Goal: Task Accomplishment & Management: Manage account settings

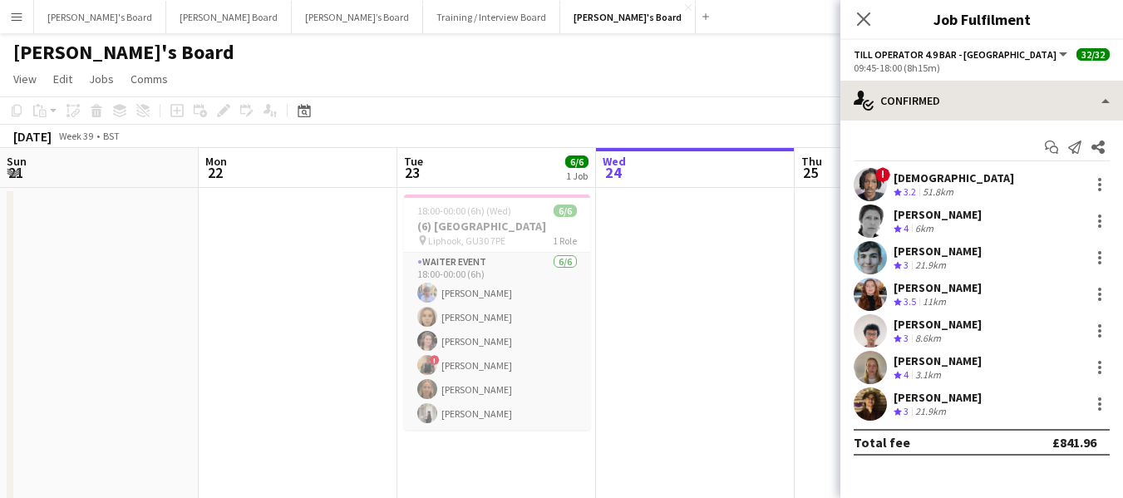
scroll to position [0, 644]
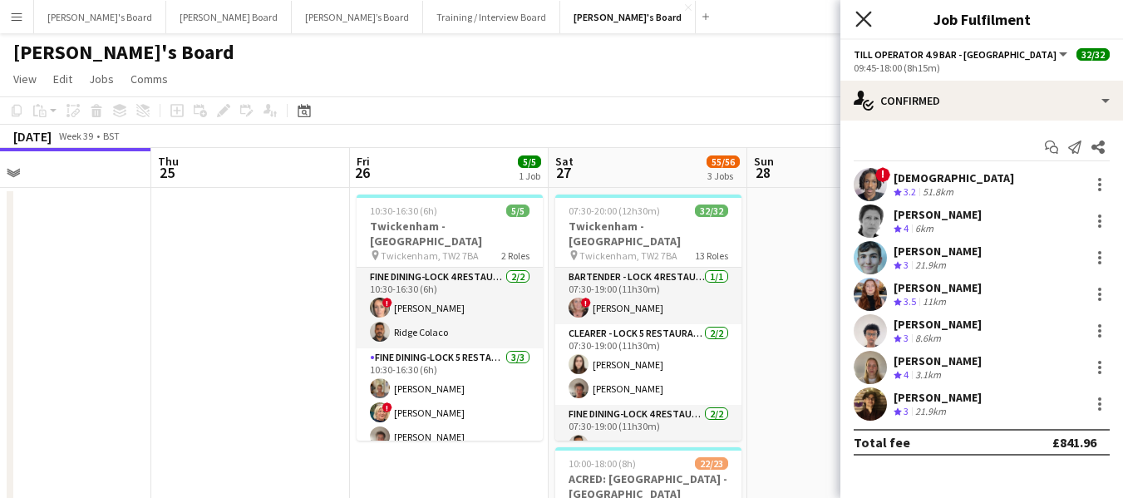
click at [871, 22] on icon "Close pop-in" at bounding box center [864, 19] width 16 height 16
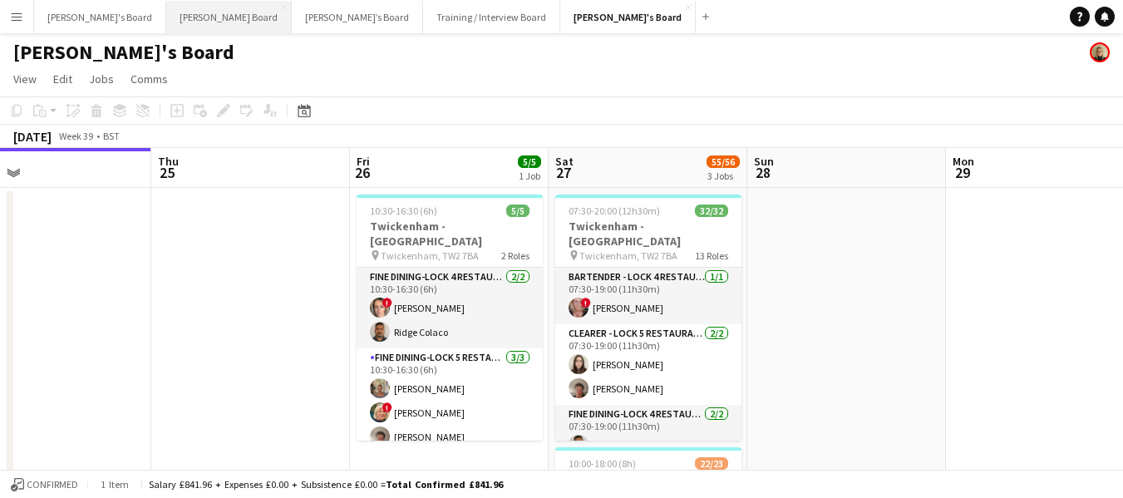
click at [166, 16] on button "[PERSON_NAME] Board Close" at bounding box center [229, 17] width 126 height 32
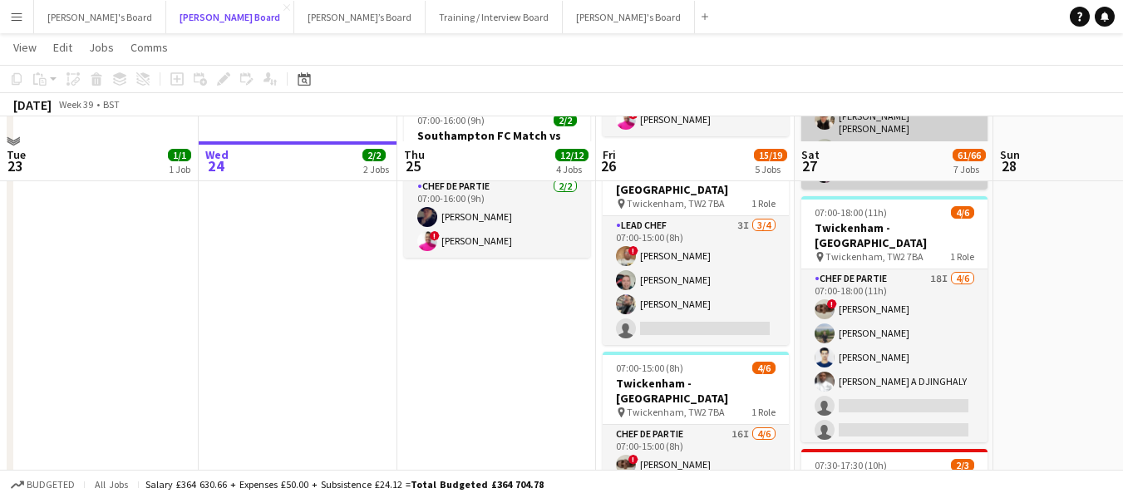
scroll to position [1164, 0]
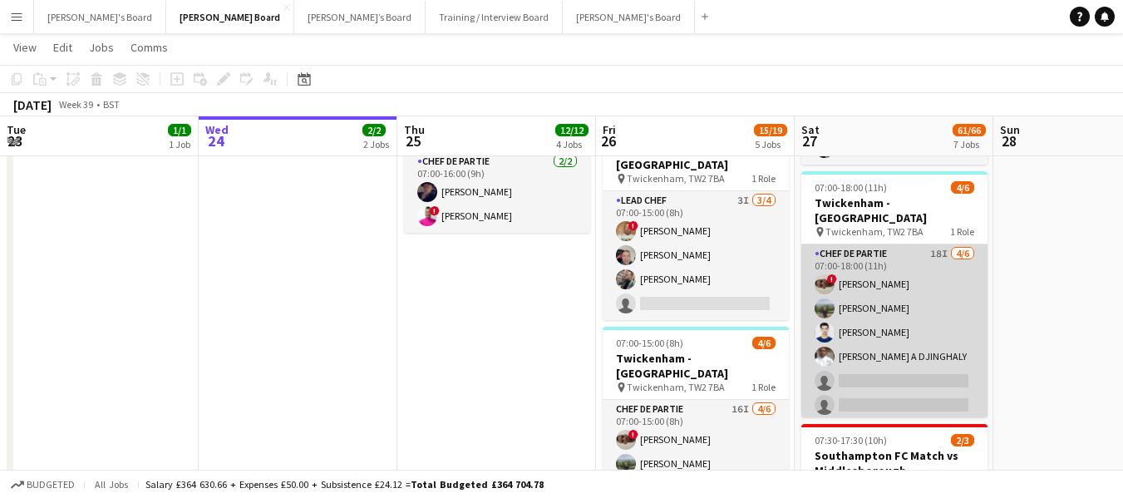
click at [876, 244] on app-card-role "Chef de Partie 18I [DATE] 07:00-18:00 (11h) ! [PERSON_NAME] [PERSON_NAME] [PERS…" at bounding box center [895, 332] width 186 height 177
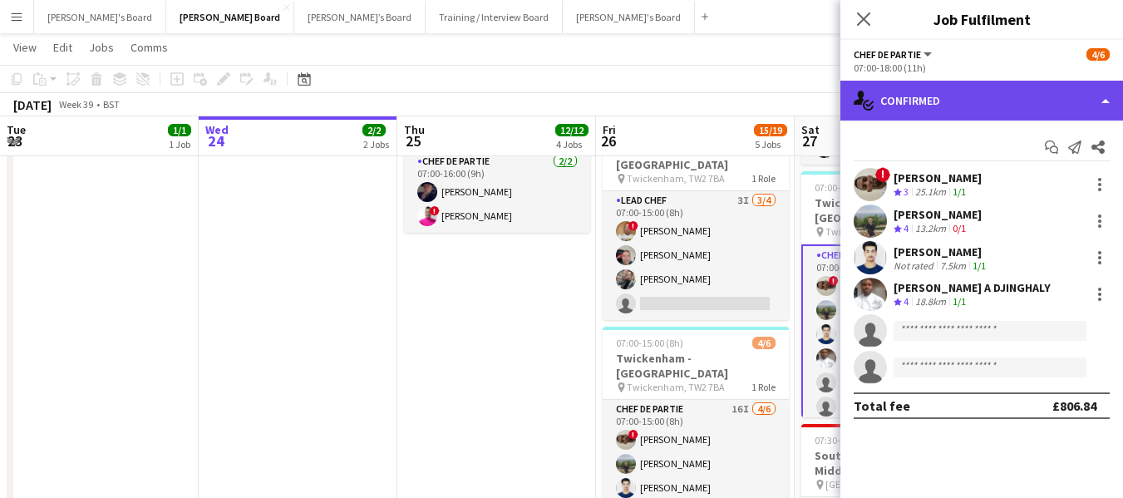
click at [927, 92] on div "single-neutral-actions-check-2 Confirmed" at bounding box center [982, 101] width 283 height 40
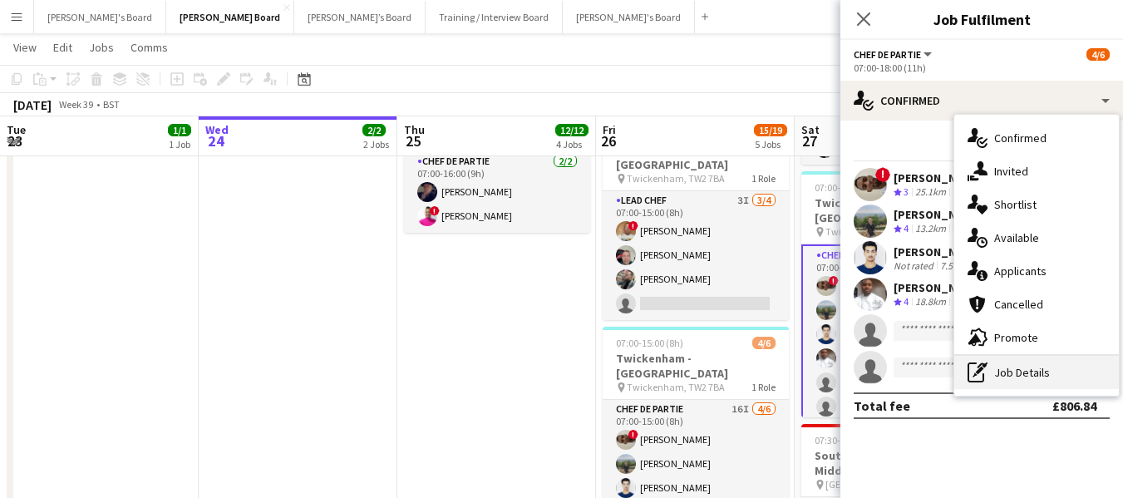
click at [1029, 364] on div "pen-write Job Details" at bounding box center [1037, 372] width 165 height 33
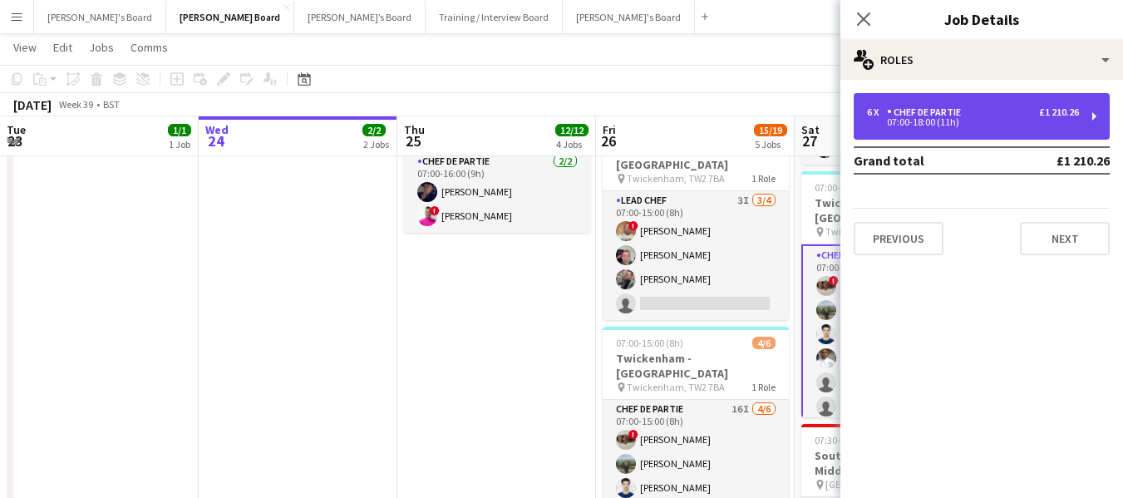
click at [939, 114] on div "Chef de Partie" at bounding box center [927, 112] width 81 height 12
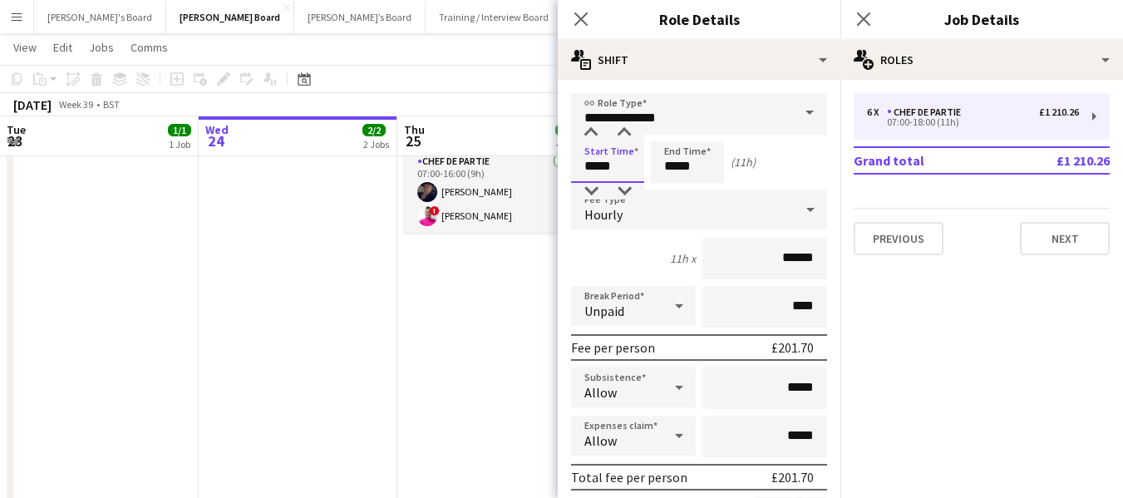
click at [625, 170] on input "*****" at bounding box center [607, 162] width 73 height 42
click at [595, 193] on div at bounding box center [591, 191] width 33 height 17
click at [623, 188] on div at bounding box center [624, 191] width 33 height 17
type input "*****"
click at [623, 188] on div at bounding box center [624, 191] width 33 height 17
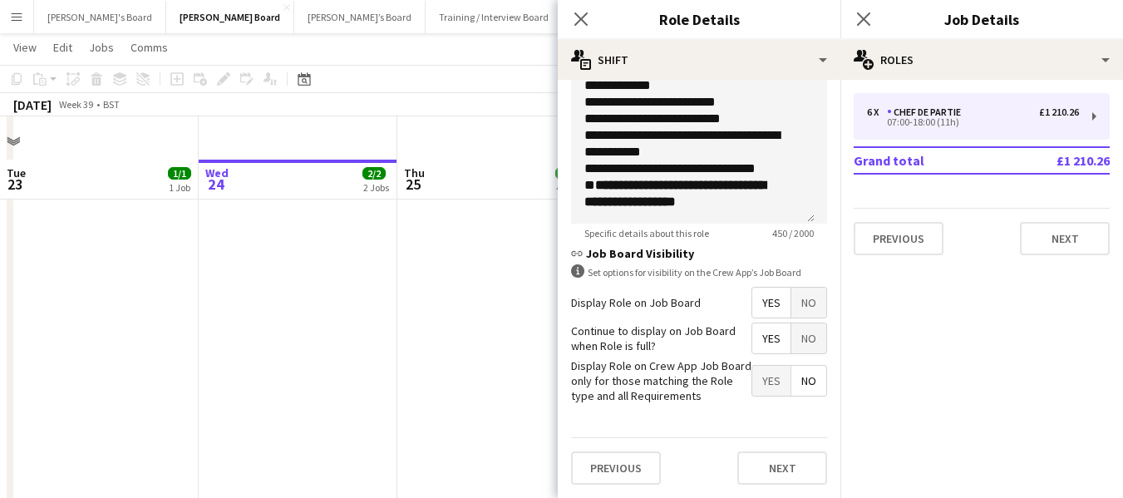
scroll to position [1414, 0]
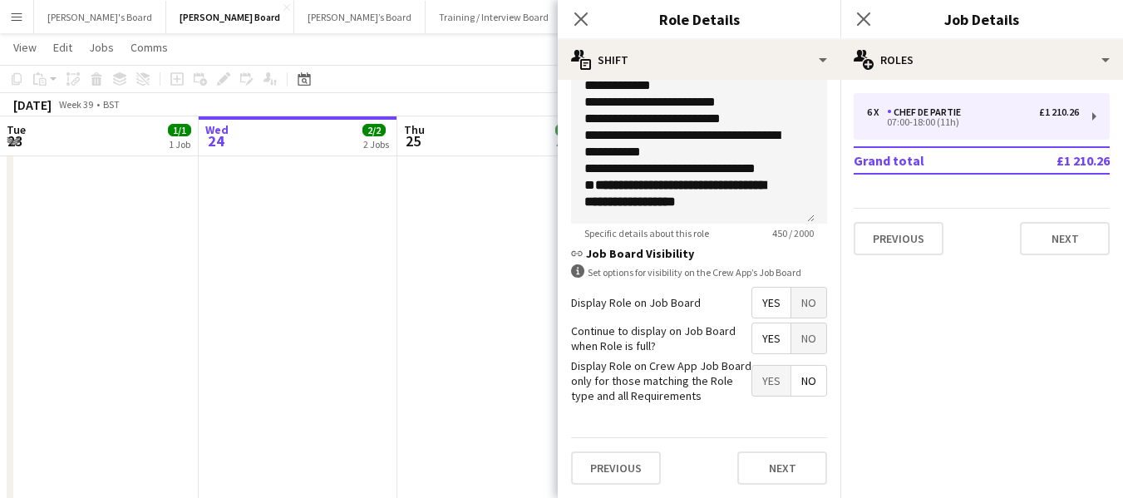
click at [519, 47] on app-page-menu "View Day view expanded Day view collapsed Month view Date picker Jump to [DATE]…" at bounding box center [561, 49] width 1123 height 32
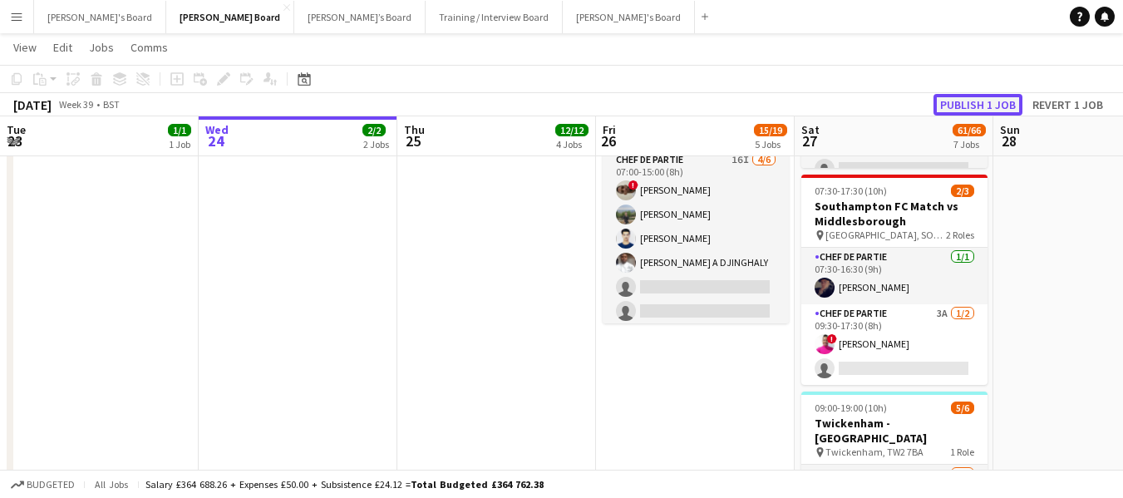
click at [968, 102] on button "Publish 1 job" at bounding box center [978, 105] width 89 height 22
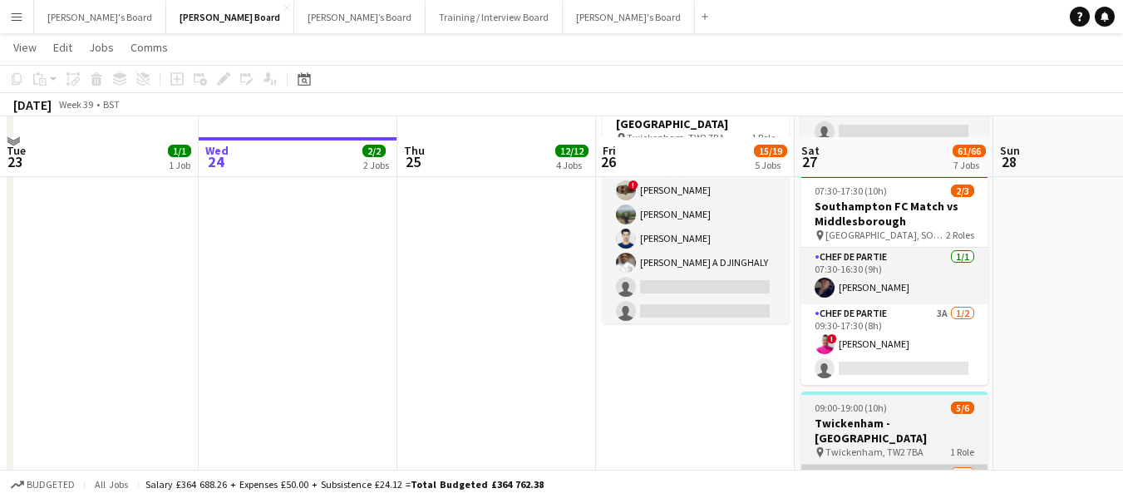
scroll to position [1580, 0]
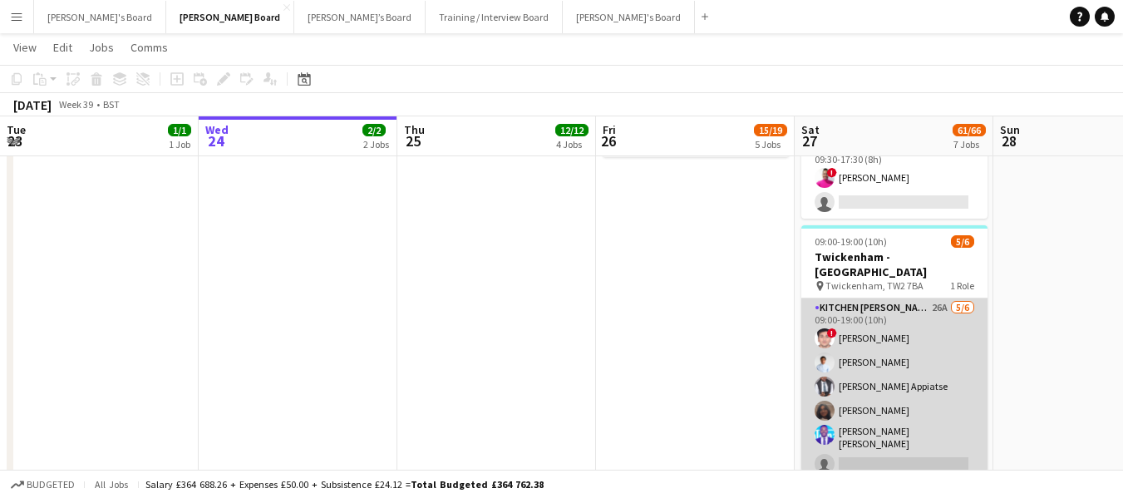
click at [869, 299] on app-card-role "Kitchen [PERSON_NAME] 26A [DATE] 09:00-19:00 (10h) ! [PERSON_NAME] [PERSON_NAME…" at bounding box center [895, 390] width 186 height 182
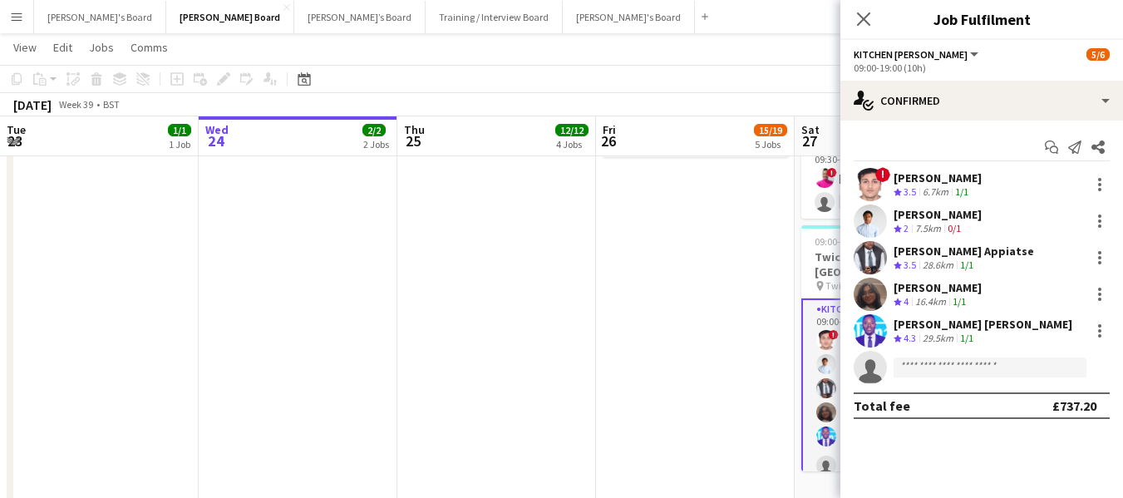
click at [936, 187] on div "6.7km" at bounding box center [936, 192] width 32 height 14
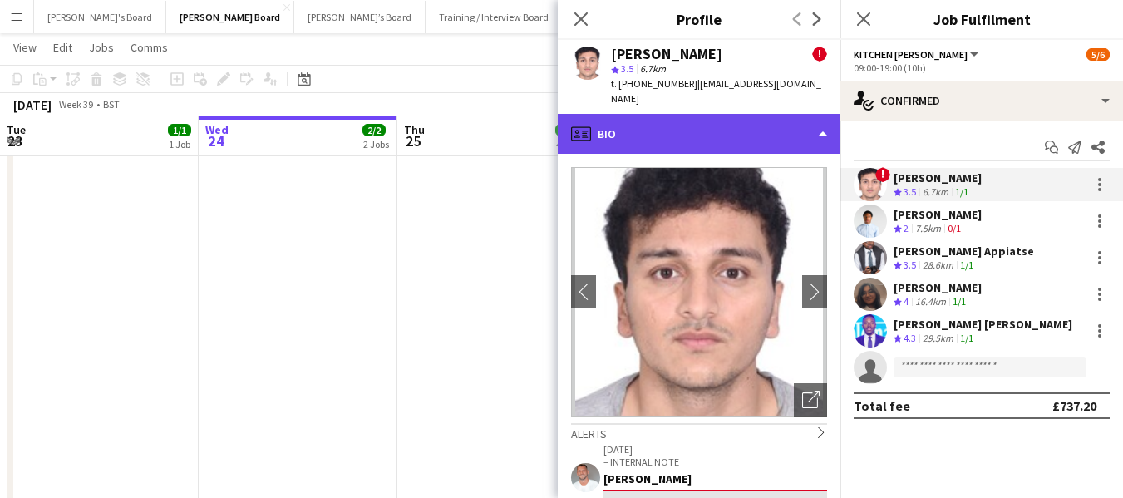
click at [687, 132] on div "profile Bio" at bounding box center [699, 134] width 283 height 40
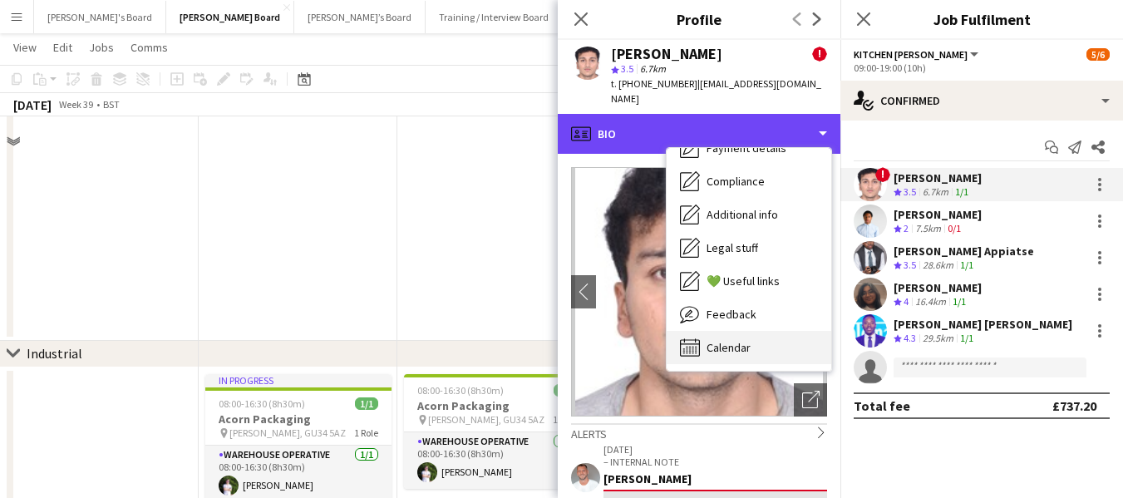
scroll to position [1746, 0]
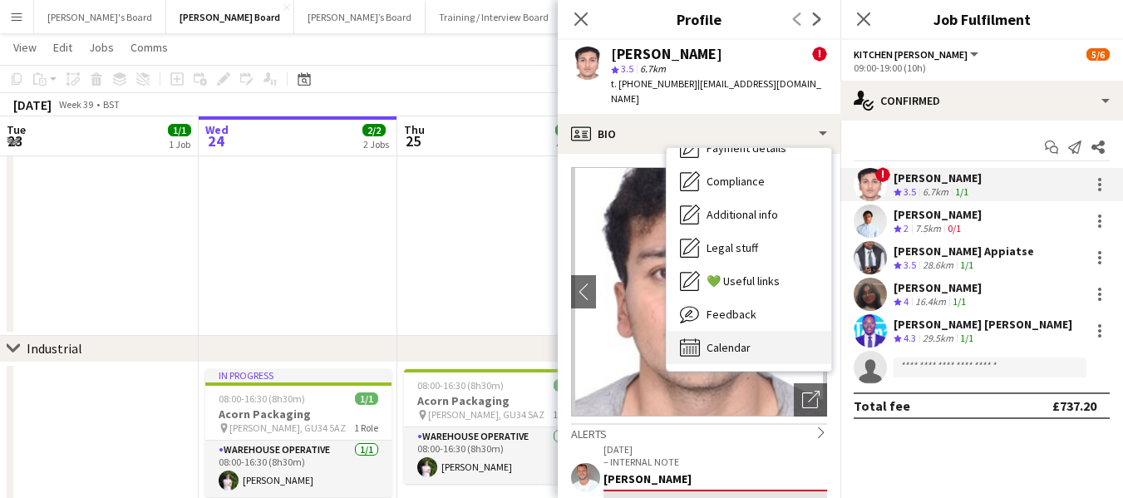
click at [729, 350] on span "Calendar" at bounding box center [729, 347] width 44 height 15
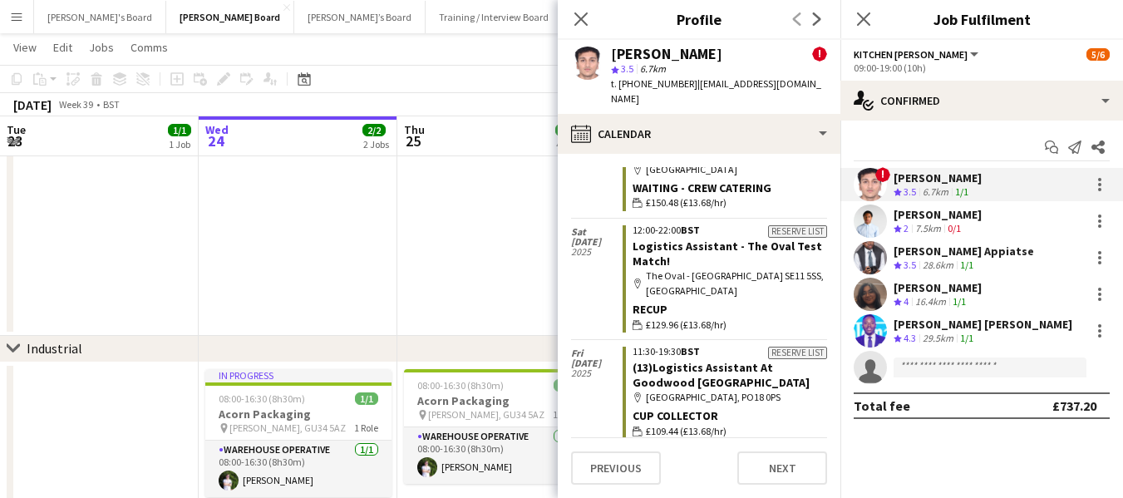
scroll to position [2622, 0]
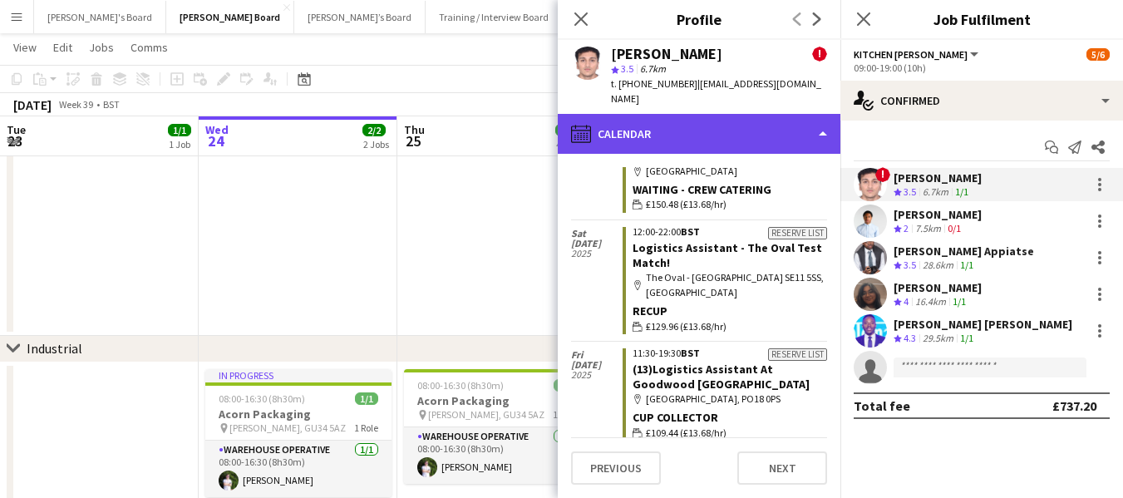
click at [718, 125] on div "calendar-full Calendar" at bounding box center [699, 134] width 283 height 40
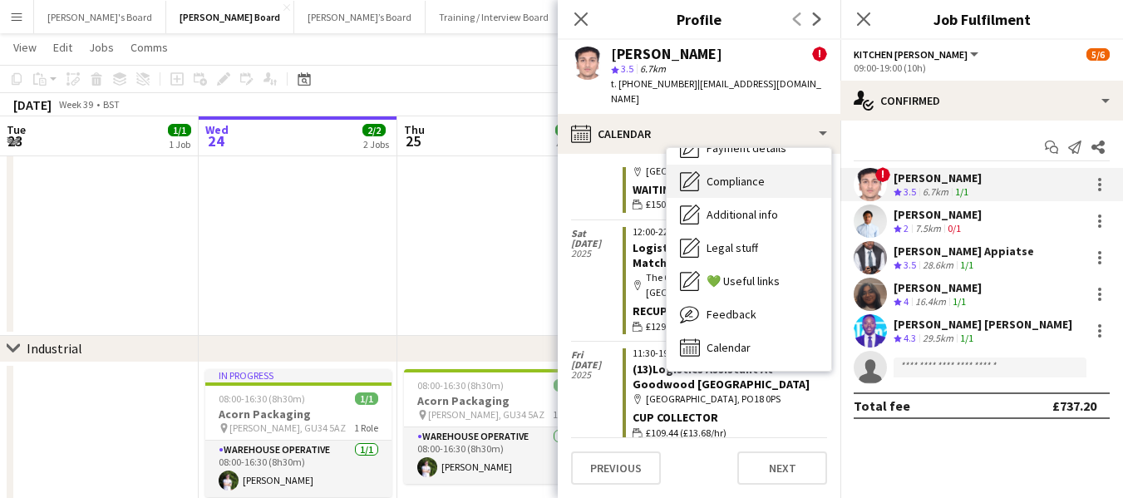
click at [740, 180] on span "Compliance" at bounding box center [736, 181] width 58 height 15
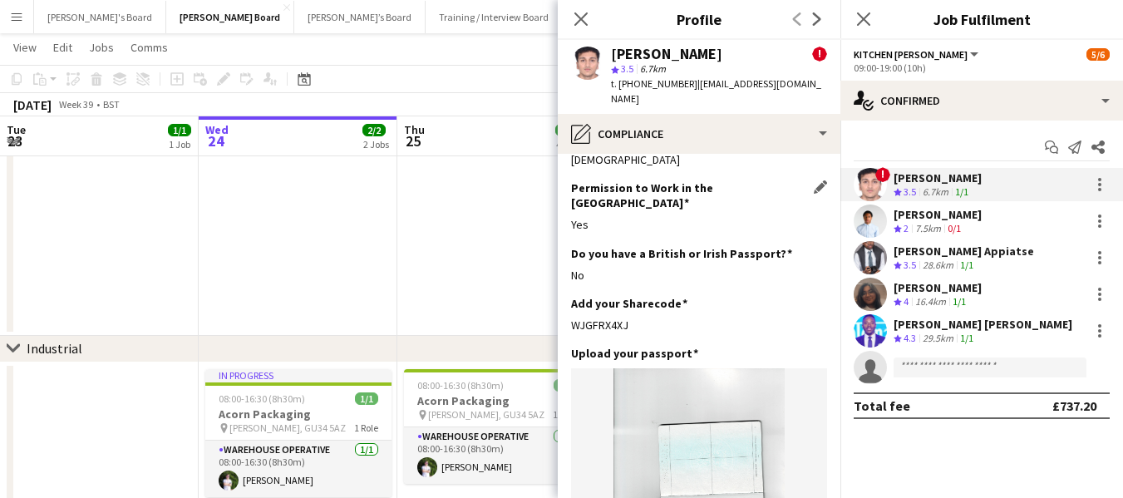
scroll to position [0, 0]
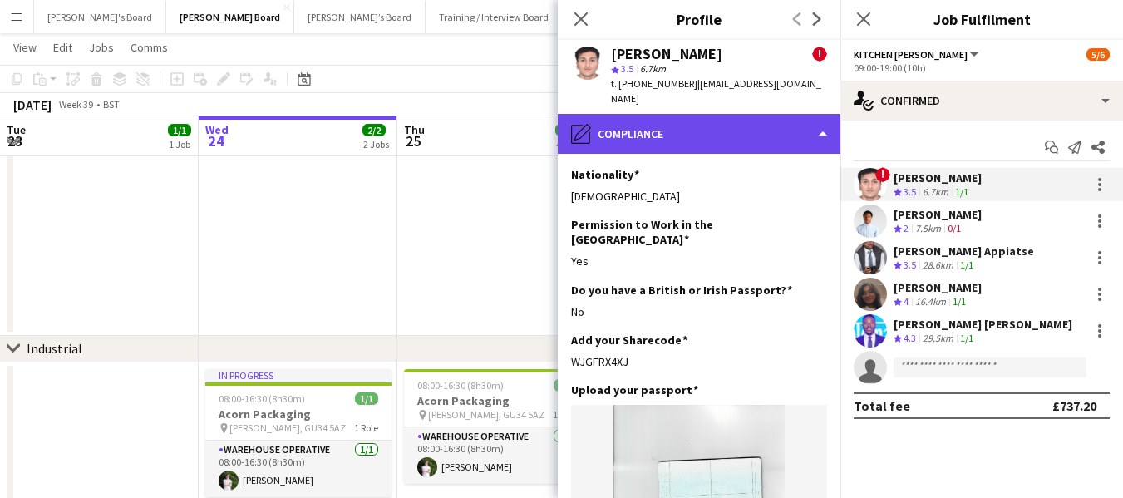
click at [680, 126] on div "pencil4 Compliance" at bounding box center [699, 134] width 283 height 40
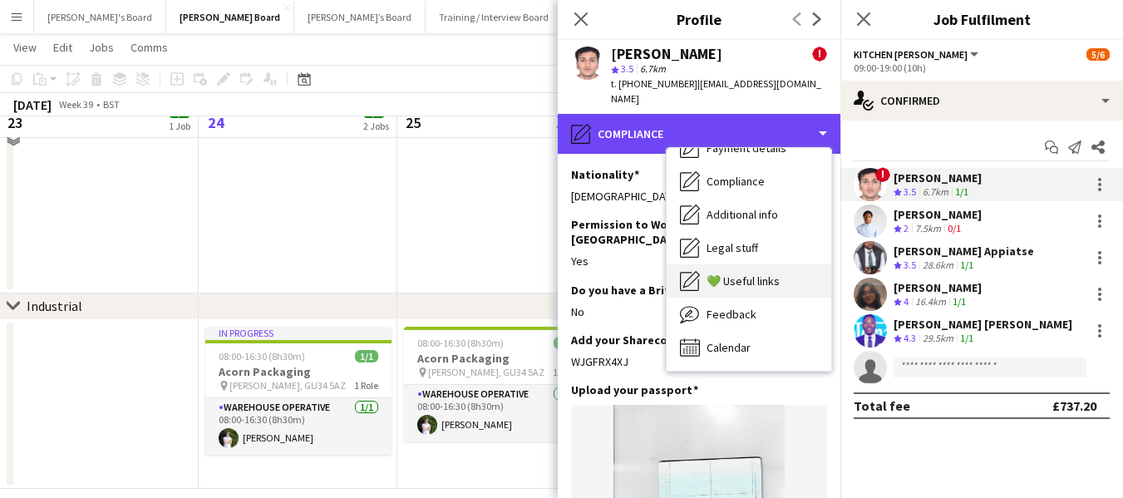
scroll to position [1808, 0]
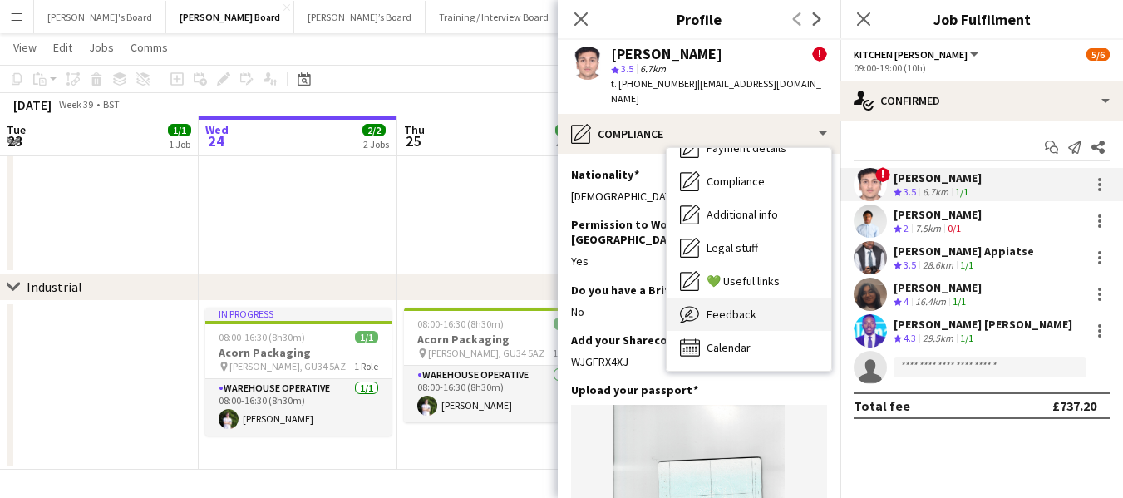
click at [732, 317] on span "Feedback" at bounding box center [732, 314] width 50 height 15
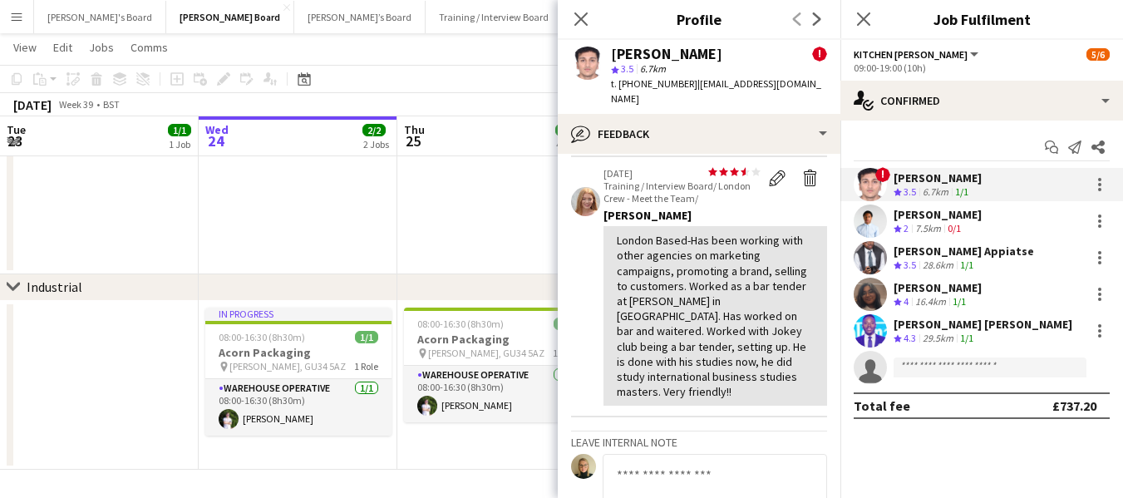
scroll to position [998, 0]
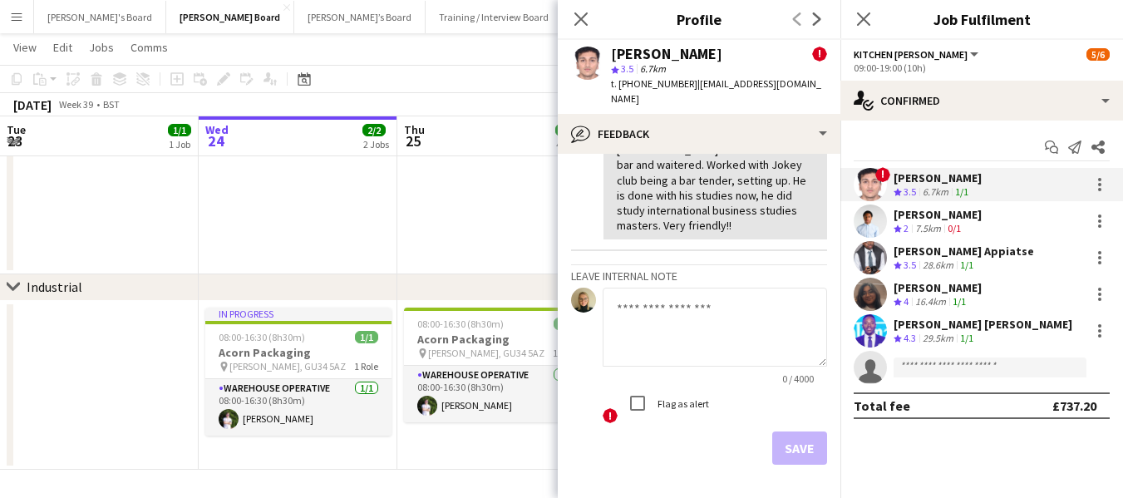
click at [667, 314] on textarea at bounding box center [715, 327] width 225 height 79
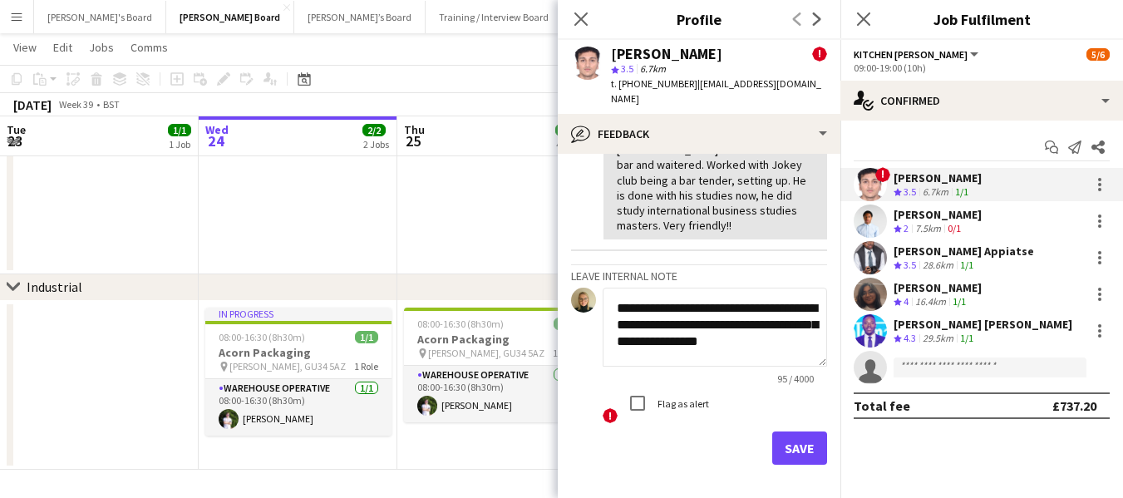
scroll to position [2, 0]
click at [725, 366] on textarea "**********" at bounding box center [709, 327] width 212 height 79
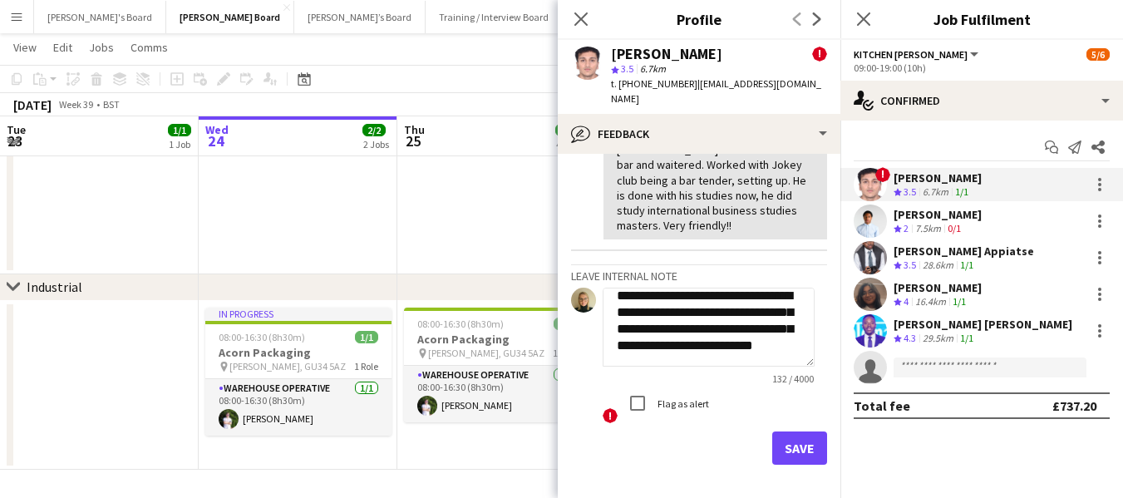
type textarea "**********"
click at [783, 463] on button "Save" at bounding box center [800, 448] width 55 height 33
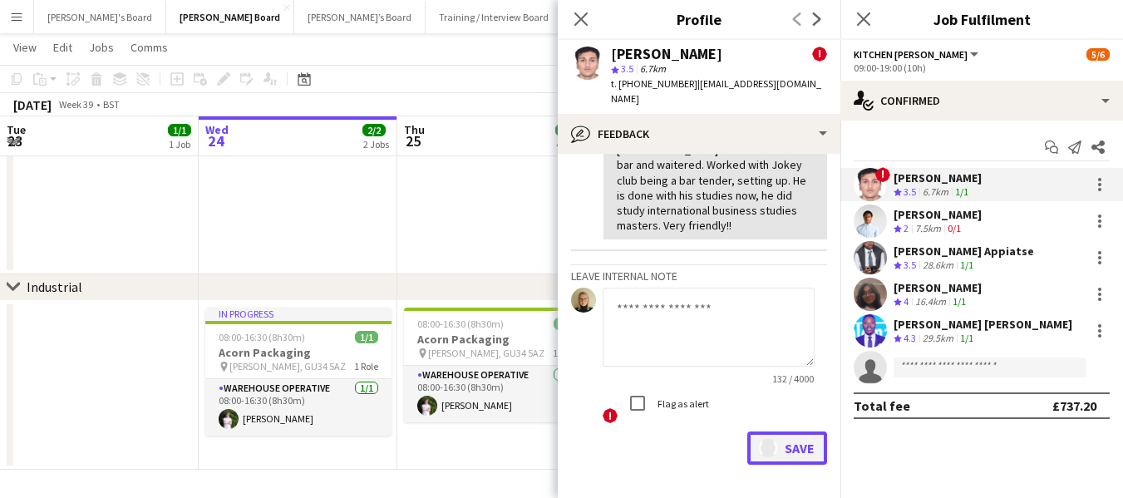
scroll to position [1164, 0]
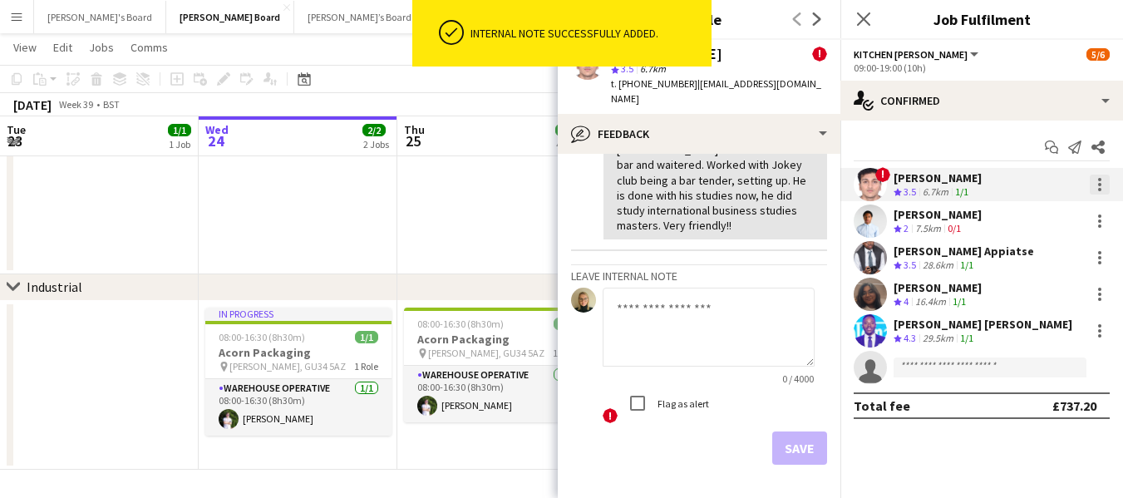
click at [1100, 185] on div at bounding box center [1100, 185] width 20 height 20
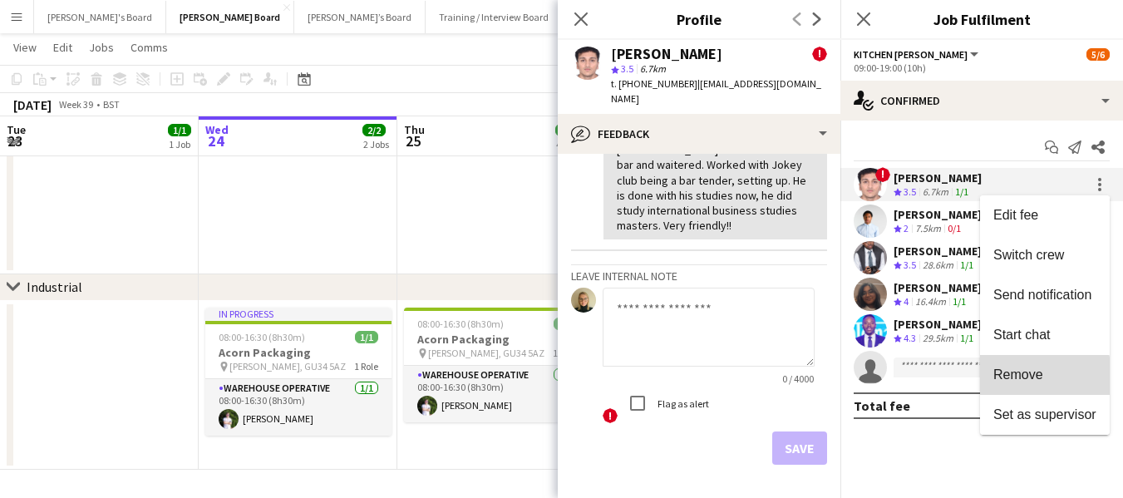
click at [1037, 377] on span "Remove" at bounding box center [1019, 375] width 50 height 14
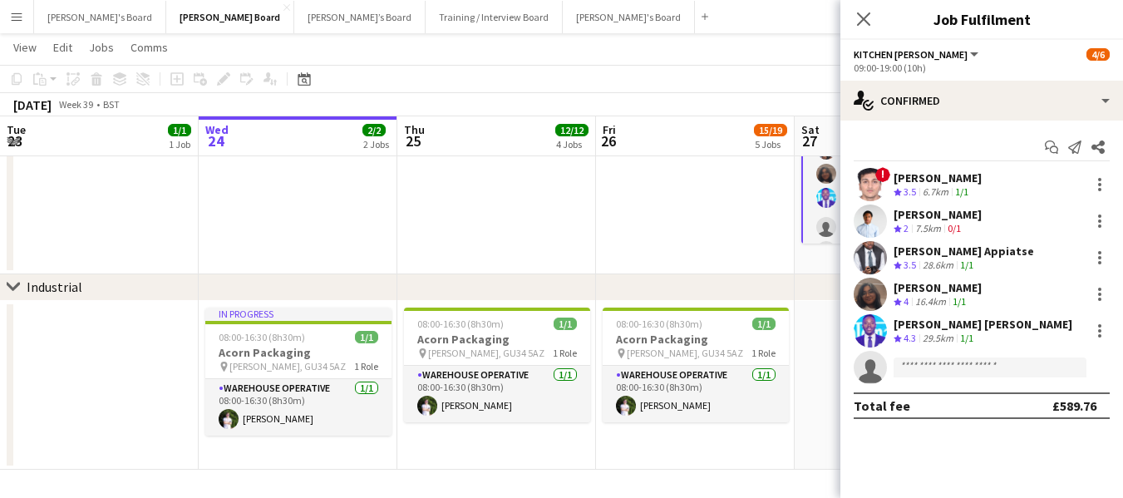
drag, startPoint x: 774, startPoint y: 52, endPoint x: 862, endPoint y: 67, distance: 88.7
click at [775, 52] on app-page-menu "View Day view expanded Day view collapsed Month view Date picker Jump to [DATE]…" at bounding box center [561, 49] width 1123 height 32
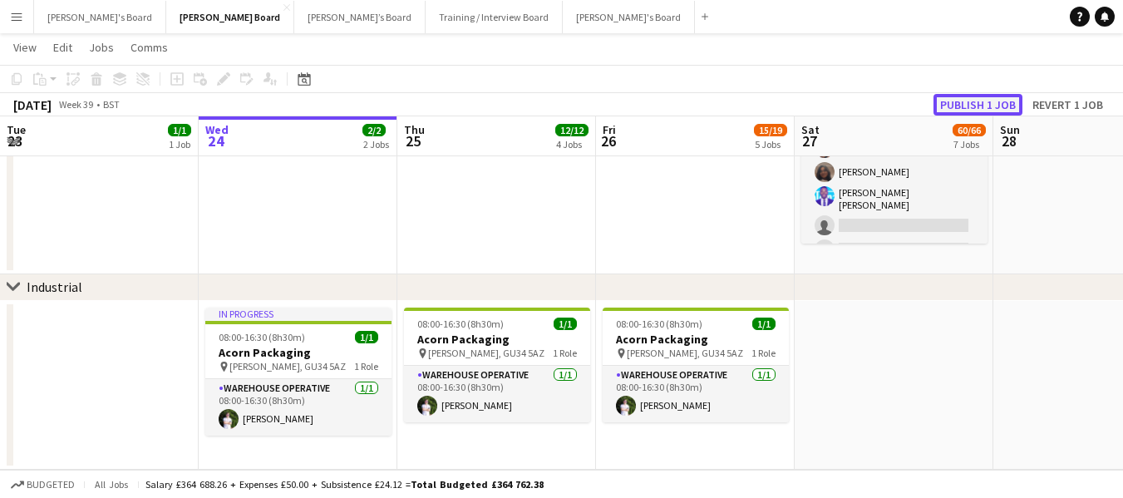
click at [977, 110] on button "Publish 1 job" at bounding box center [978, 105] width 89 height 22
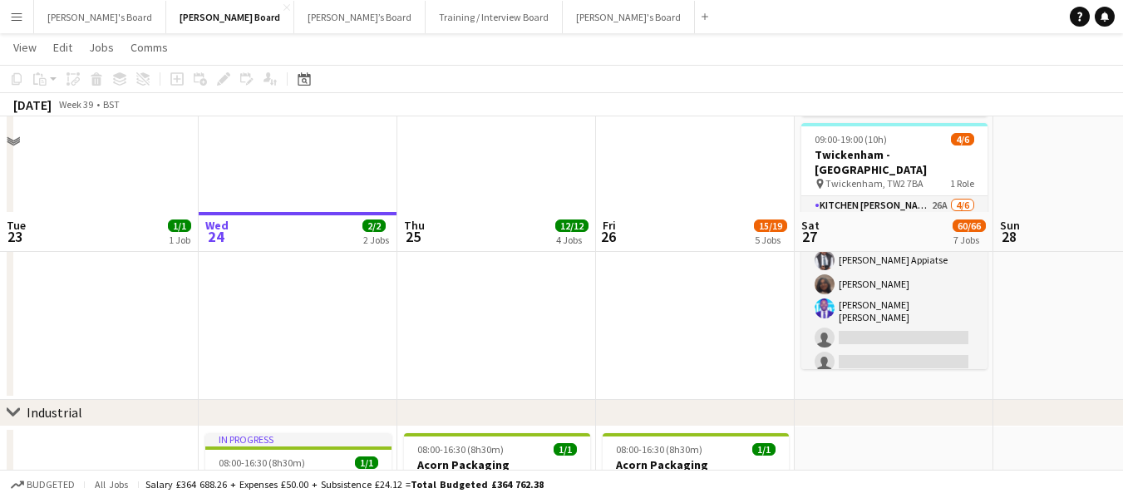
scroll to position [1475, 0]
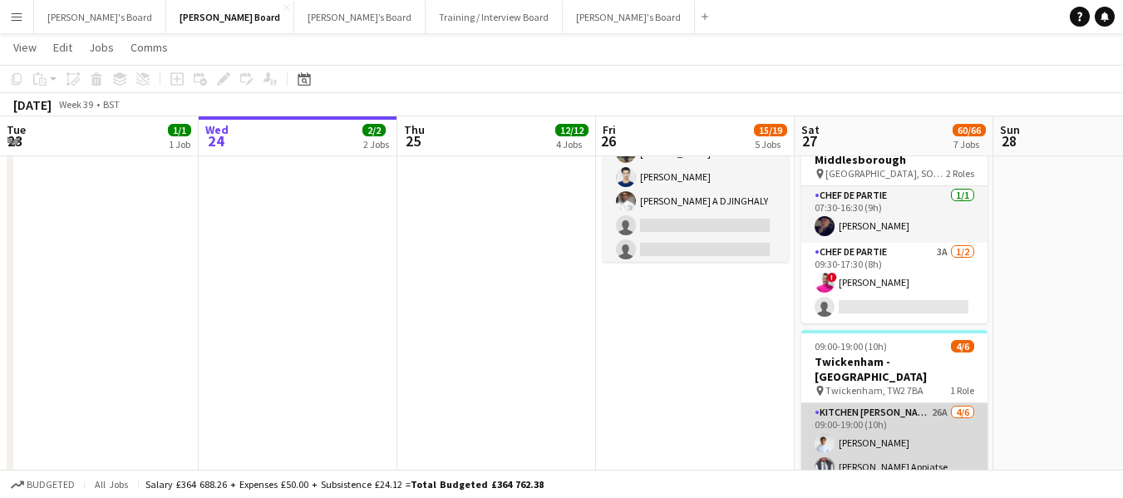
click at [898, 403] on app-card-role "Kitchen [PERSON_NAME] 26A [DATE] 09:00-19:00 (10h) [PERSON_NAME] Appiatse [PERS…" at bounding box center [895, 494] width 186 height 182
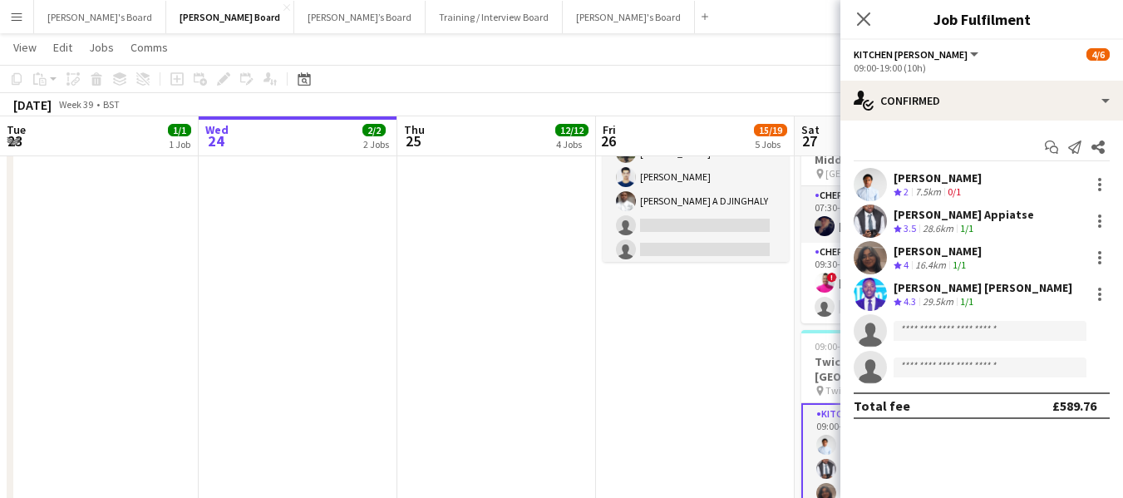
click at [955, 180] on div "[PERSON_NAME]" at bounding box center [938, 177] width 88 height 15
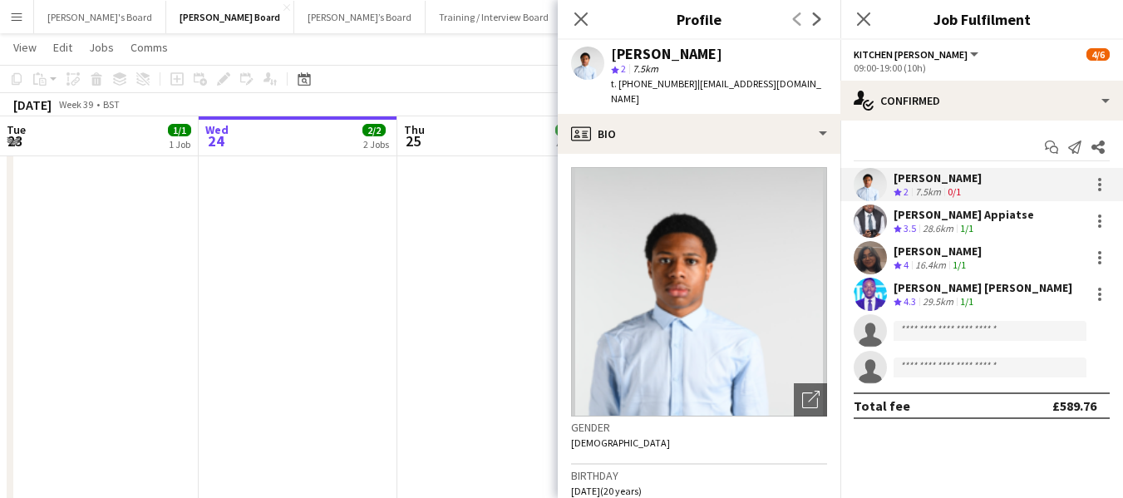
click at [1014, 190] on div "[PERSON_NAME] Crew rating 2 7.5km 0/1" at bounding box center [982, 184] width 283 height 33
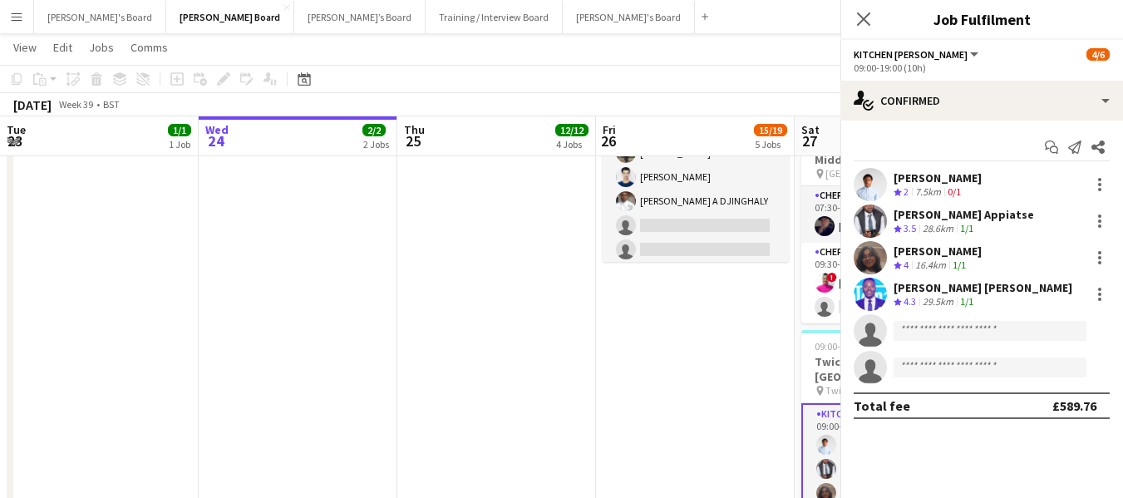
click at [1014, 190] on div "[PERSON_NAME] Crew rating 2 7.5km 0/1" at bounding box center [982, 184] width 283 height 33
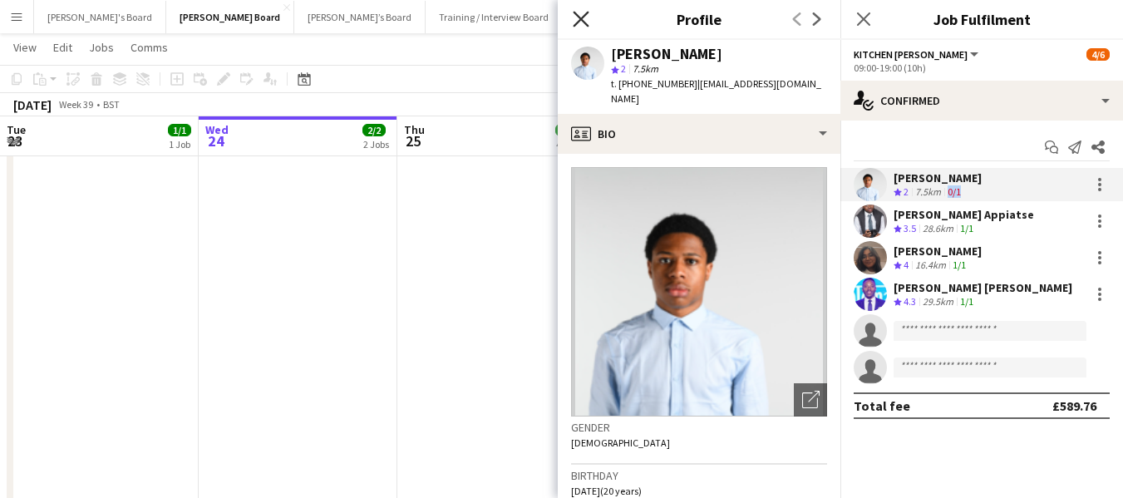
click at [586, 24] on icon at bounding box center [581, 19] width 16 height 16
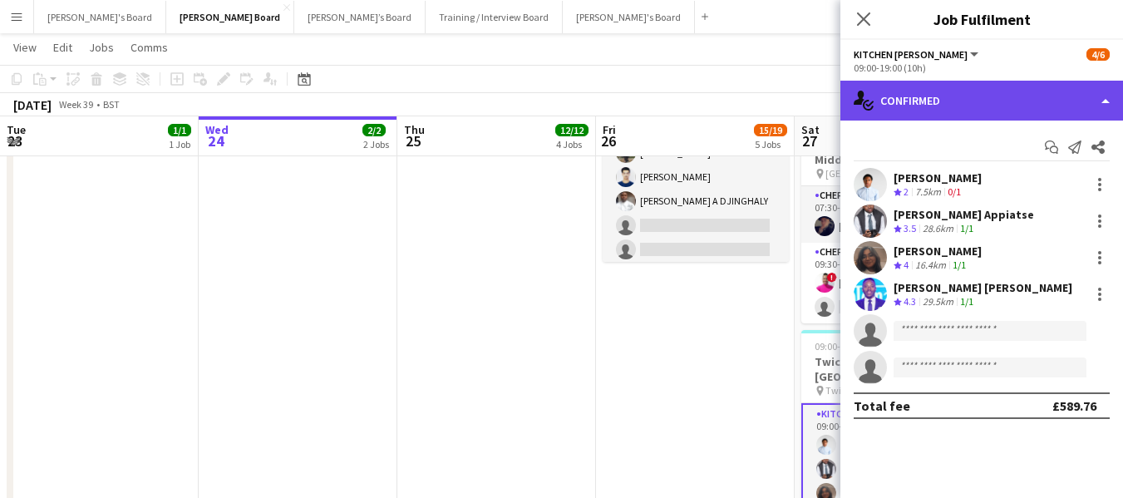
click at [980, 96] on div "single-neutral-actions-check-2 Confirmed" at bounding box center [982, 101] width 283 height 40
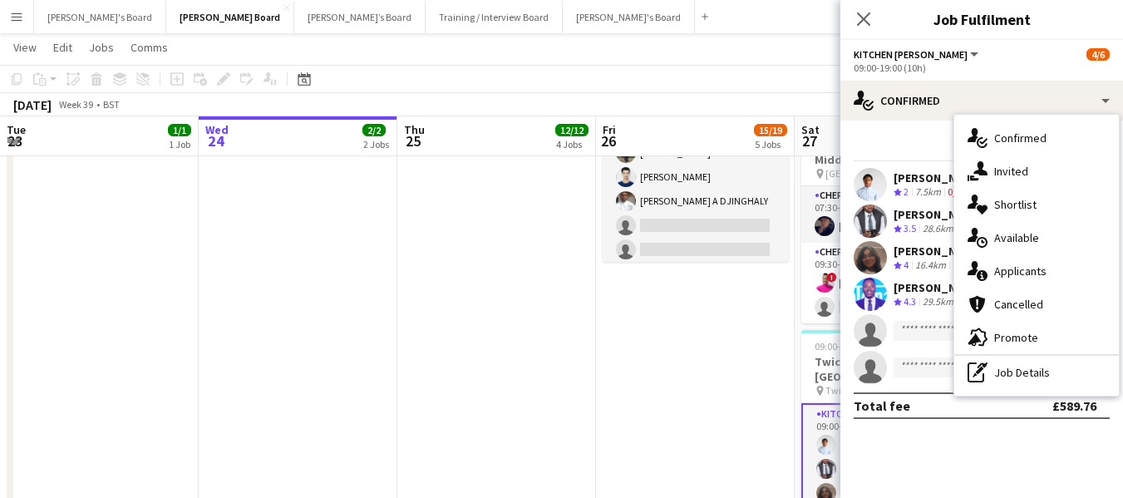
drag, startPoint x: 1013, startPoint y: 366, endPoint x: 1006, endPoint y: 358, distance: 10.0
click at [1013, 367] on div "pen-write Job Details" at bounding box center [1037, 372] width 165 height 33
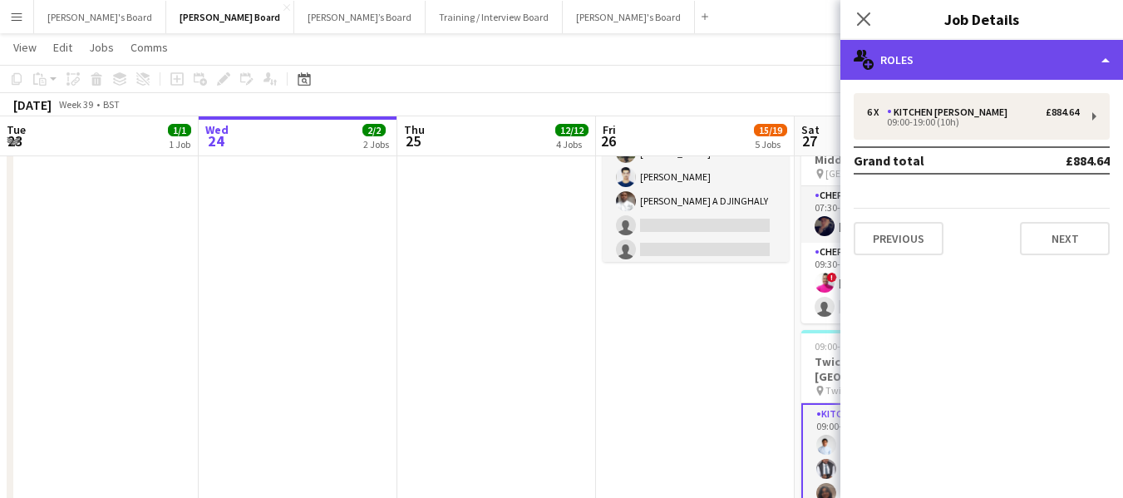
click at [970, 56] on div "multiple-users-add Roles" at bounding box center [982, 60] width 283 height 40
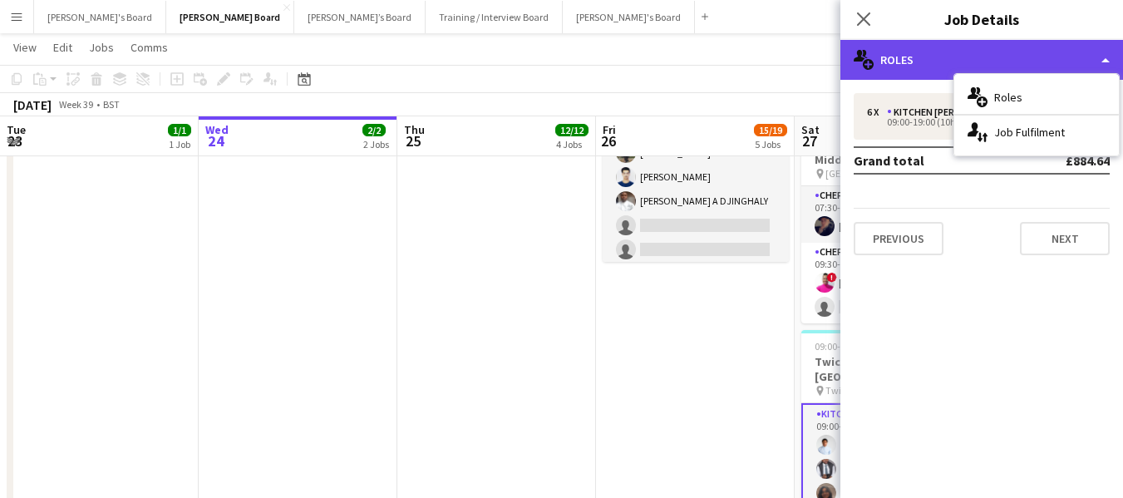
click at [946, 50] on div "multiple-users-add Roles" at bounding box center [982, 60] width 283 height 40
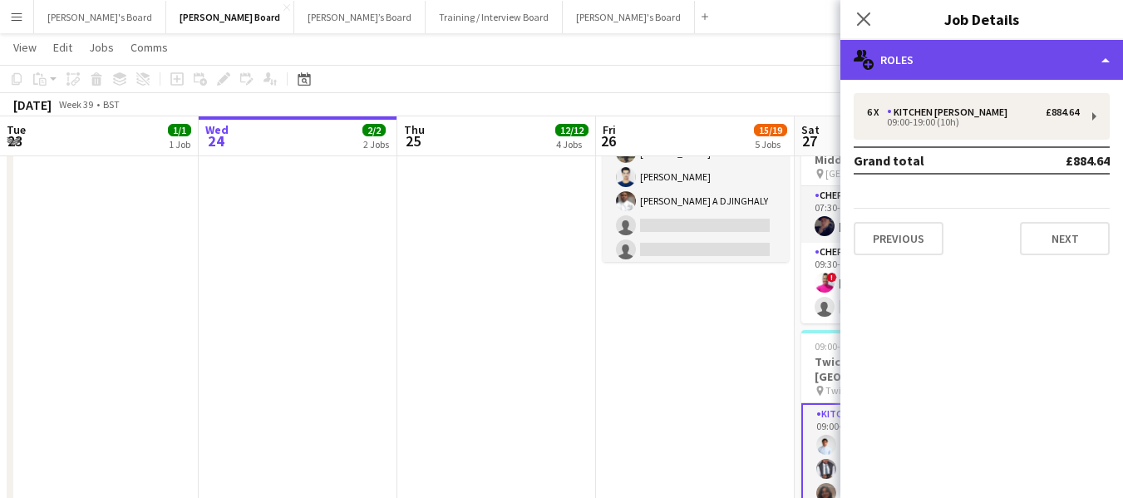
click at [945, 50] on div "multiple-users-add Roles" at bounding box center [982, 60] width 283 height 40
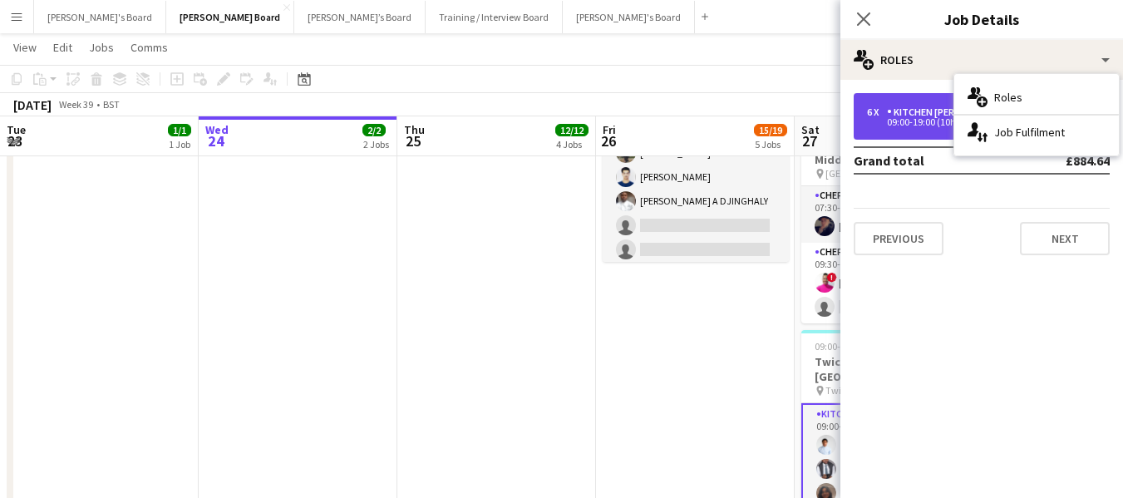
click at [894, 106] on div "Kitchen [PERSON_NAME]" at bounding box center [950, 112] width 127 height 12
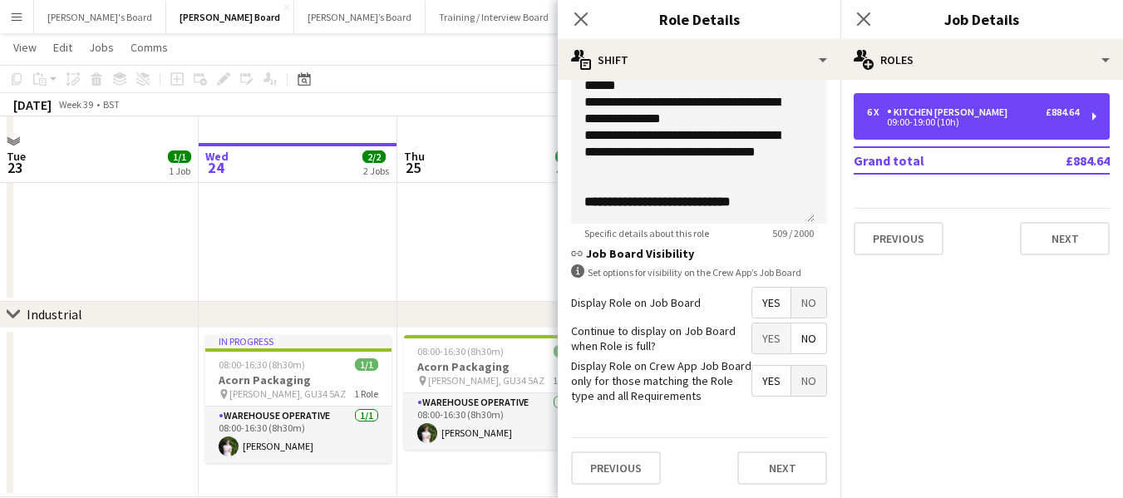
scroll to position [1808, 0]
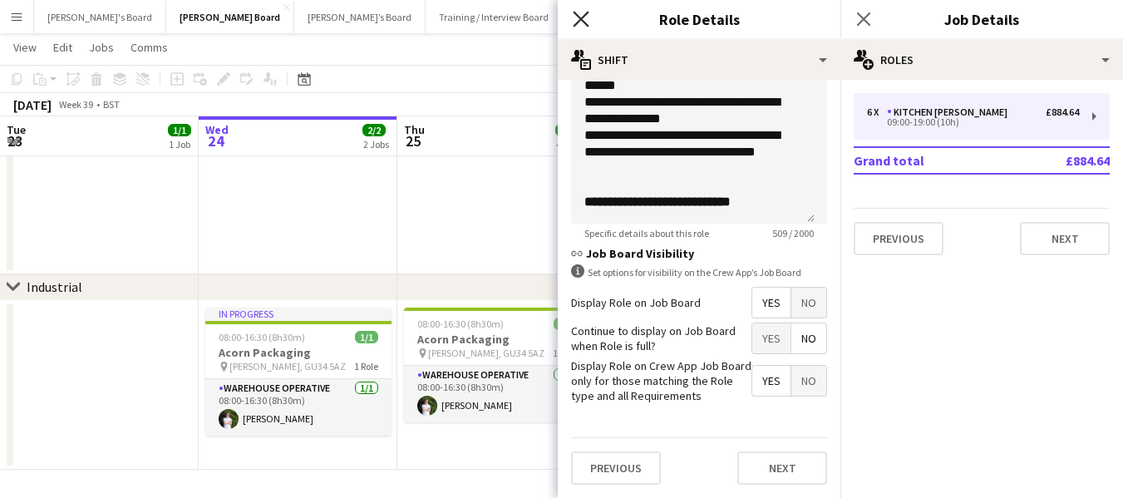
click at [579, 15] on icon "Close pop-in" at bounding box center [581, 19] width 16 height 16
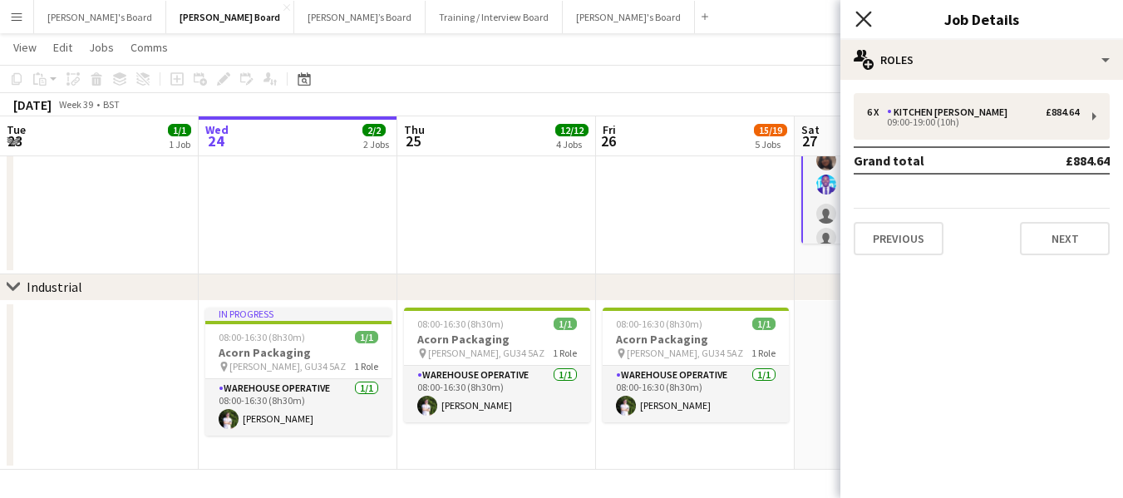
click at [857, 16] on icon "Close pop-in" at bounding box center [864, 19] width 16 height 16
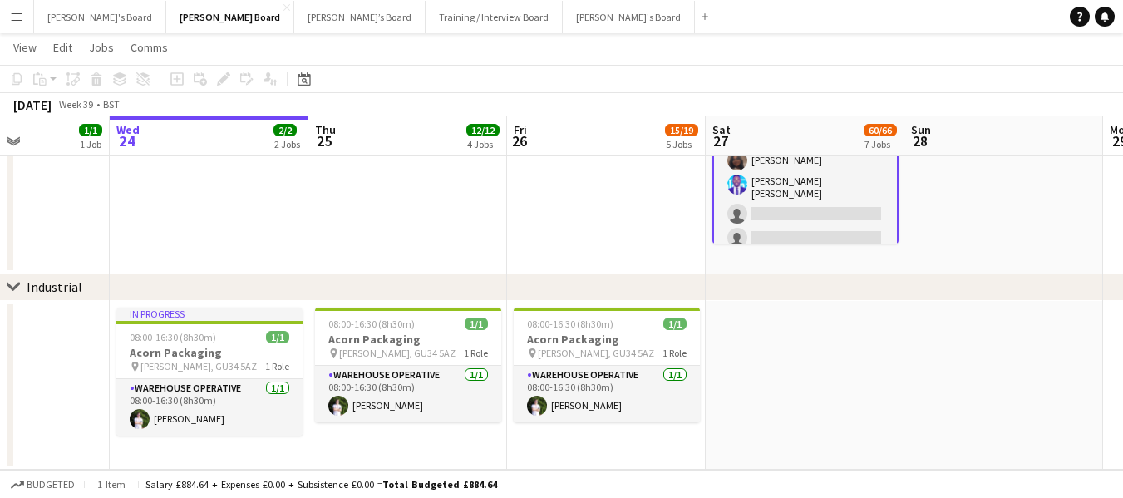
scroll to position [0, 487]
drag, startPoint x: 691, startPoint y: 129, endPoint x: 601, endPoint y: 136, distance: 90.1
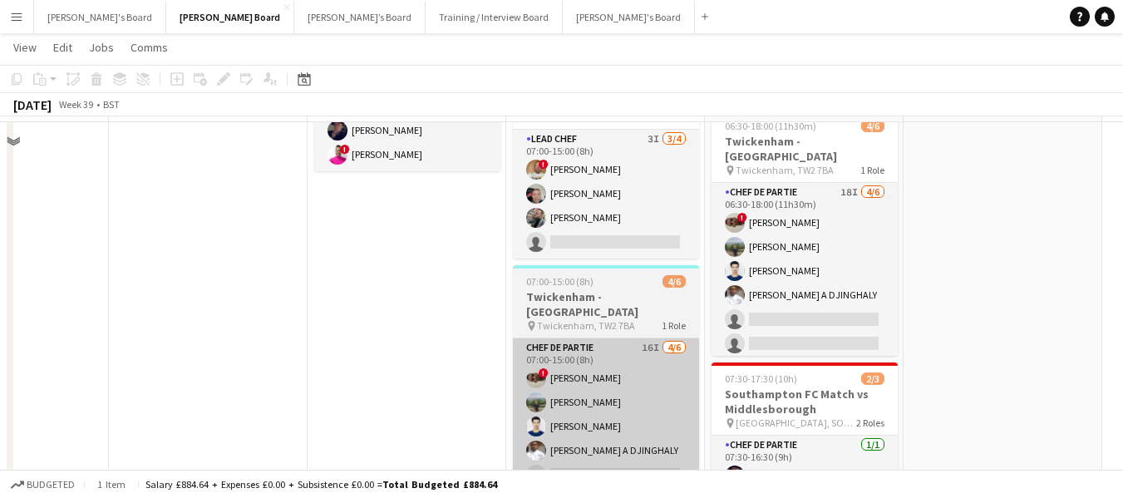
scroll to position [1143, 0]
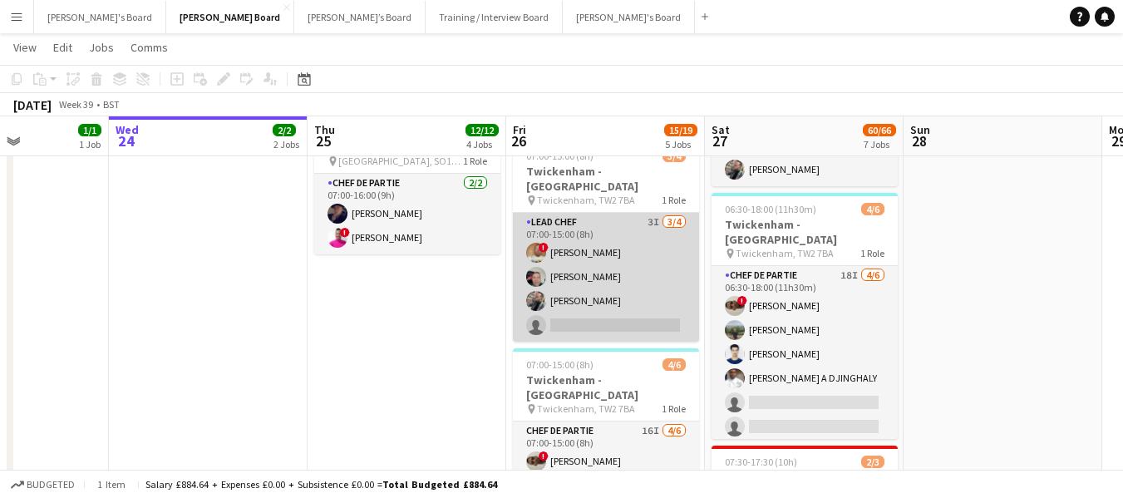
click at [573, 213] on app-card-role "Lead Chef 3I [DATE] 07:00-15:00 (8h) ! [PERSON_NAME] [PERSON_NAME] [PERSON_NAME…" at bounding box center [606, 277] width 186 height 129
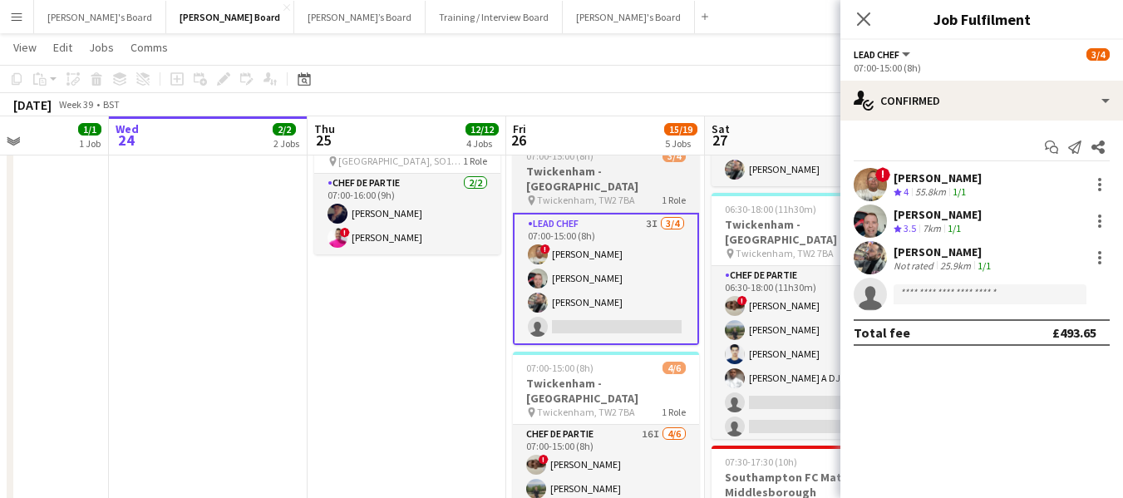
scroll to position [1059, 0]
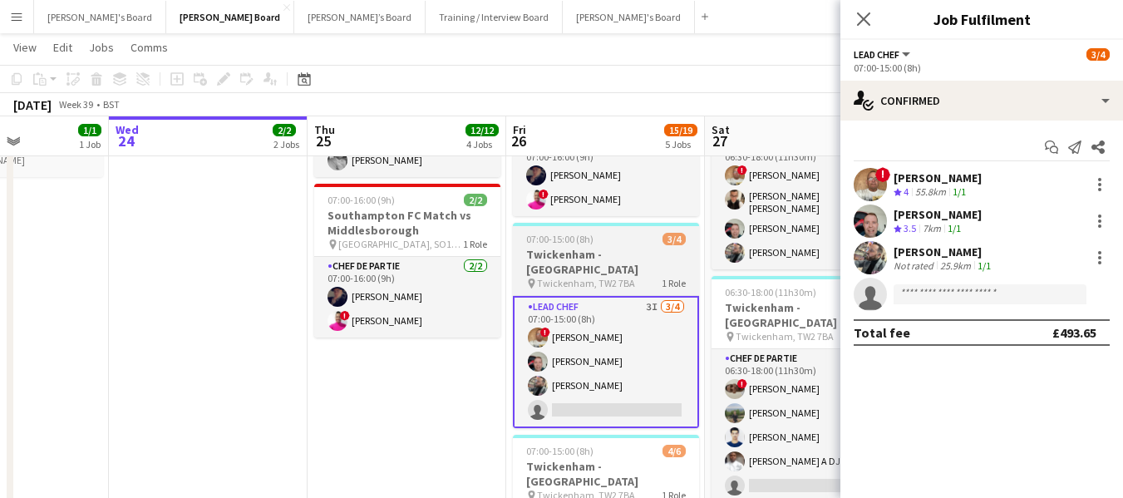
click at [569, 235] on span "07:00-15:00 (8h)" at bounding box center [559, 239] width 67 height 12
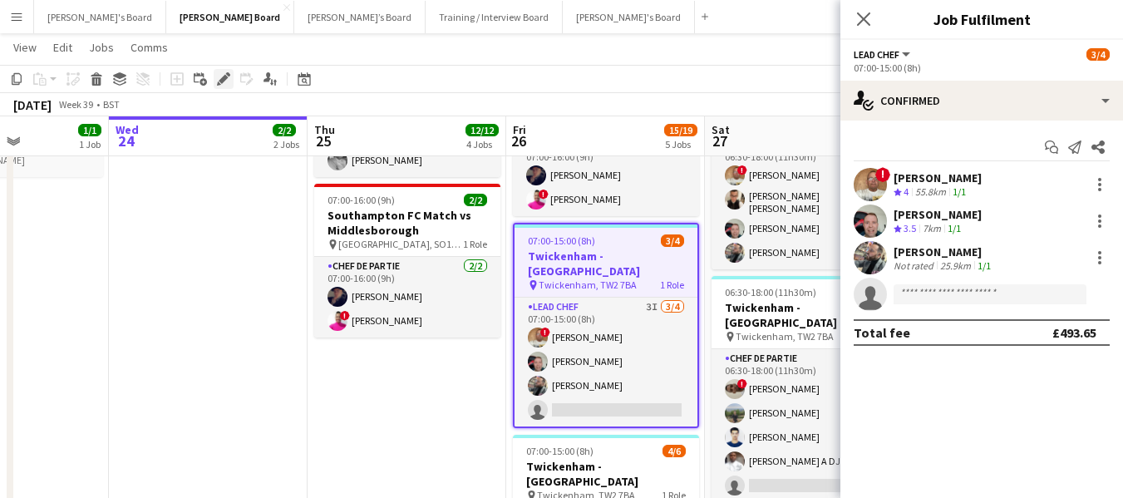
click at [221, 76] on icon "Edit" at bounding box center [223, 78] width 13 height 13
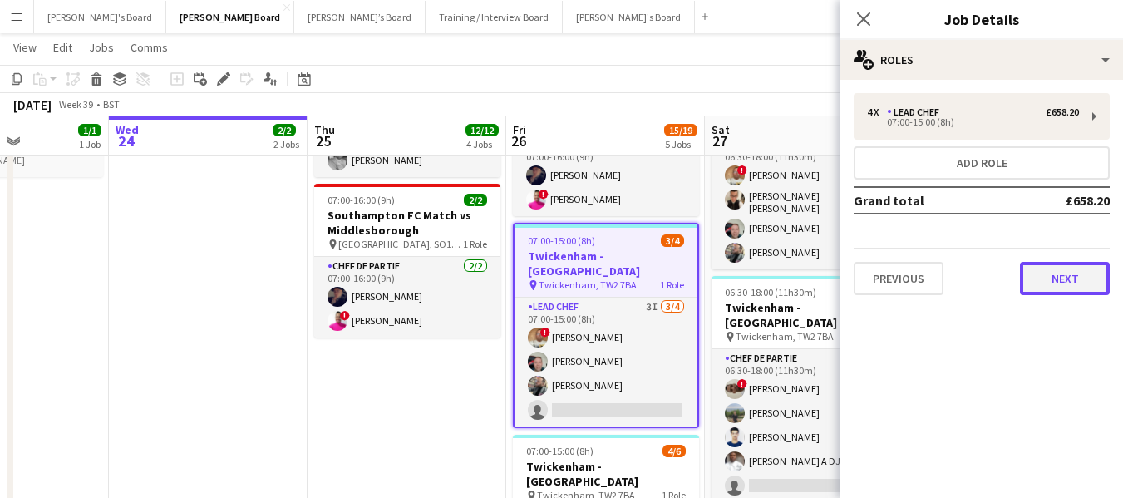
click at [1071, 291] on button "Next" at bounding box center [1065, 278] width 90 height 33
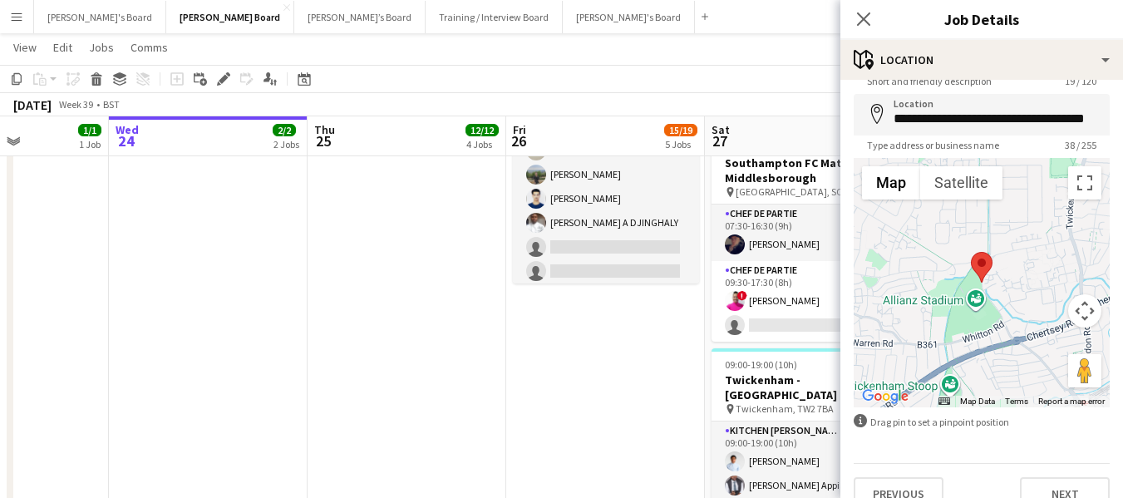
scroll to position [89, 0]
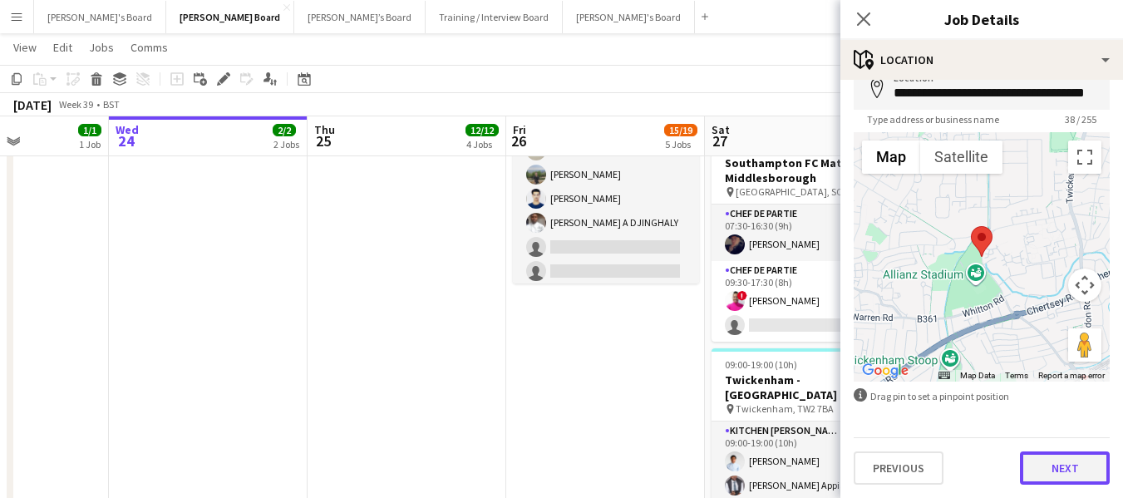
click at [1060, 467] on button "Next" at bounding box center [1065, 468] width 90 height 33
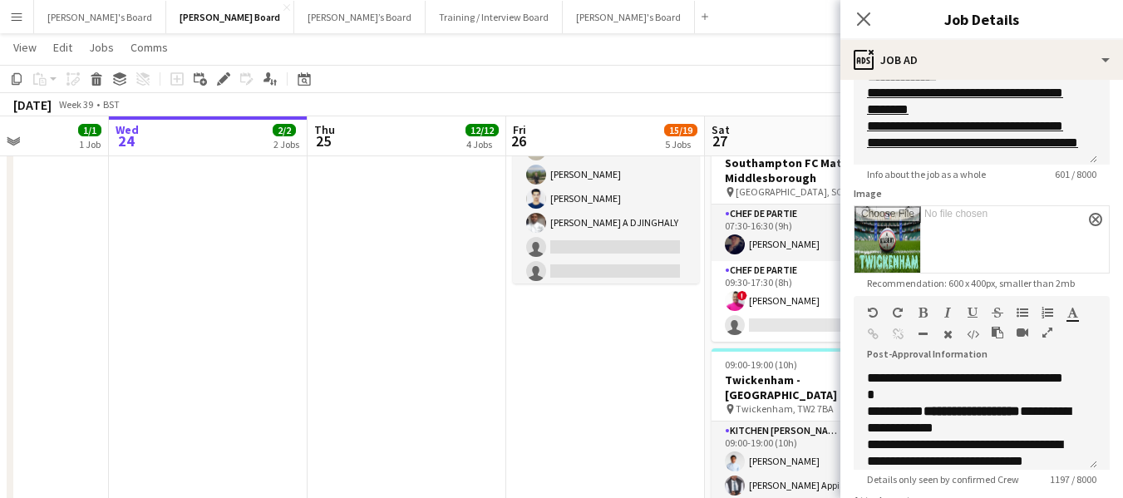
scroll to position [166, 0]
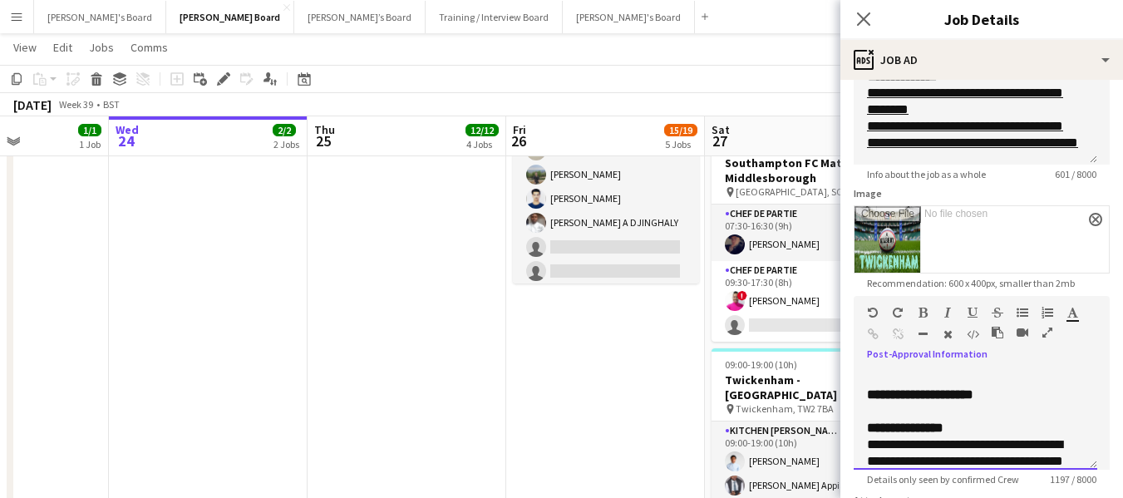
click at [1029, 393] on div "**********" at bounding box center [975, 403] width 217 height 33
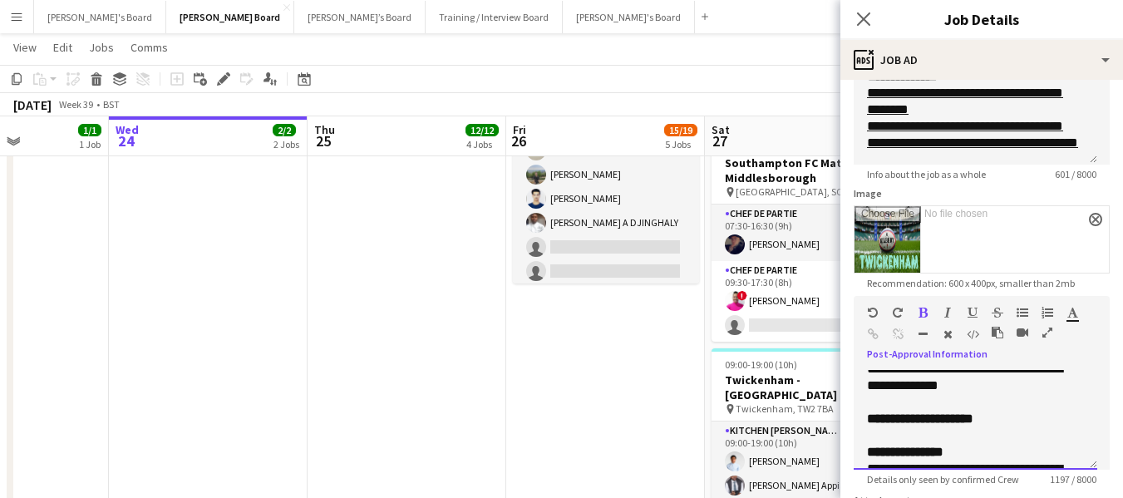
scroll to position [133, 0]
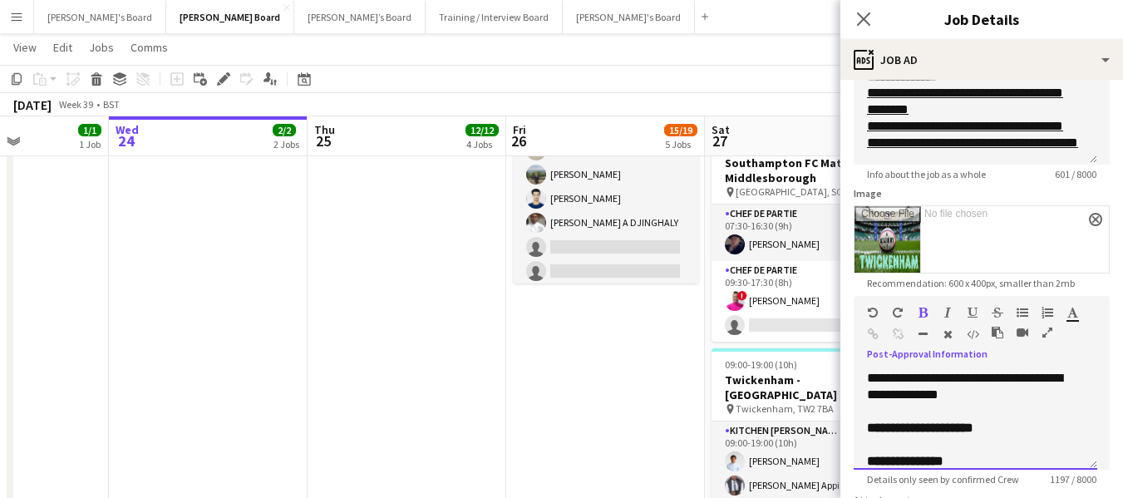
click at [1011, 395] on div "**********" at bounding box center [975, 386] width 217 height 33
drag, startPoint x: 867, startPoint y: 429, endPoint x: 965, endPoint y: 442, distance: 98.9
click at [965, 437] on div "**********" at bounding box center [975, 428] width 217 height 17
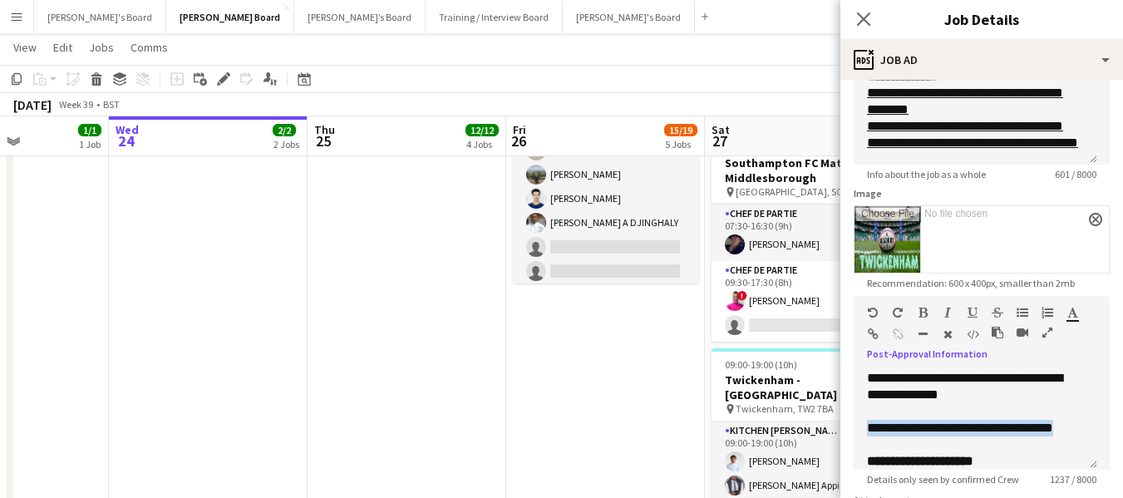
drag, startPoint x: 922, startPoint y: 313, endPoint x: 1041, endPoint y: 376, distance: 134.7
click at [926, 320] on div at bounding box center [967, 316] width 100 height 20
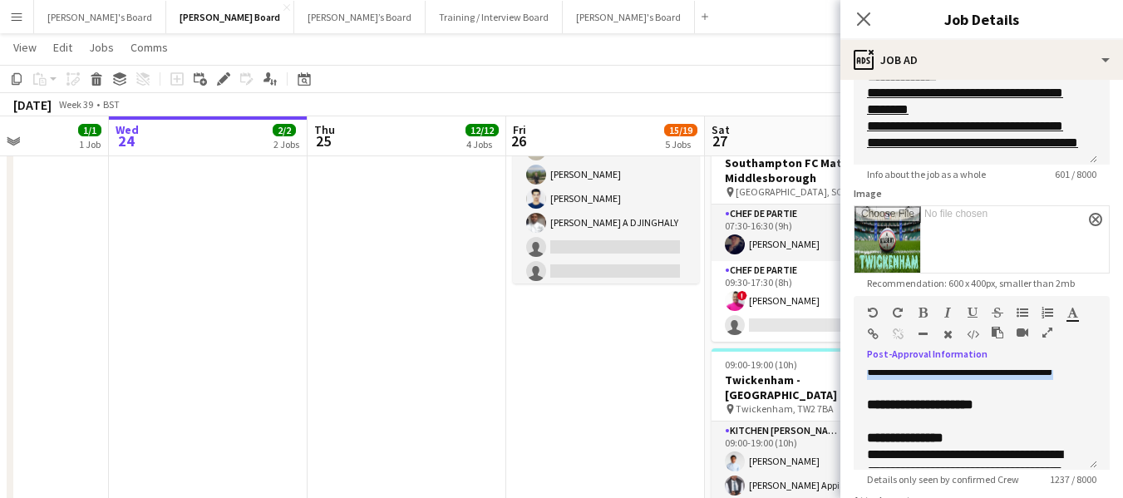
scroll to position [216, 0]
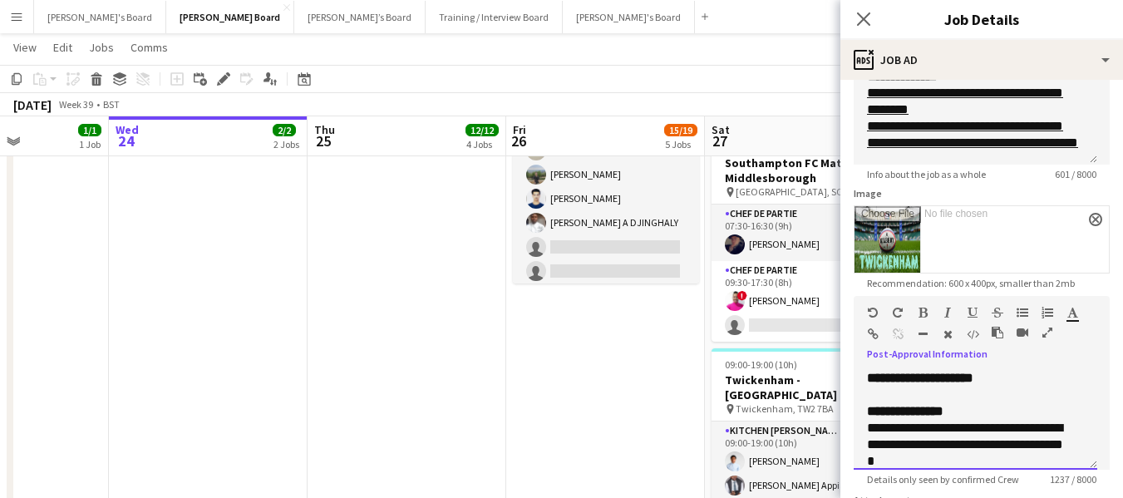
click at [1004, 370] on div at bounding box center [975, 361] width 217 height 17
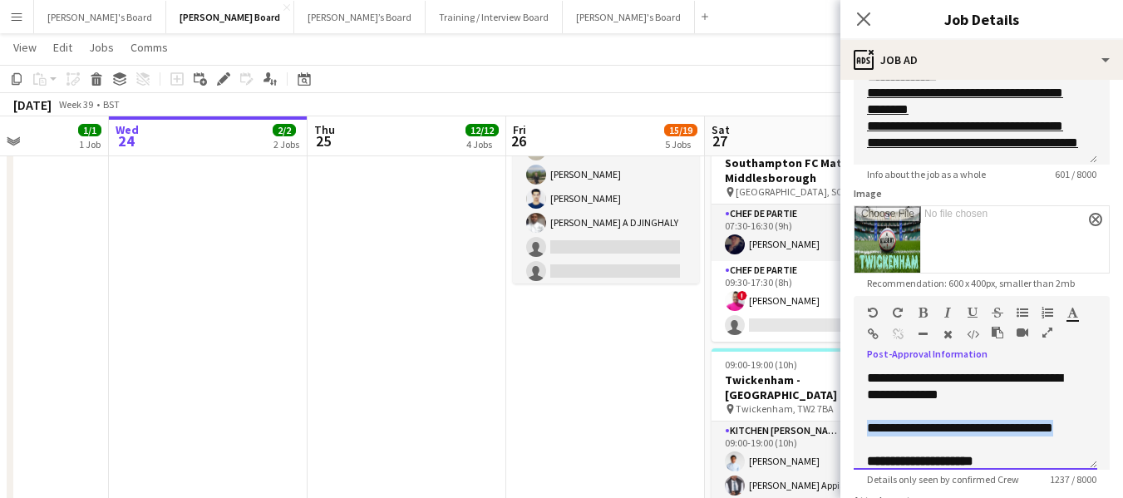
drag, startPoint x: 869, startPoint y: 425, endPoint x: 963, endPoint y: 442, distance: 95.6
click at [963, 437] on div "**********" at bounding box center [975, 428] width 217 height 17
click at [924, 312] on icon "button" at bounding box center [923, 313] width 9 height 12
click at [1011, 437] on div "**********" at bounding box center [975, 428] width 217 height 17
click at [991, 437] on div "**********" at bounding box center [975, 428] width 217 height 17
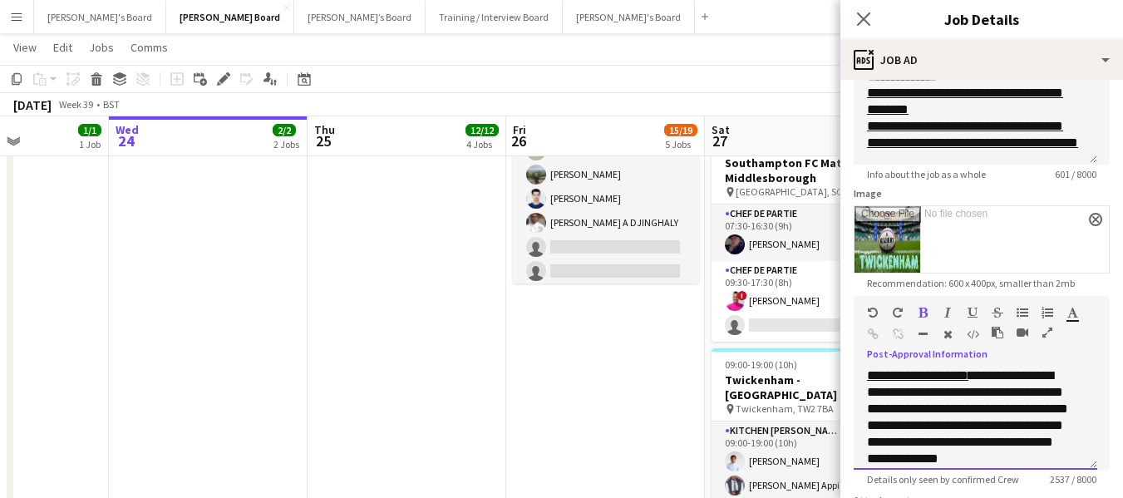
scroll to position [434, 0]
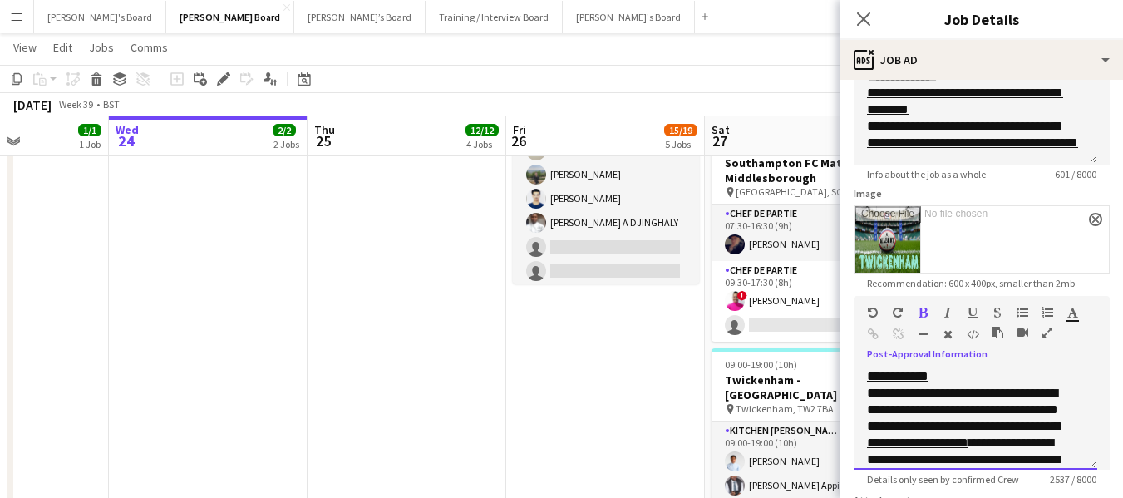
drag, startPoint x: 866, startPoint y: 395, endPoint x: 963, endPoint y: 393, distance: 97.3
click at [963, 393] on div "**********" at bounding box center [976, 420] width 244 height 100
click at [924, 312] on icon "button" at bounding box center [923, 313] width 9 height 12
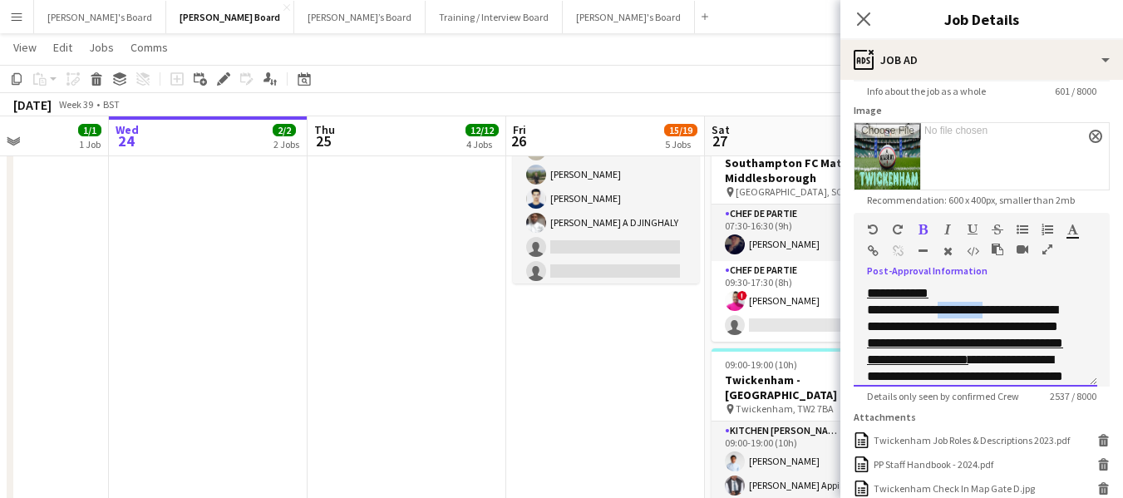
drag, startPoint x: 909, startPoint y: 360, endPoint x: 972, endPoint y: 356, distance: 63.3
click at [972, 356] on span "**********" at bounding box center [967, 377] width 201 height 146
drag, startPoint x: 921, startPoint y: 228, endPoint x: 942, endPoint y: 235, distance: 22.6
click at [925, 230] on icon "button" at bounding box center [923, 230] width 9 height 12
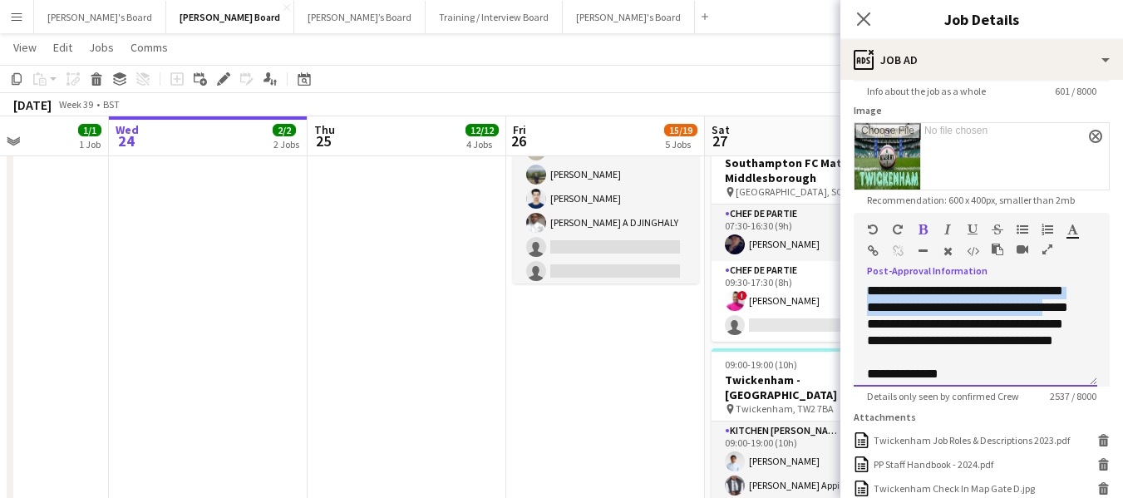
scroll to position [470, 0]
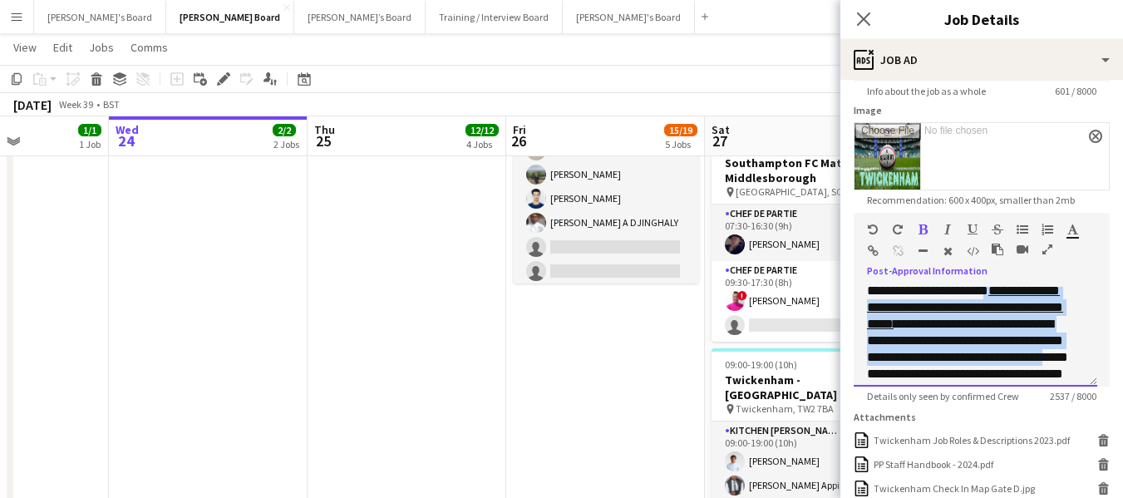
drag, startPoint x: 867, startPoint y: 329, endPoint x: 991, endPoint y: 340, distance: 124.4
click at [993, 356] on p "**********" at bounding box center [969, 332] width 205 height 133
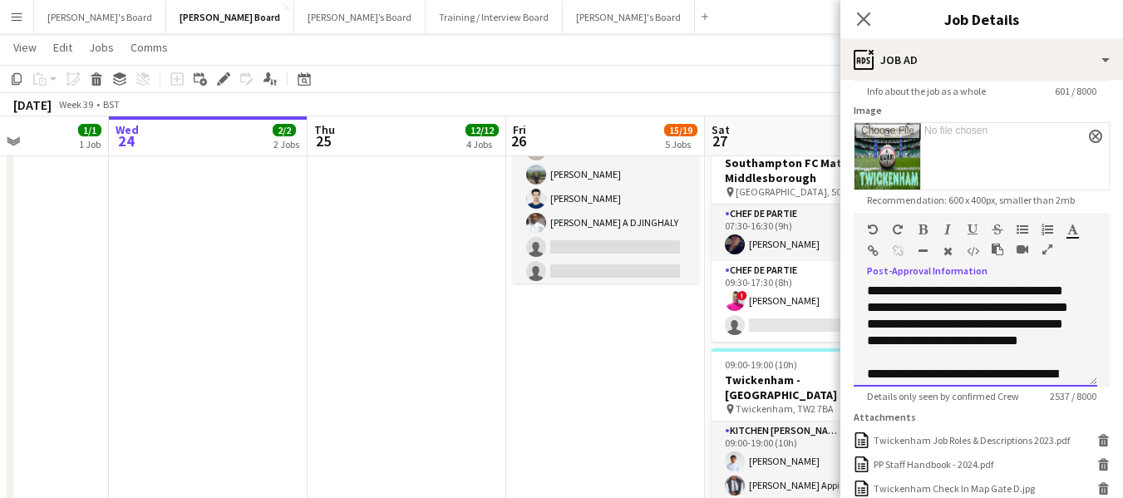
scroll to position [603, 0]
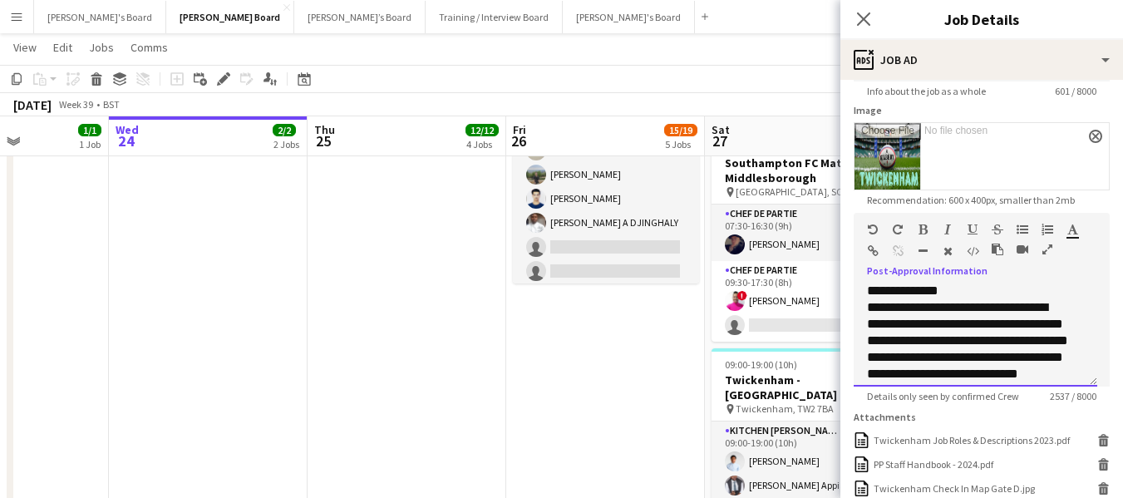
click at [980, 299] on p "**********" at bounding box center [969, 291] width 205 height 17
click at [874, 228] on icon "button" at bounding box center [873, 230] width 10 height 12
click at [1038, 283] on p at bounding box center [969, 274] width 205 height 17
drag, startPoint x: 868, startPoint y: 325, endPoint x: 1035, endPoint y: 355, distance: 169.8
click at [1035, 266] on p "**********" at bounding box center [969, 199] width 205 height 133
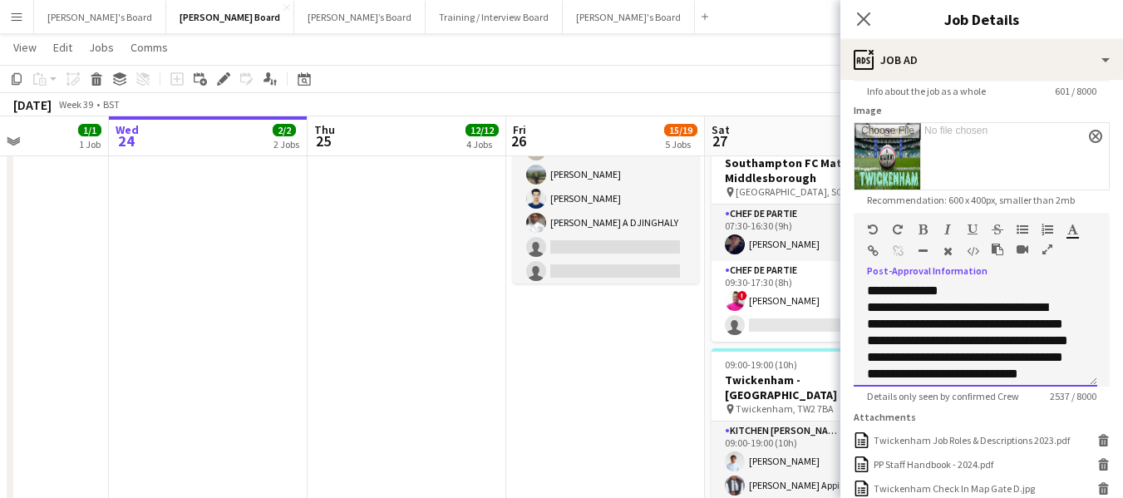
click at [924, 228] on div at bounding box center [967, 233] width 100 height 20
click at [926, 225] on icon "button" at bounding box center [923, 230] width 9 height 12
click at [995, 283] on p at bounding box center [969, 274] width 205 height 17
drag, startPoint x: 866, startPoint y: 304, endPoint x: 947, endPoint y: 309, distance: 81.6
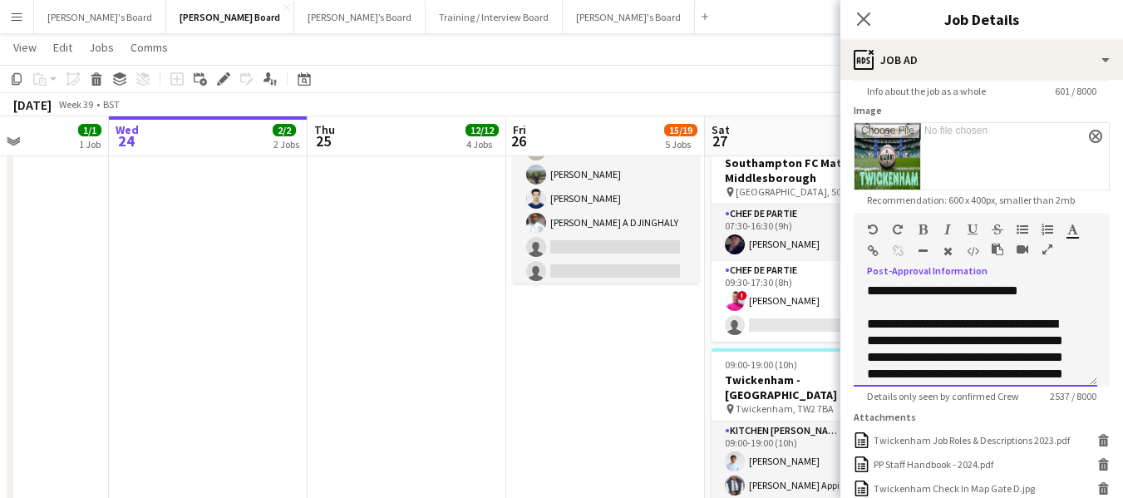
click at [947, 309] on div "**********" at bounding box center [976, 337] width 244 height 100
click at [924, 233] on icon "button" at bounding box center [923, 230] width 9 height 12
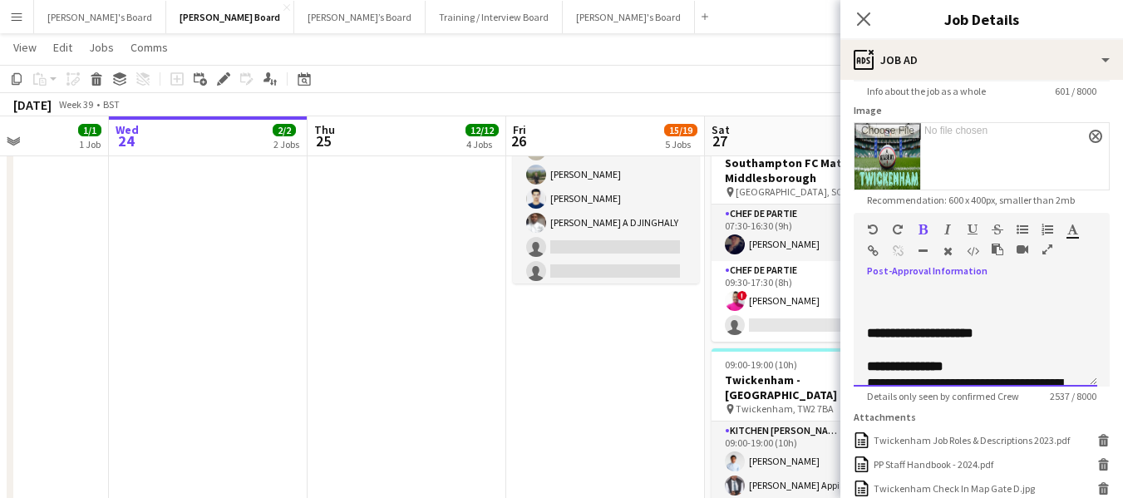
scroll to position [936, 0]
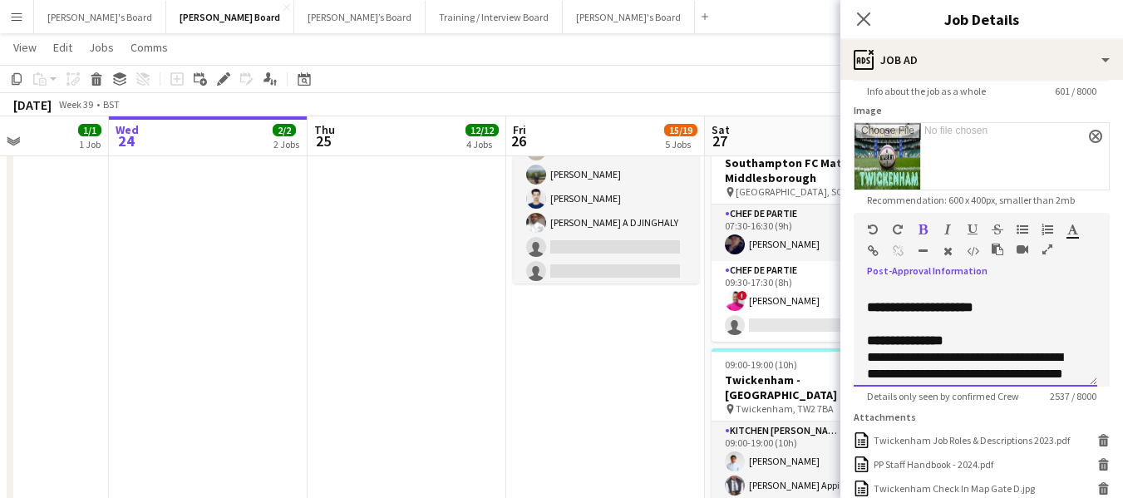
click at [1013, 326] on div "**********" at bounding box center [975, 315] width 217 height 33
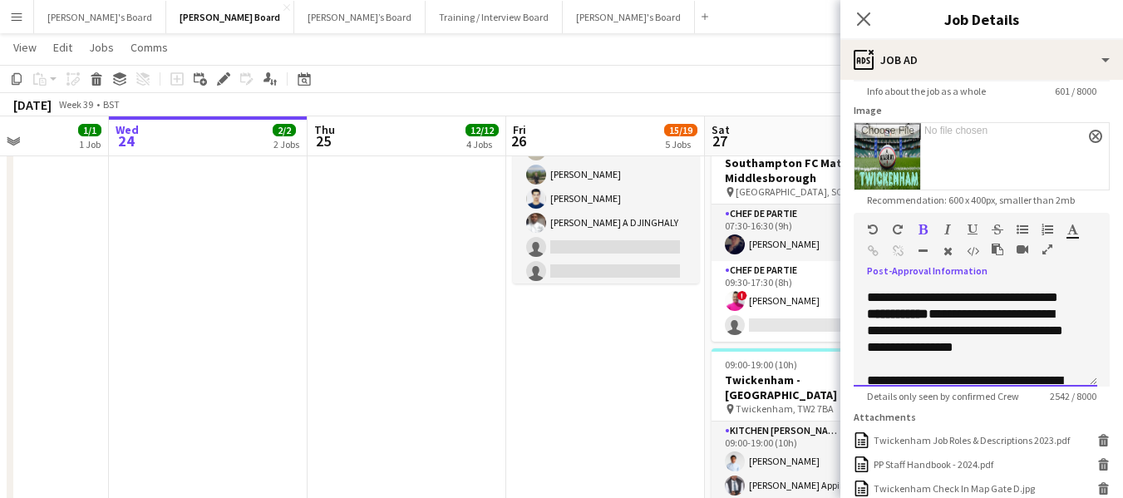
scroll to position [1268, 0]
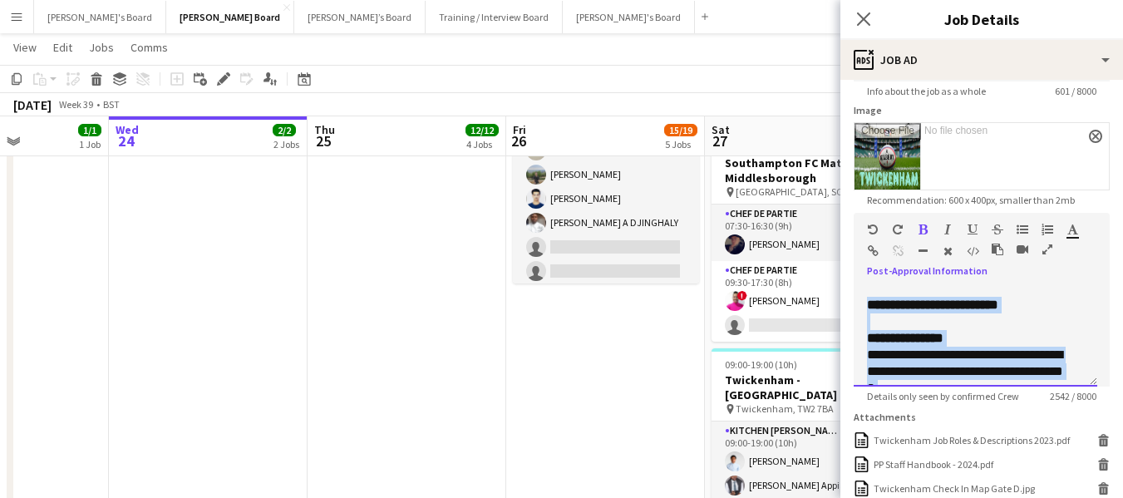
drag, startPoint x: 989, startPoint y: 337, endPoint x: 861, endPoint y: 314, distance: 130.0
click at [861, 314] on div "**********" at bounding box center [976, 337] width 244 height 100
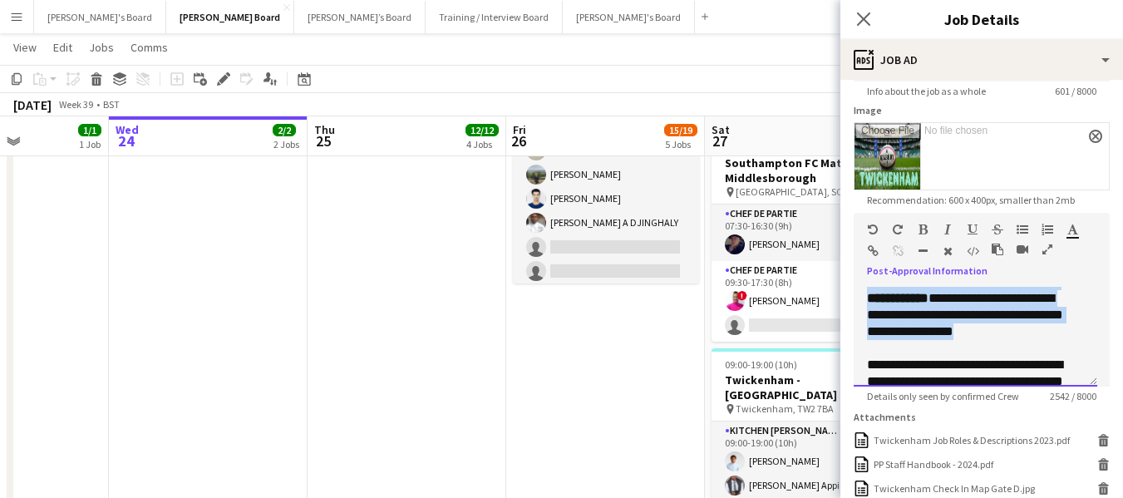
scroll to position [1227, 0]
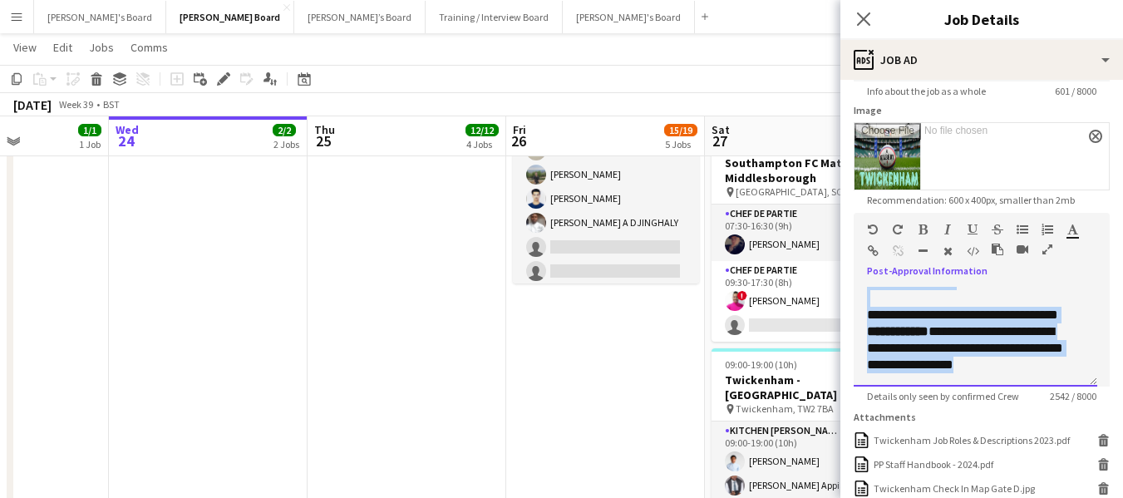
click at [1071, 328] on div "**********" at bounding box center [969, 340] width 205 height 67
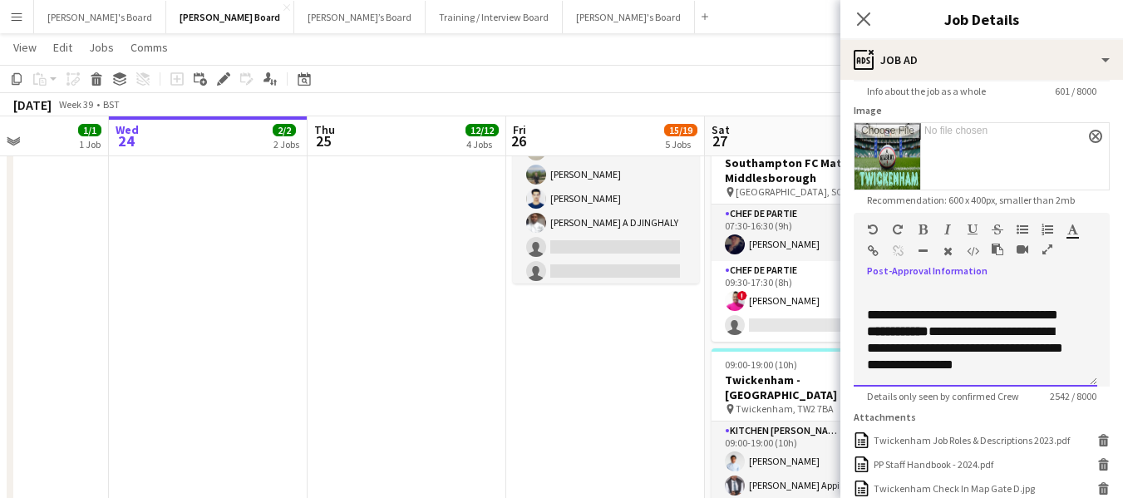
click at [990, 373] on div "**********" at bounding box center [969, 340] width 205 height 67
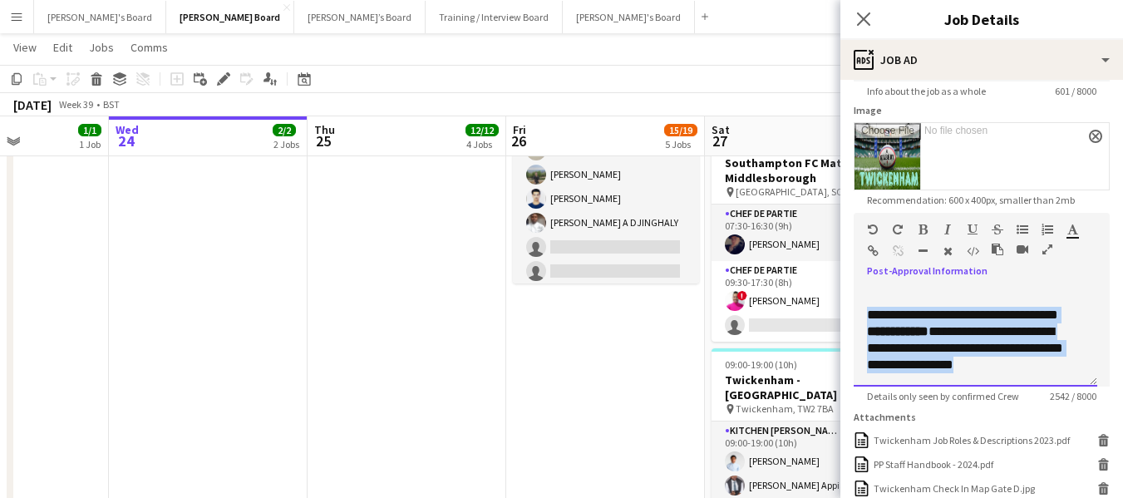
drag, startPoint x: 990, startPoint y: 378, endPoint x: 864, endPoint y: 326, distance: 136.5
click at [864, 326] on div "**********" at bounding box center [976, 337] width 244 height 100
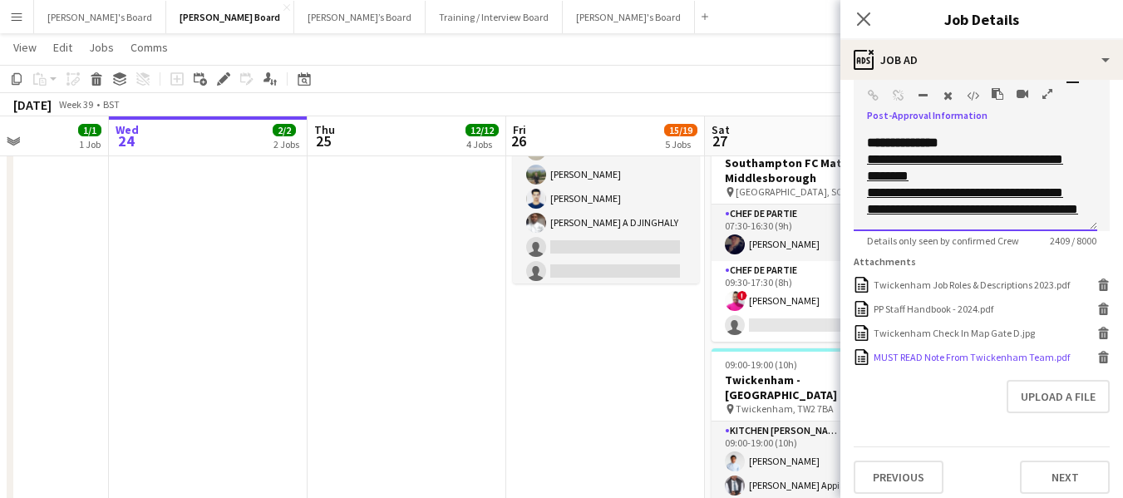
scroll to position [416, 0]
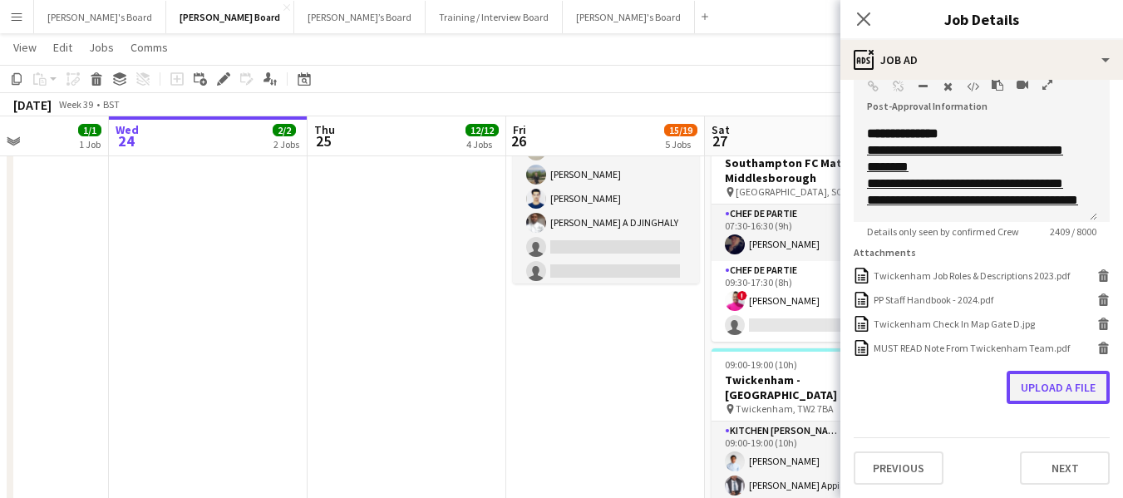
click at [1040, 396] on button "Upload a file" at bounding box center [1058, 387] width 103 height 33
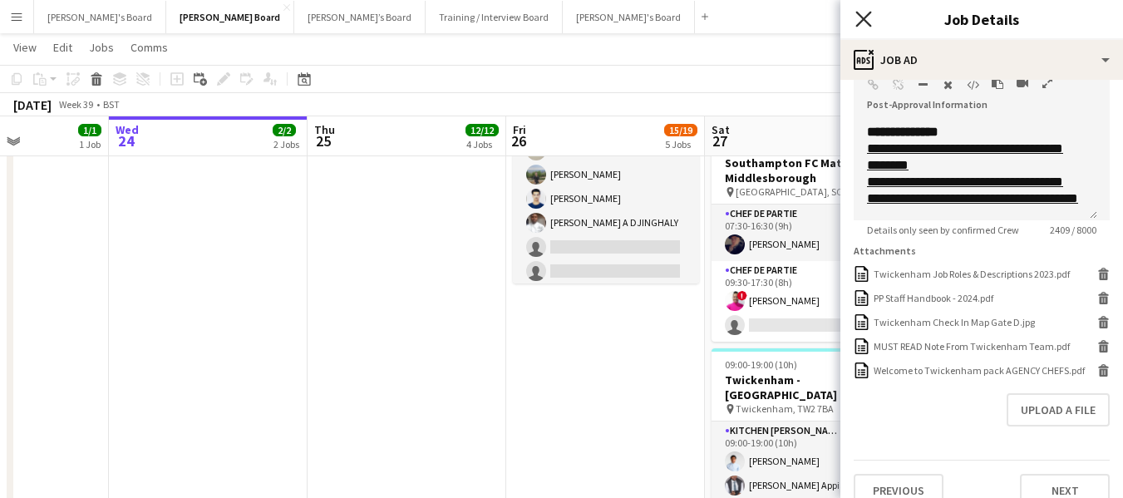
click at [864, 17] on icon "Close pop-in" at bounding box center [864, 19] width 16 height 16
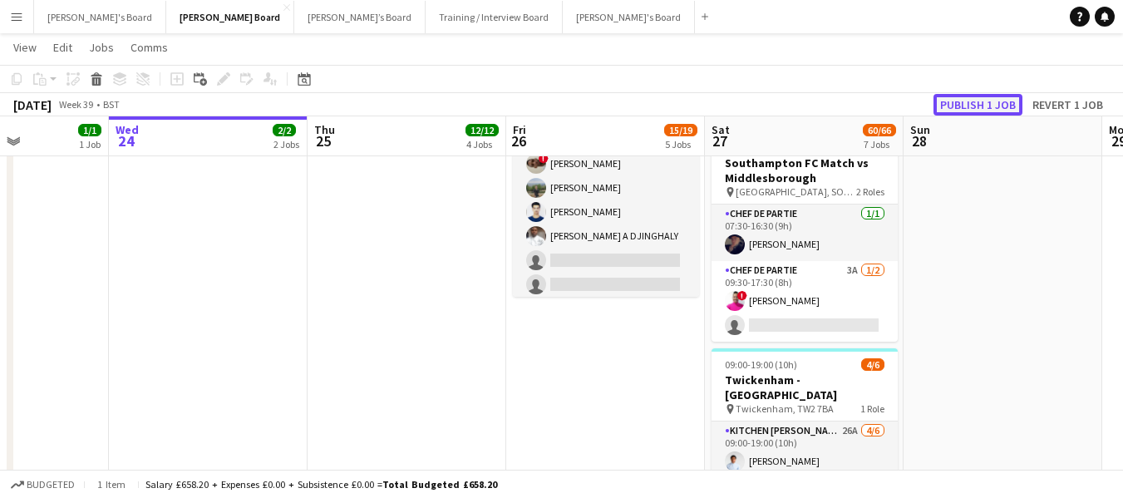
click at [983, 101] on button "Publish 1 job" at bounding box center [978, 105] width 89 height 22
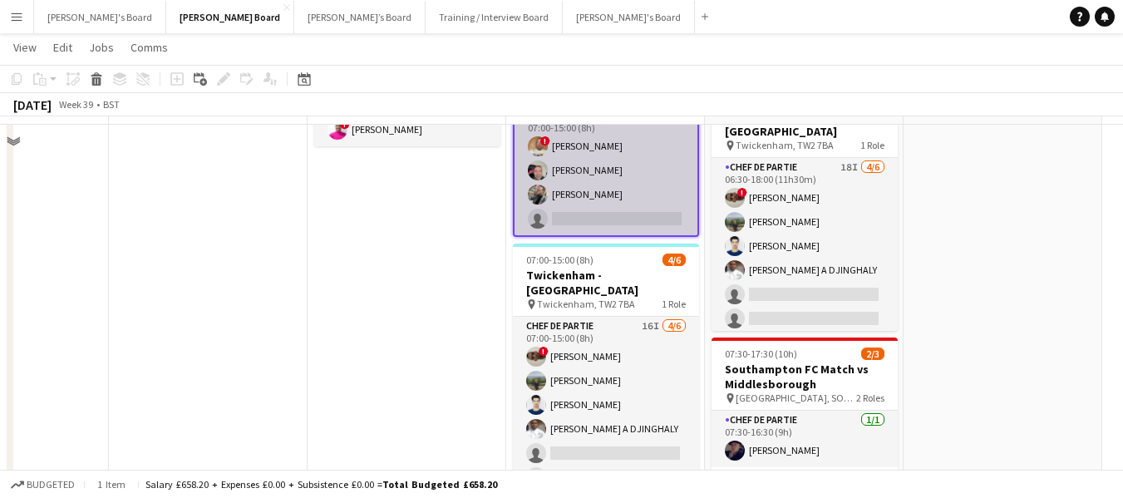
scroll to position [1291, 0]
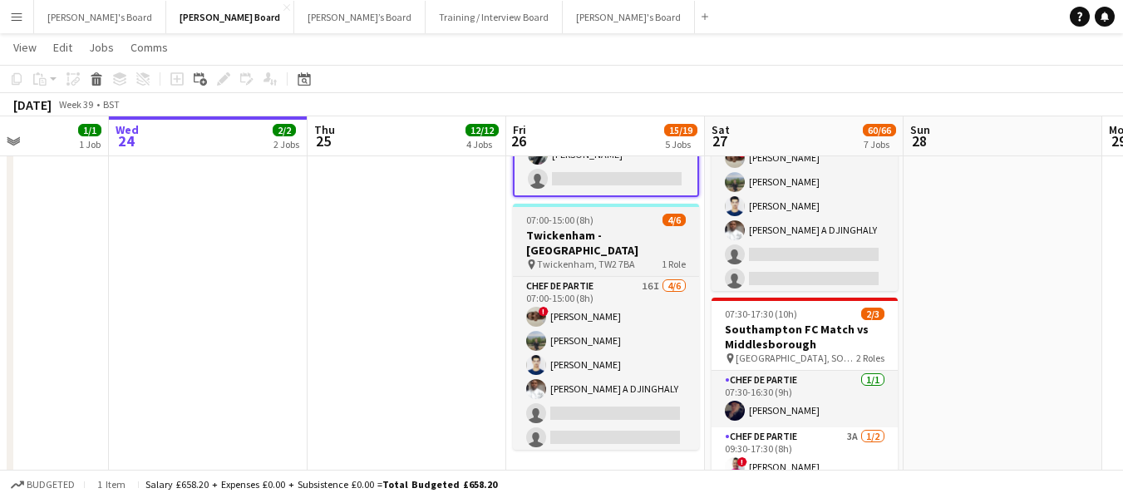
click at [564, 228] on h3 "Twickenham - [GEOGRAPHIC_DATA]" at bounding box center [606, 243] width 186 height 30
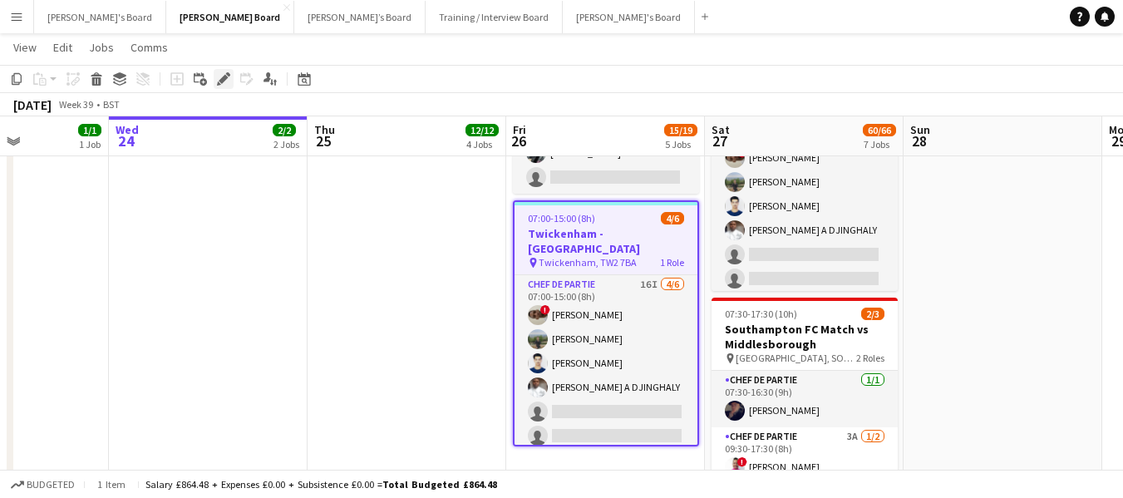
click at [223, 78] on icon at bounding box center [223, 79] width 9 height 9
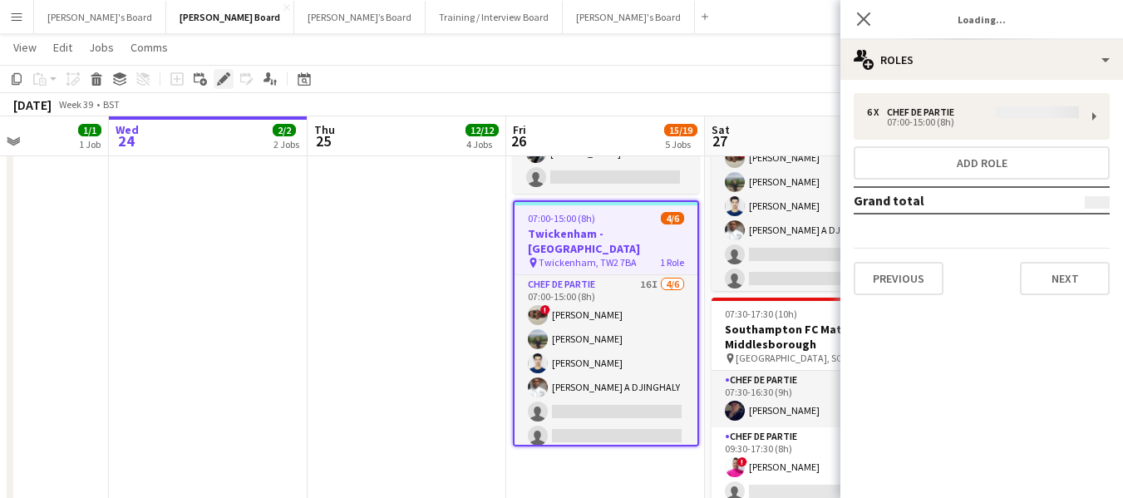
type input "**********"
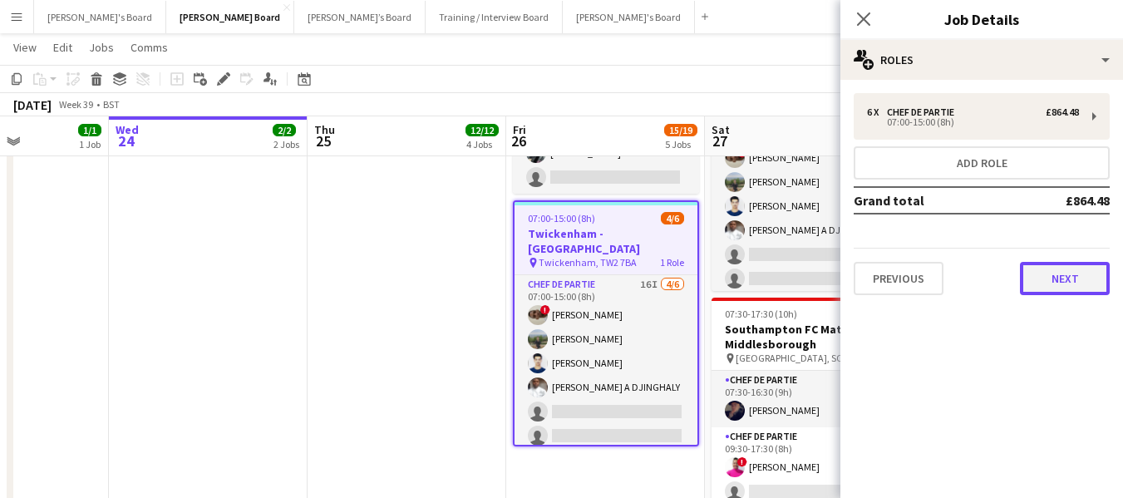
click at [1076, 282] on button "Next" at bounding box center [1065, 278] width 90 height 33
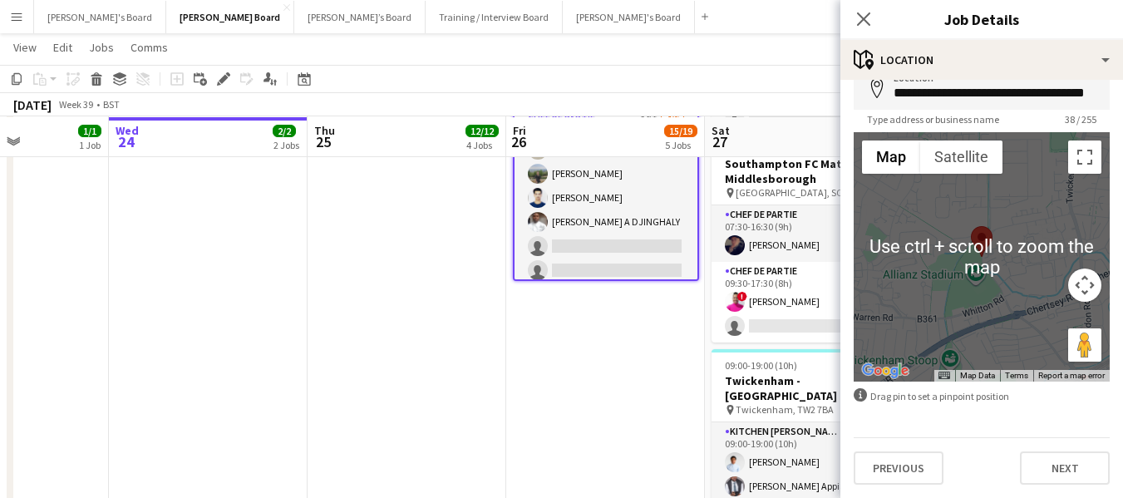
scroll to position [1457, 0]
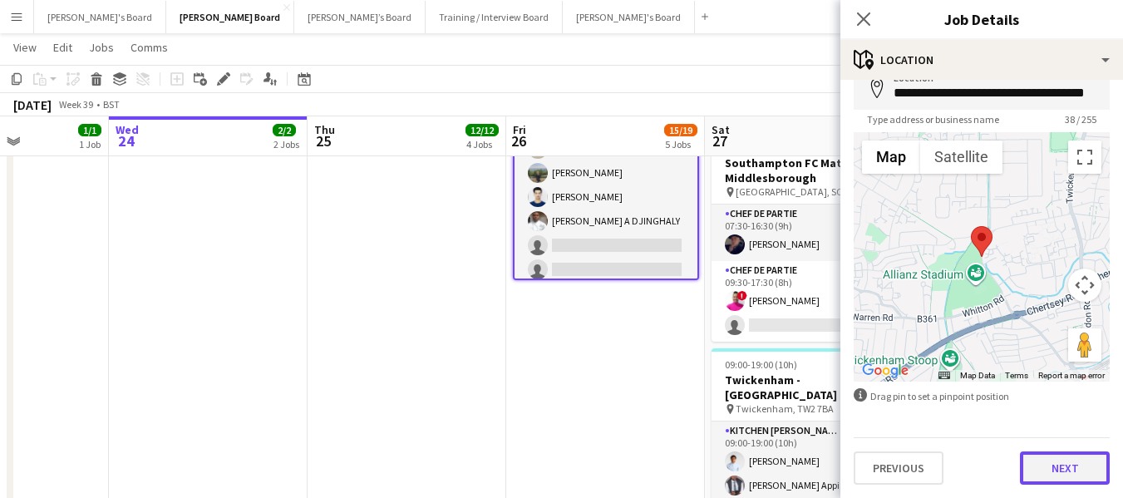
click at [1064, 471] on button "Next" at bounding box center [1065, 468] width 90 height 33
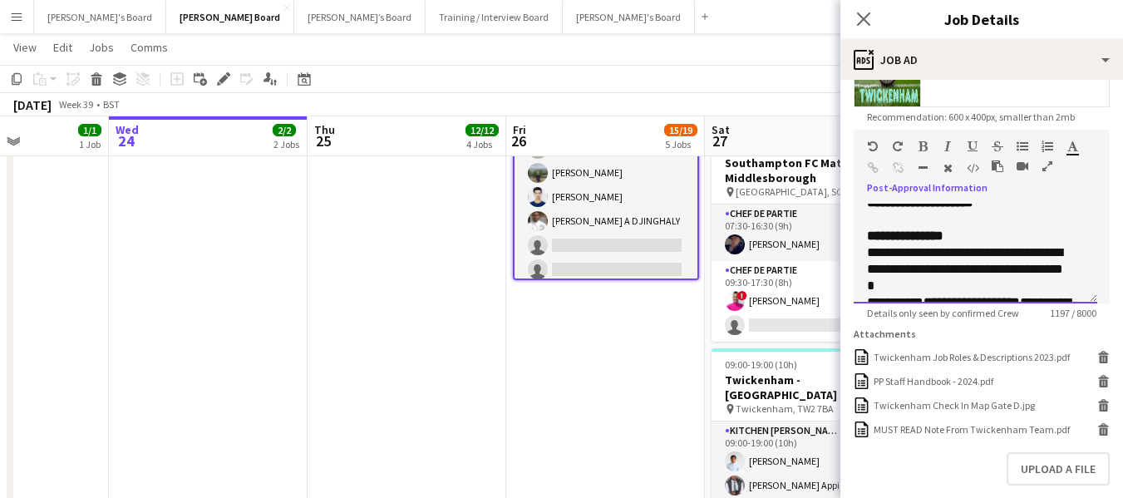
scroll to position [177, 0]
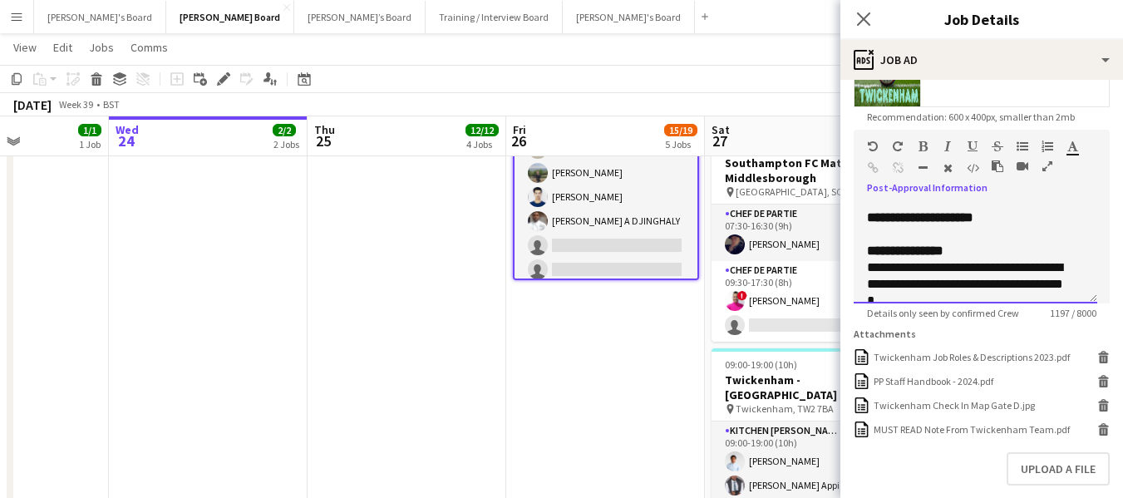
click at [1039, 222] on div "**********" at bounding box center [975, 226] width 217 height 33
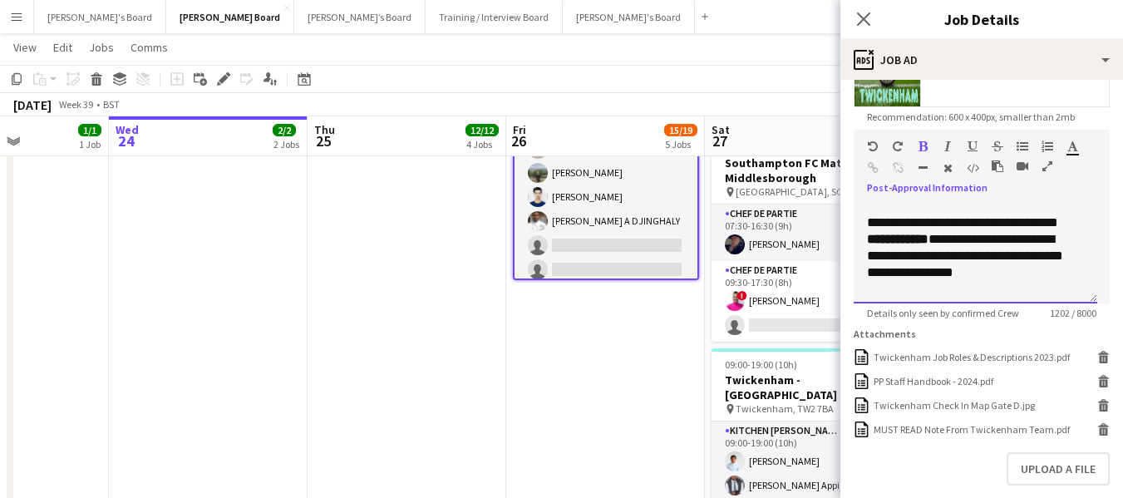
scroll to position [487, 0]
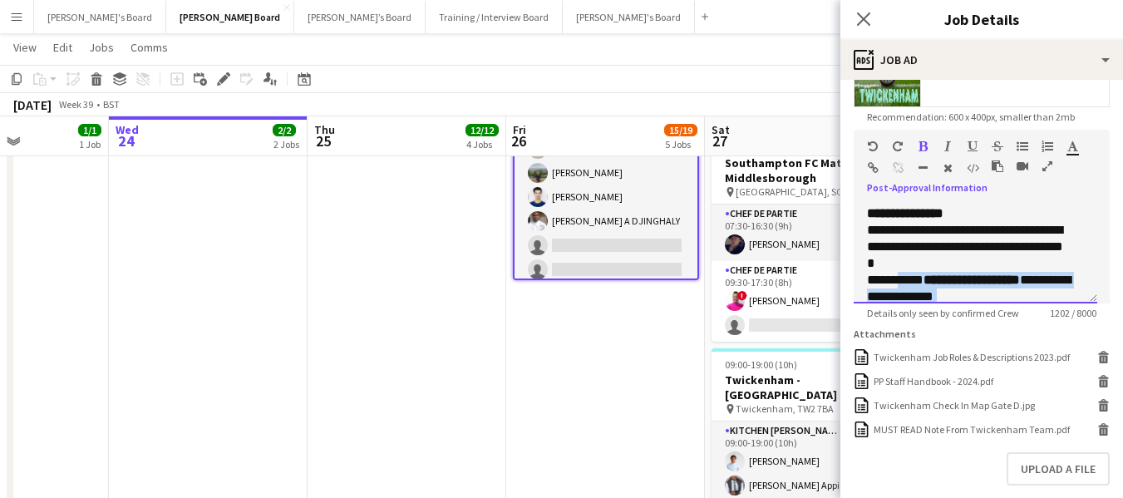
drag, startPoint x: 997, startPoint y: 250, endPoint x: 974, endPoint y: 253, distance: 23.4
click at [900, 286] on div "**********" at bounding box center [976, 254] width 244 height 100
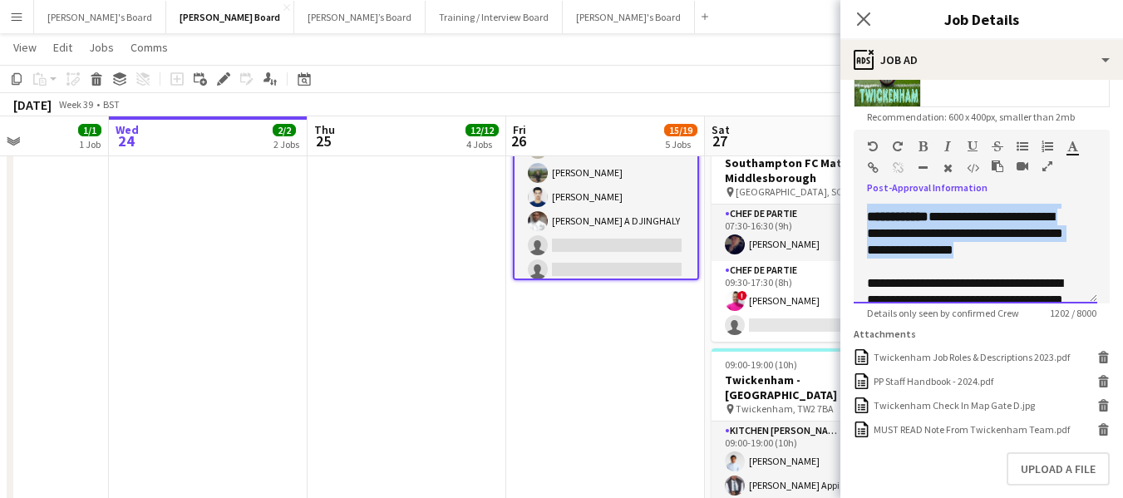
scroll to position [461, 0]
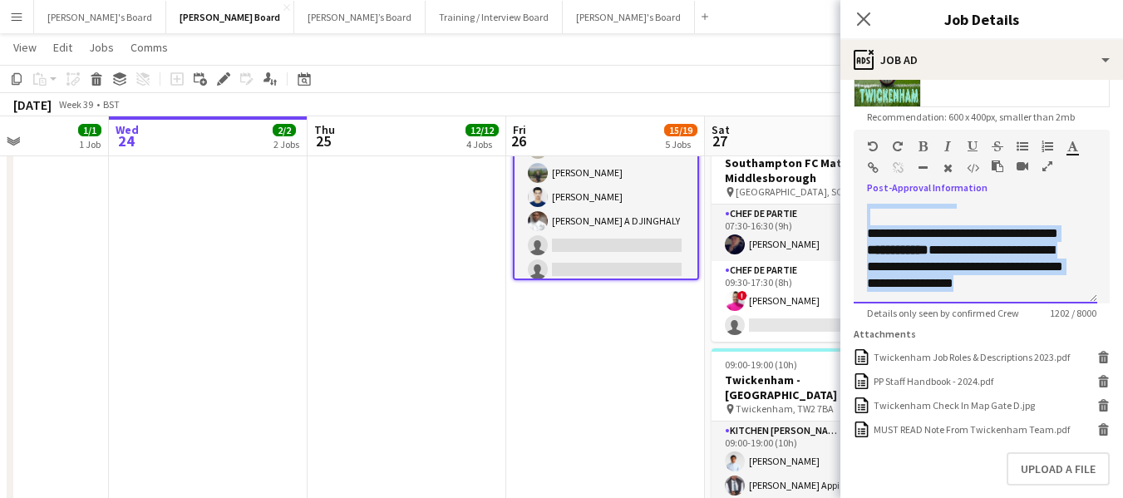
click at [1034, 210] on div at bounding box center [975, 217] width 217 height 17
drag, startPoint x: 867, startPoint y: 233, endPoint x: 1058, endPoint y: 280, distance: 196.2
click at [1058, 280] on div "**********" at bounding box center [976, 254] width 244 height 100
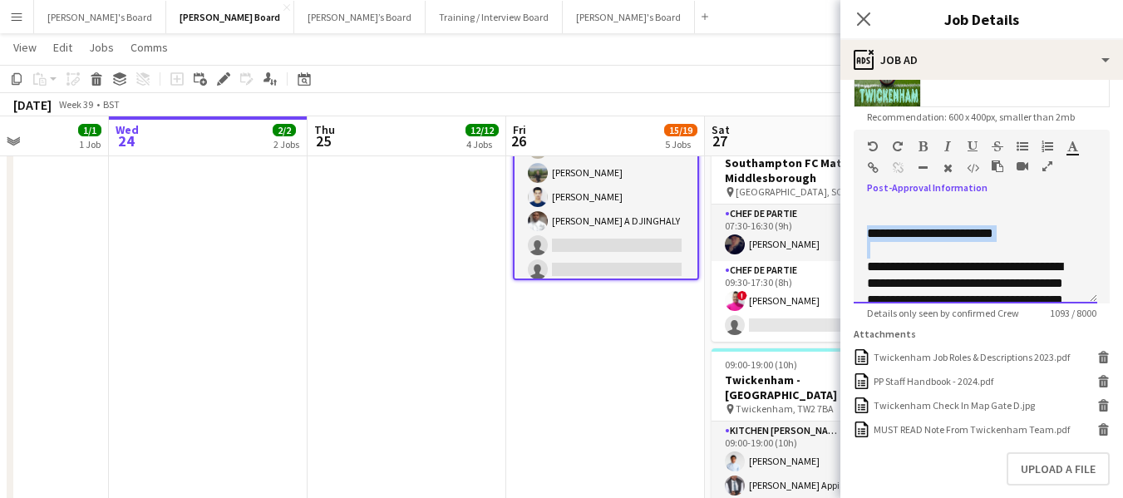
drag, startPoint x: 871, startPoint y: 232, endPoint x: 942, endPoint y: 243, distance: 72.3
click at [942, 243] on div "**********" at bounding box center [976, 254] width 244 height 100
drag, startPoint x: 929, startPoint y: 143, endPoint x: 950, endPoint y: 165, distance: 30.6
click at [929, 147] on div at bounding box center [967, 150] width 100 height 20
click at [928, 145] on button "button" at bounding box center [923, 146] width 12 height 13
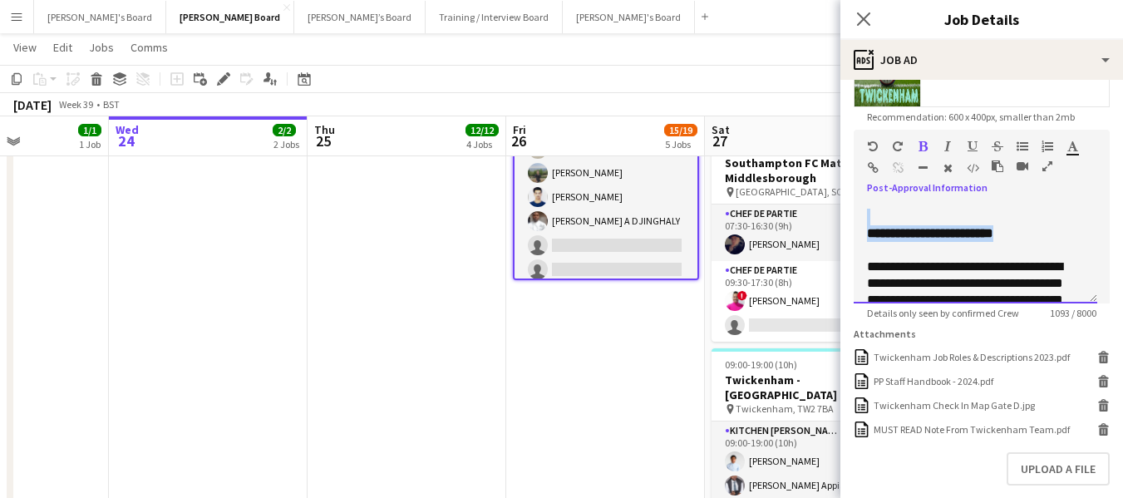
click at [1059, 226] on div "**********" at bounding box center [976, 254] width 244 height 100
click at [1059, 239] on div "**********" at bounding box center [969, 233] width 205 height 17
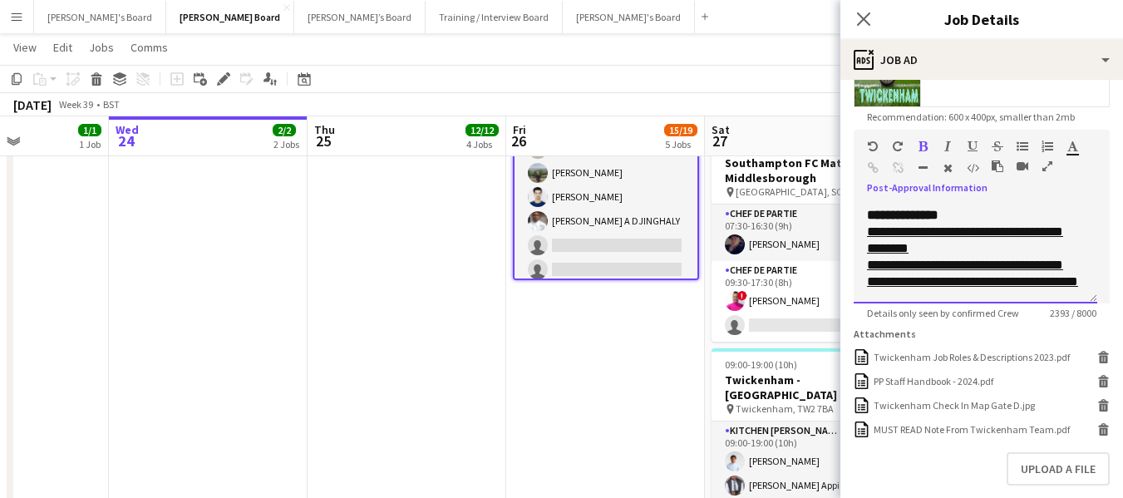
scroll to position [1394, 0]
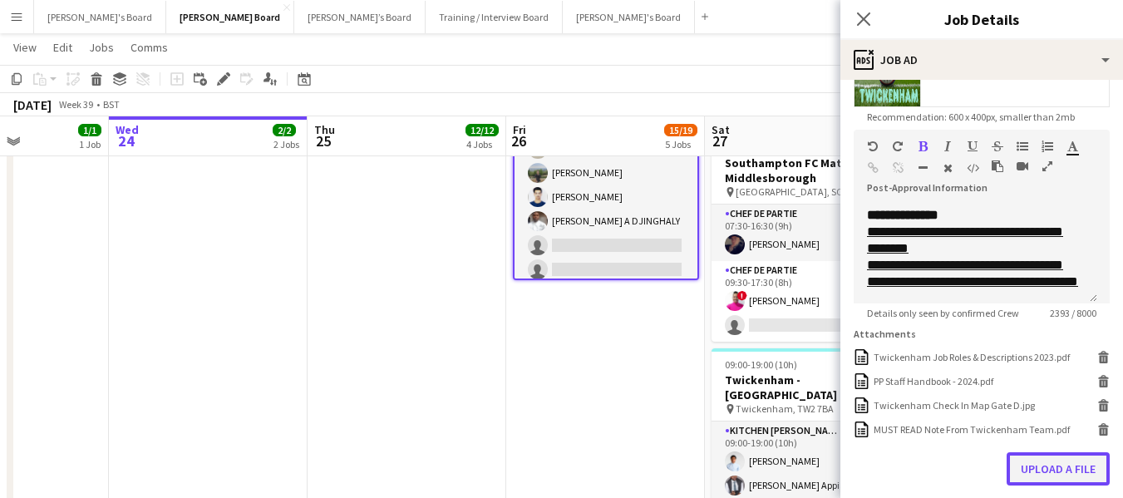
click at [1069, 480] on button "Upload a file" at bounding box center [1058, 468] width 103 height 33
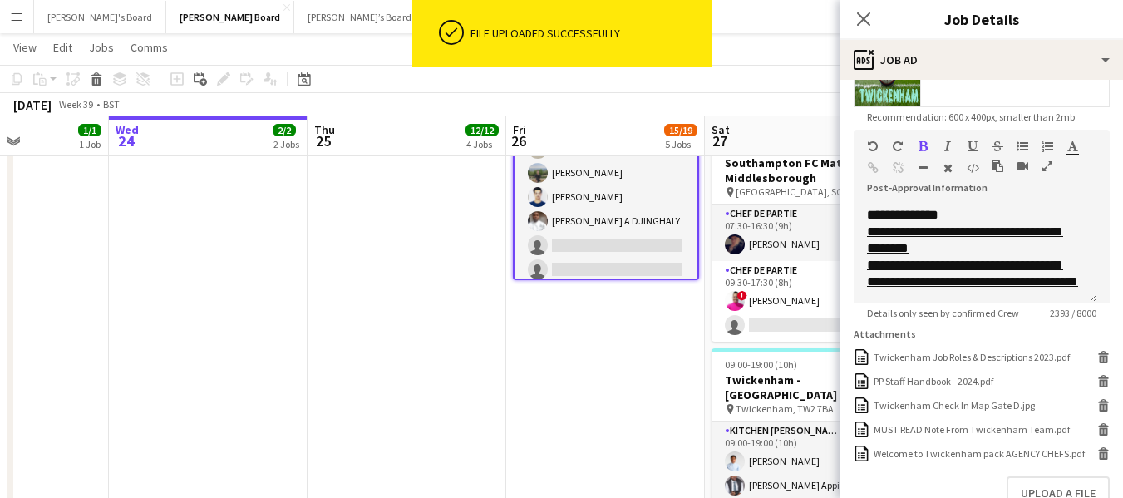
click at [803, 67] on app-toolbar "Copy Paste Paste Ctrl+V Paste with crew Ctrl+Shift+V Paste linked Job [GEOGRAPH…" at bounding box center [561, 79] width 1123 height 28
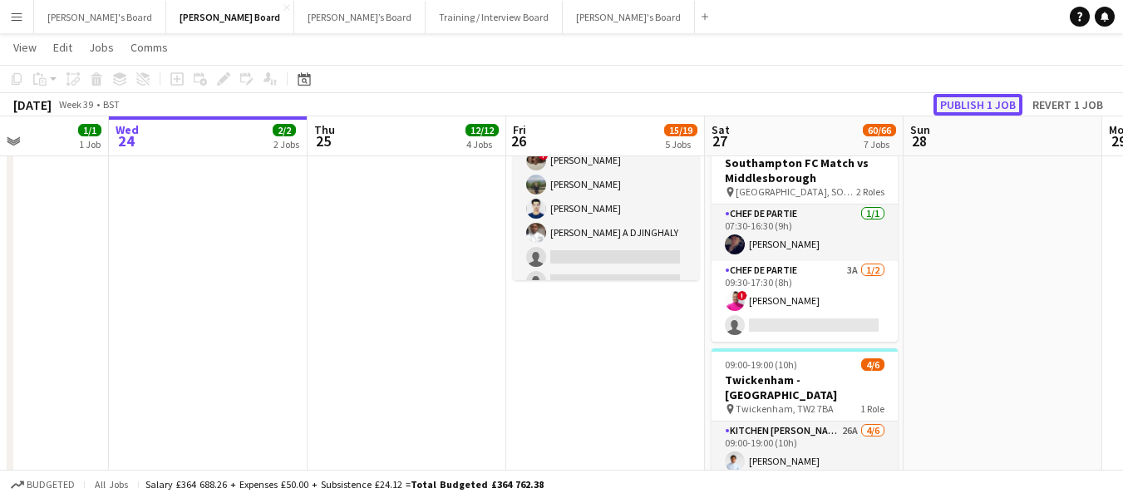
click at [960, 104] on button "Publish 1 job" at bounding box center [978, 105] width 89 height 22
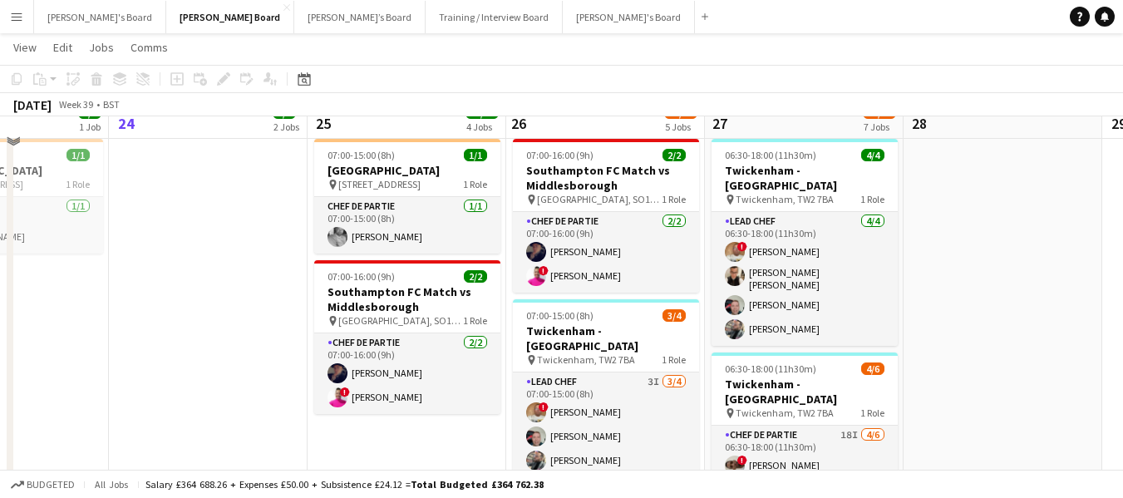
scroll to position [958, 0]
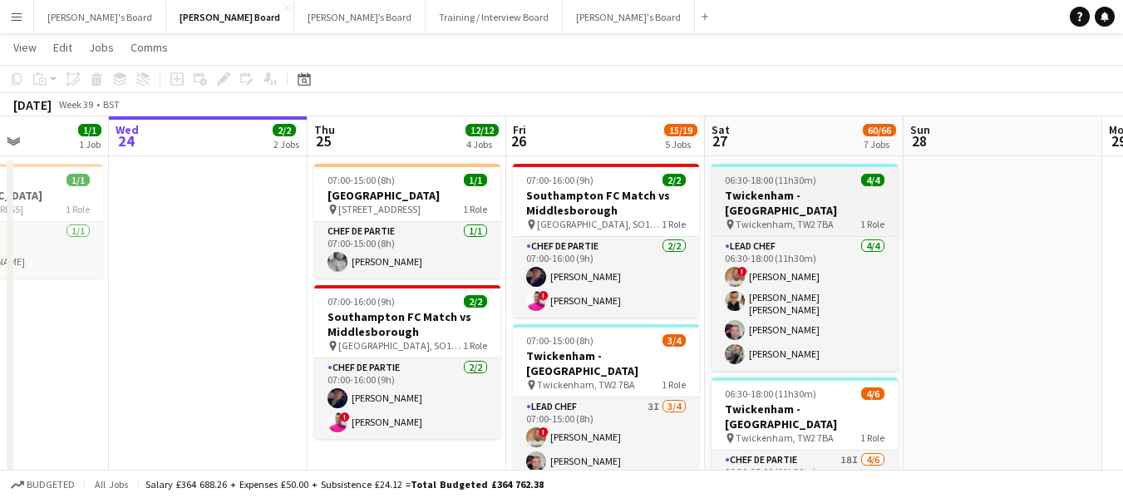
click at [770, 181] on span "06:30-18:00 (11h30m)" at bounding box center [770, 180] width 91 height 12
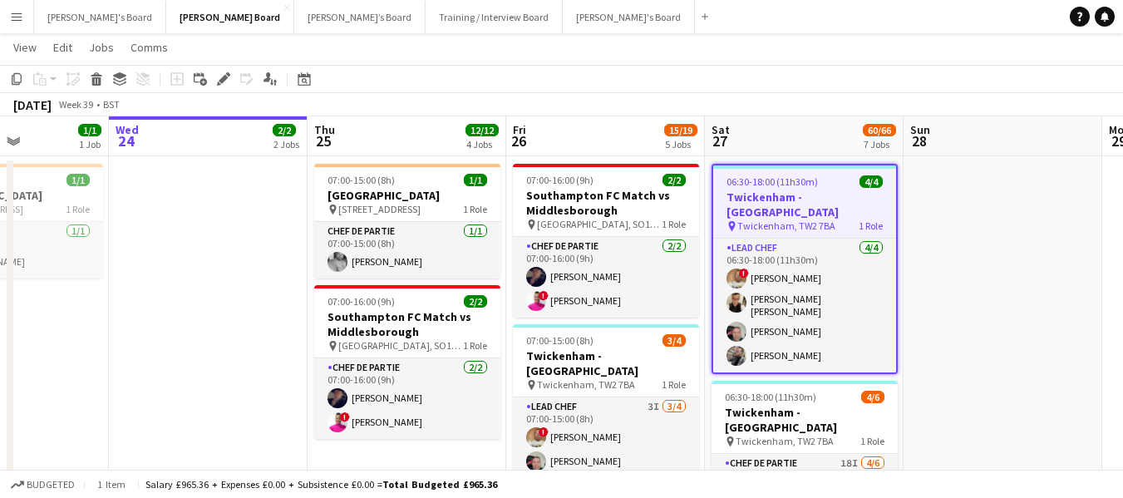
drag, startPoint x: 222, startPoint y: 72, endPoint x: 251, endPoint y: 74, distance: 29.2
click at [226, 74] on icon "Edit" at bounding box center [223, 78] width 13 height 13
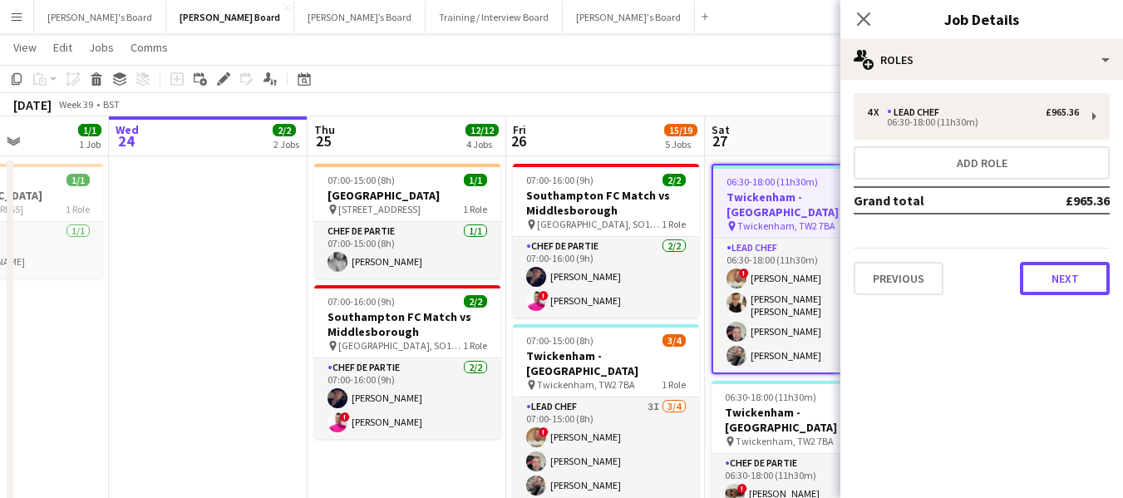
click at [1079, 282] on button "Next" at bounding box center [1065, 278] width 90 height 33
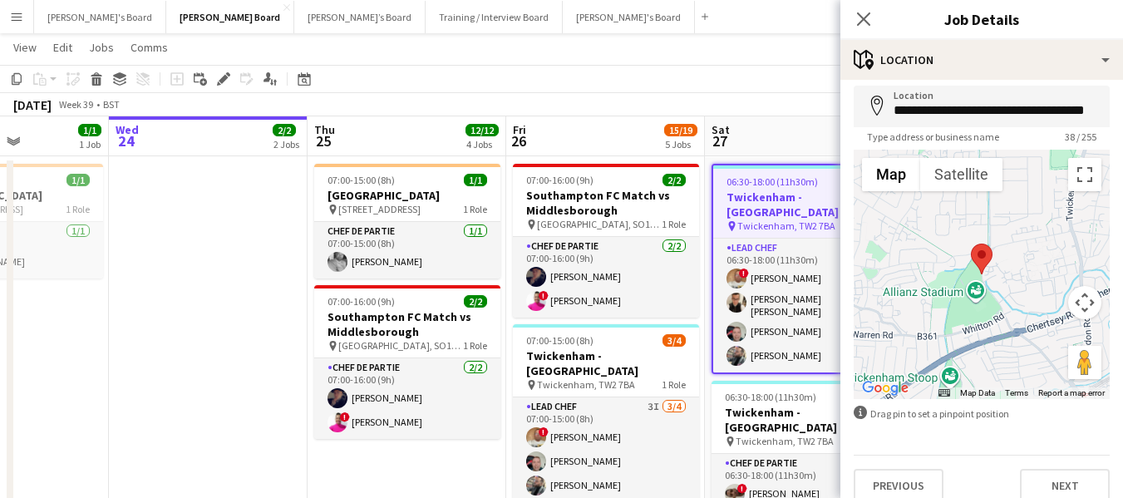
scroll to position [89, 0]
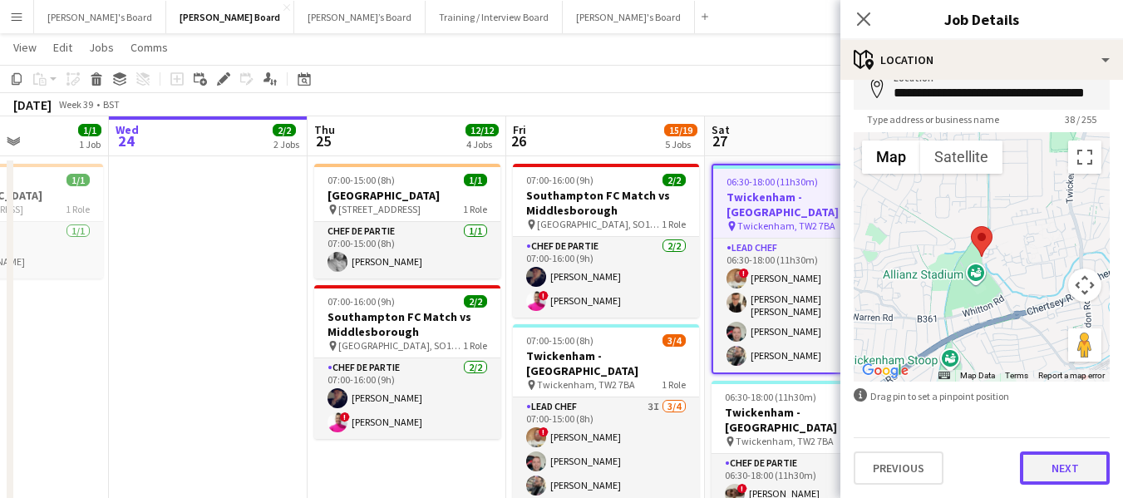
click at [1077, 465] on button "Next" at bounding box center [1065, 468] width 90 height 33
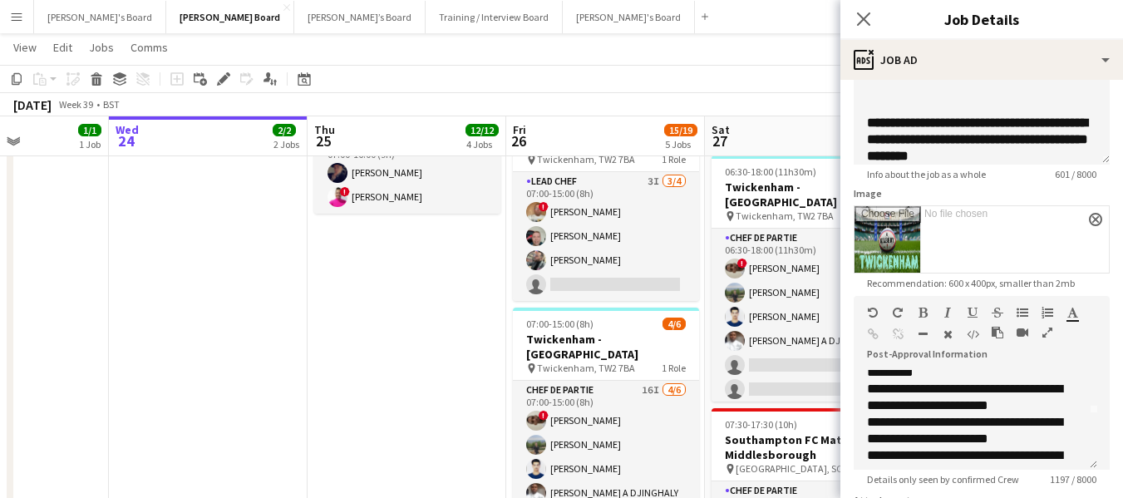
scroll to position [166, 0]
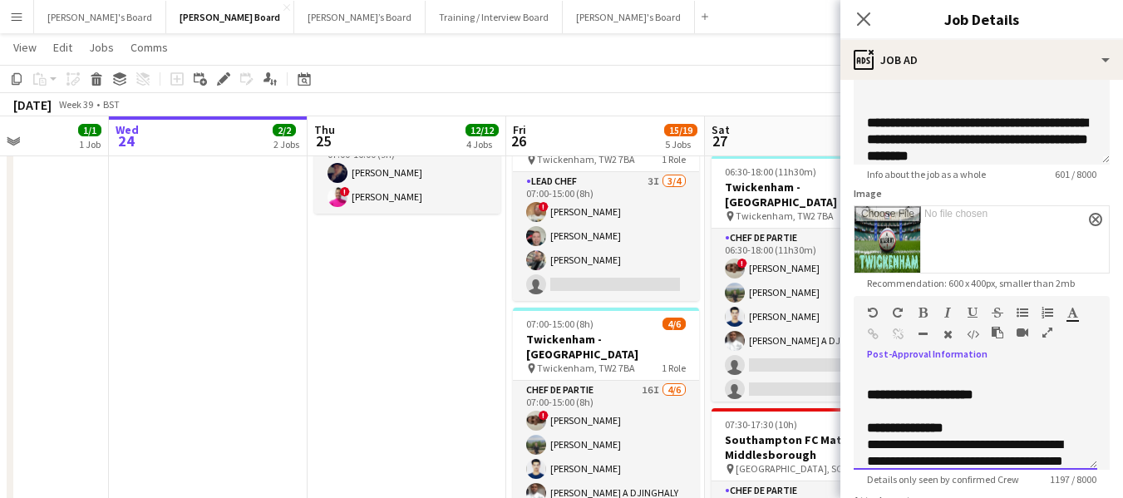
click at [1031, 396] on div "**********" at bounding box center [975, 403] width 217 height 33
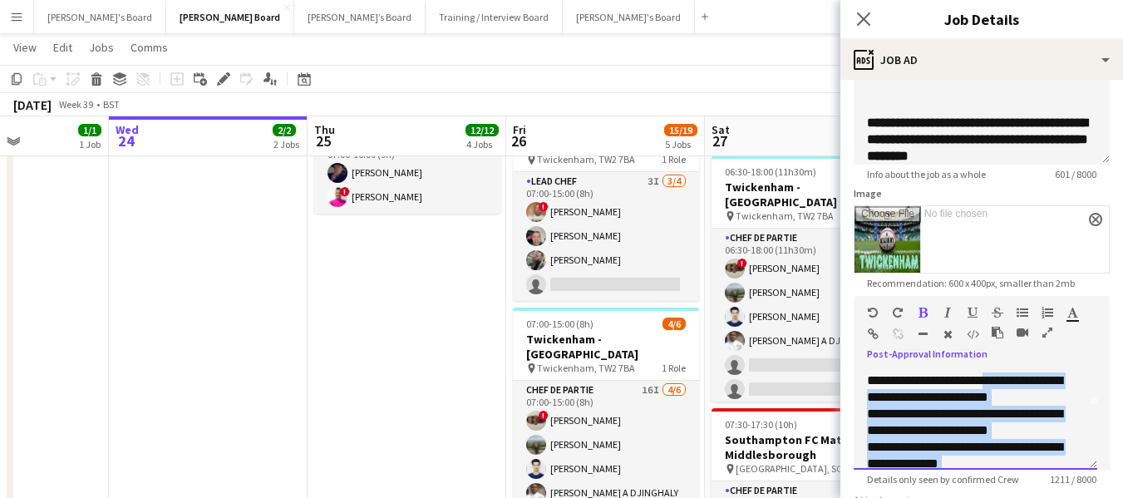
scroll to position [2, 0]
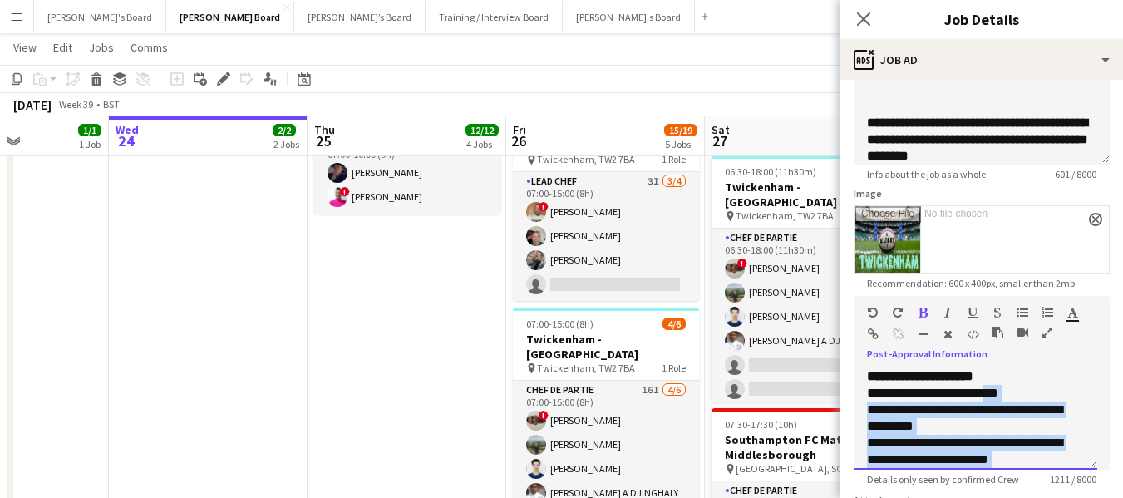
drag, startPoint x: 1075, startPoint y: 375, endPoint x: 998, endPoint y: 374, distance: 77.3
click at [998, 374] on div "**********" at bounding box center [976, 420] width 244 height 100
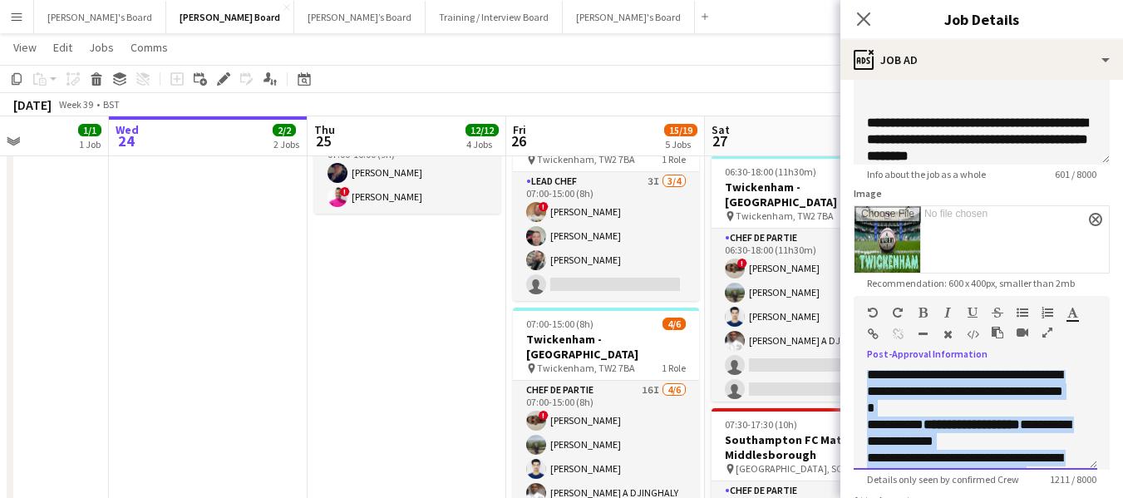
scroll to position [333, 0]
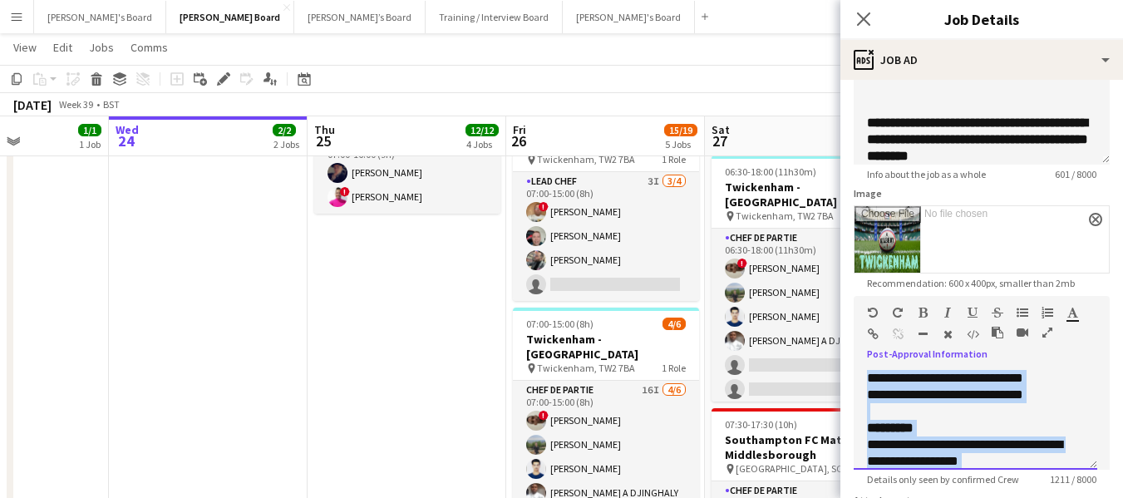
click at [1036, 420] on div at bounding box center [975, 411] width 217 height 17
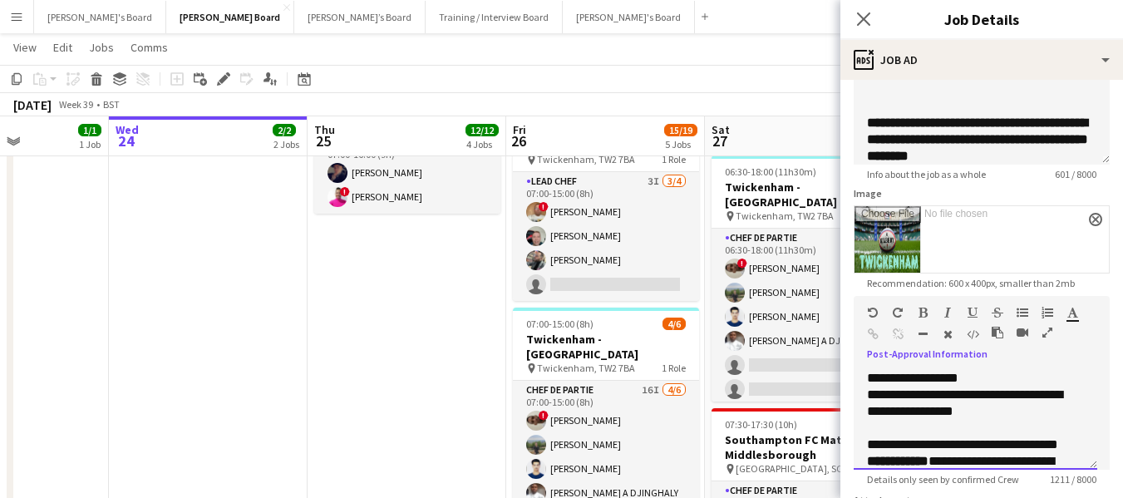
scroll to position [499, 0]
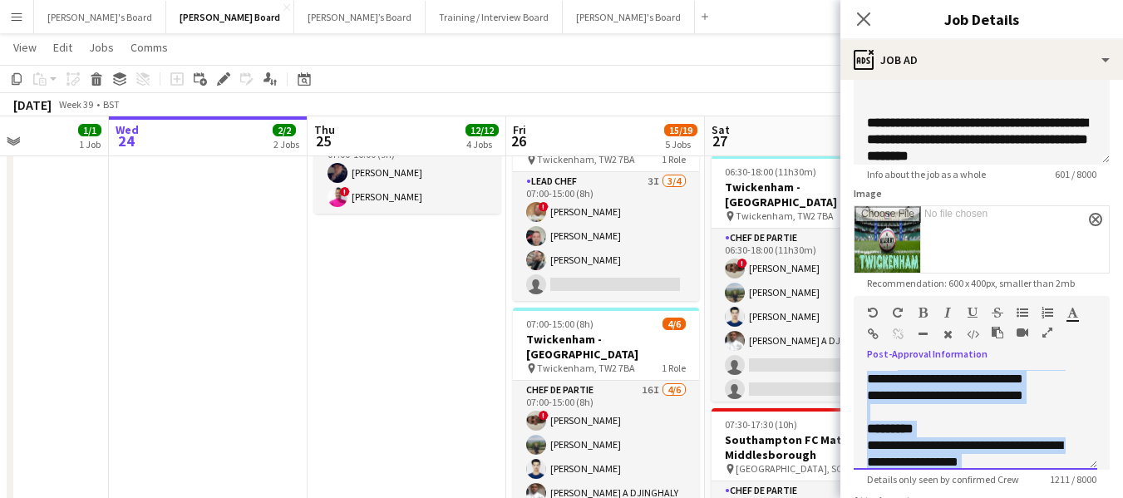
drag, startPoint x: 863, startPoint y: 381, endPoint x: 925, endPoint y: 393, distance: 62.6
click at [899, 383] on div "**********" at bounding box center [976, 420] width 244 height 100
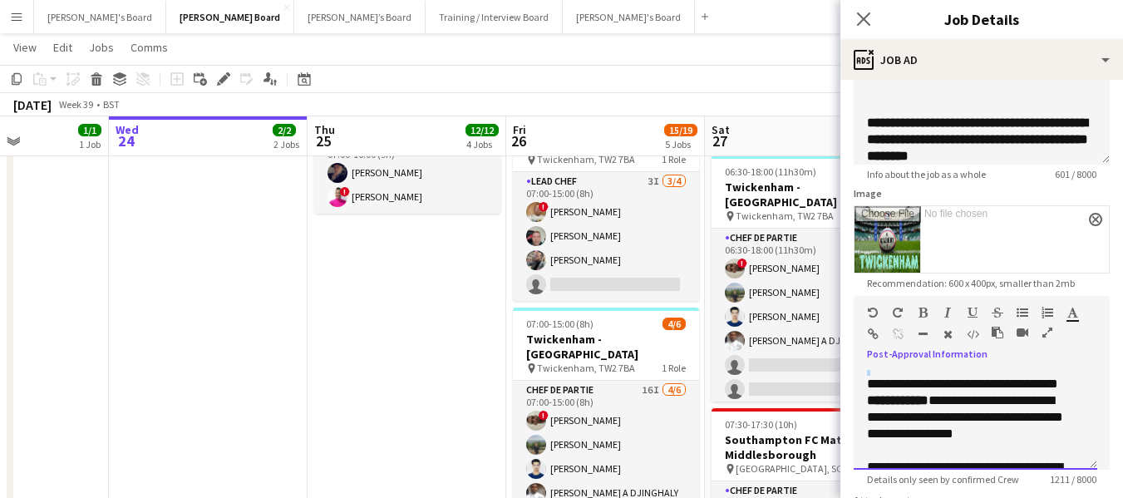
scroll to position [484, 0]
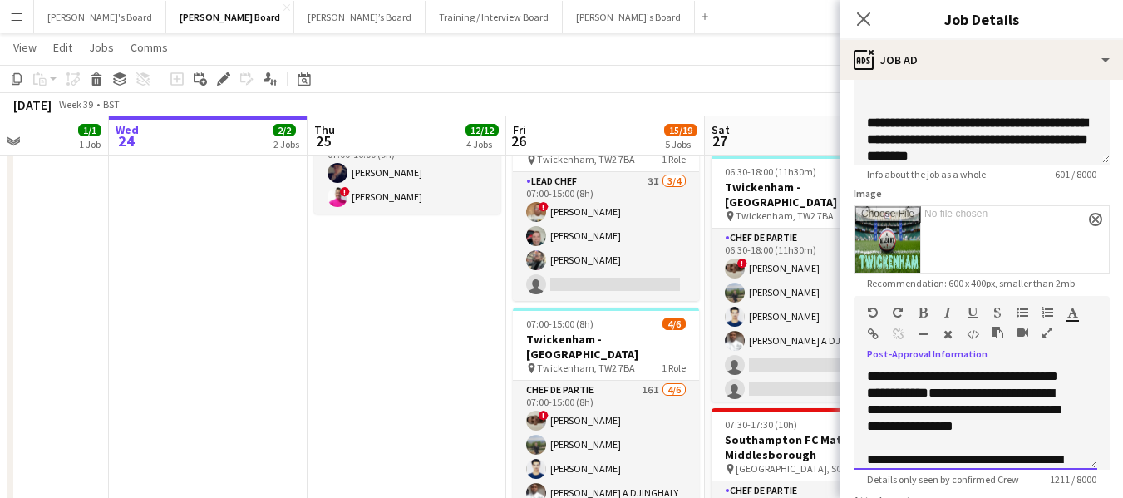
click at [1075, 392] on div "**********" at bounding box center [976, 420] width 244 height 100
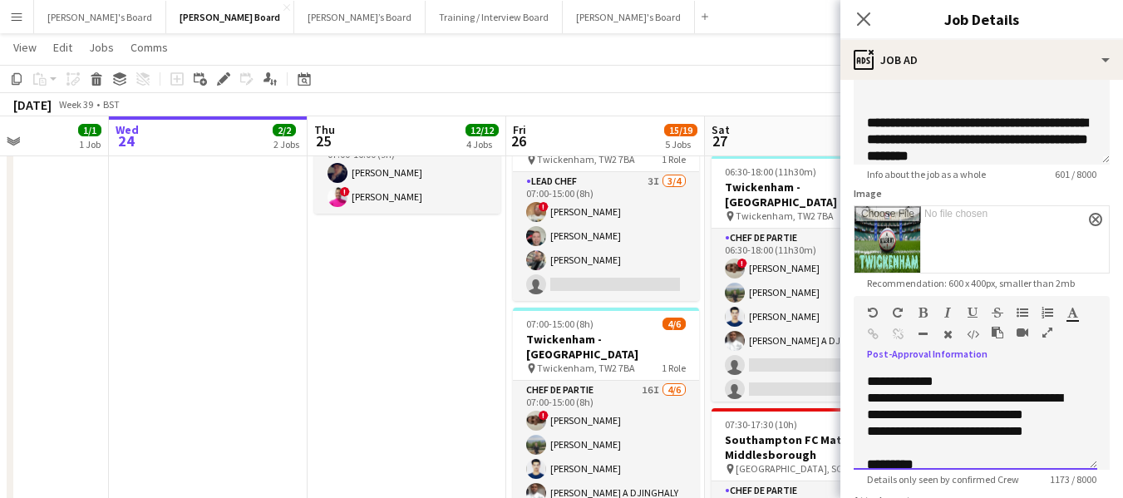
scroll to position [379, 0]
click at [887, 373] on div at bounding box center [975, 365] width 217 height 17
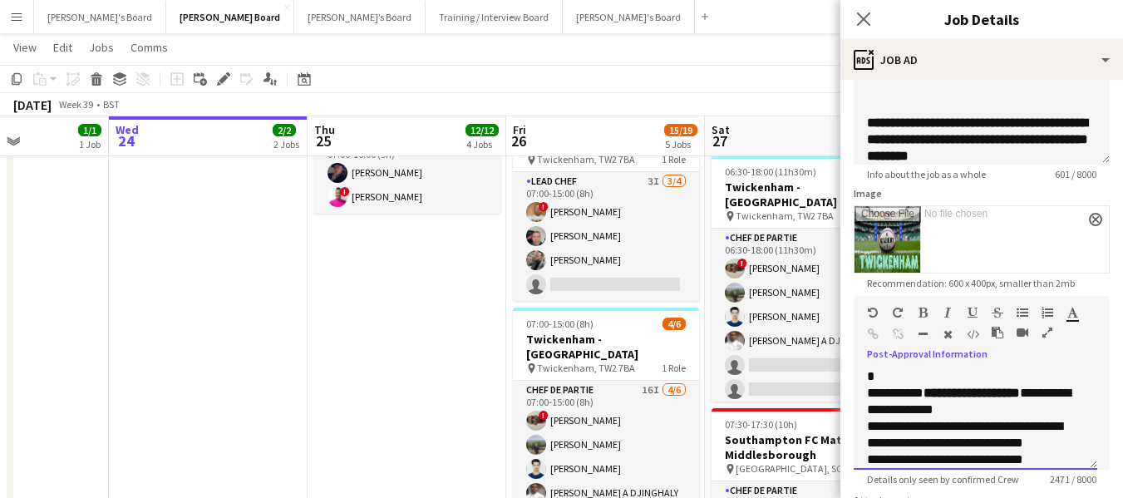
scroll to position [351, 0]
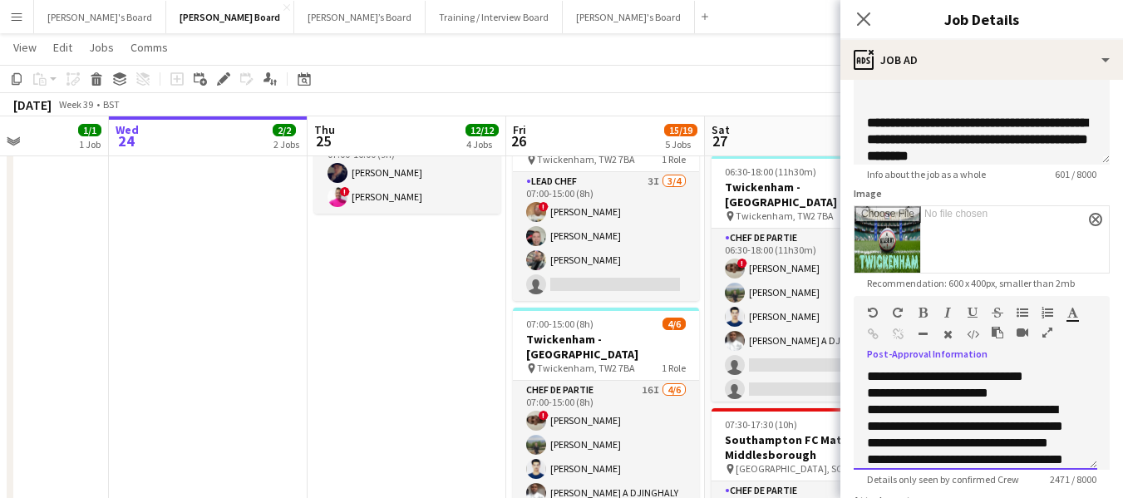
click at [869, 399] on span "**********" at bounding box center [927, 393] width 121 height 12
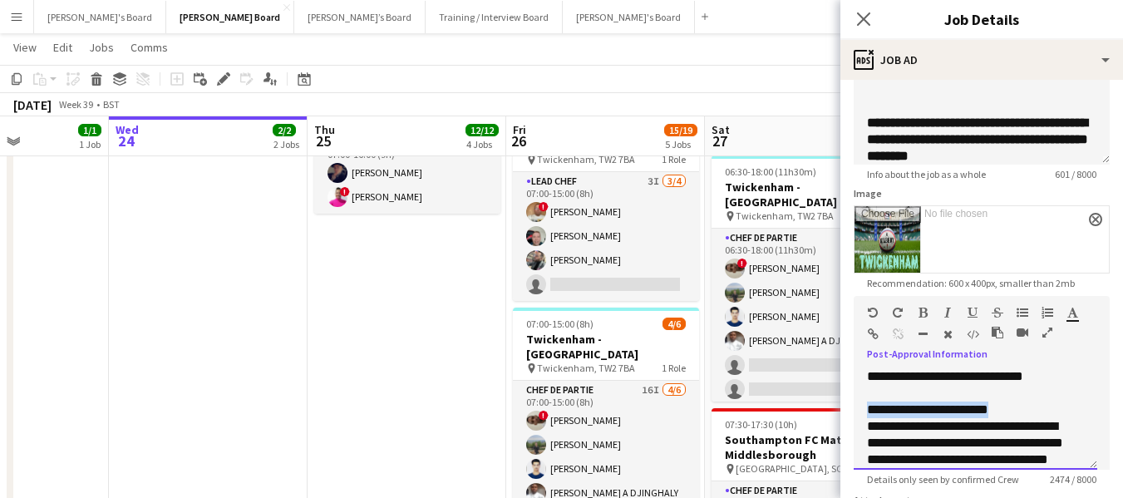
drag, startPoint x: 868, startPoint y: 432, endPoint x: 953, endPoint y: 395, distance: 92.7
click at [995, 418] on p "**********" at bounding box center [969, 410] width 205 height 17
click at [925, 310] on icon "button" at bounding box center [923, 313] width 9 height 12
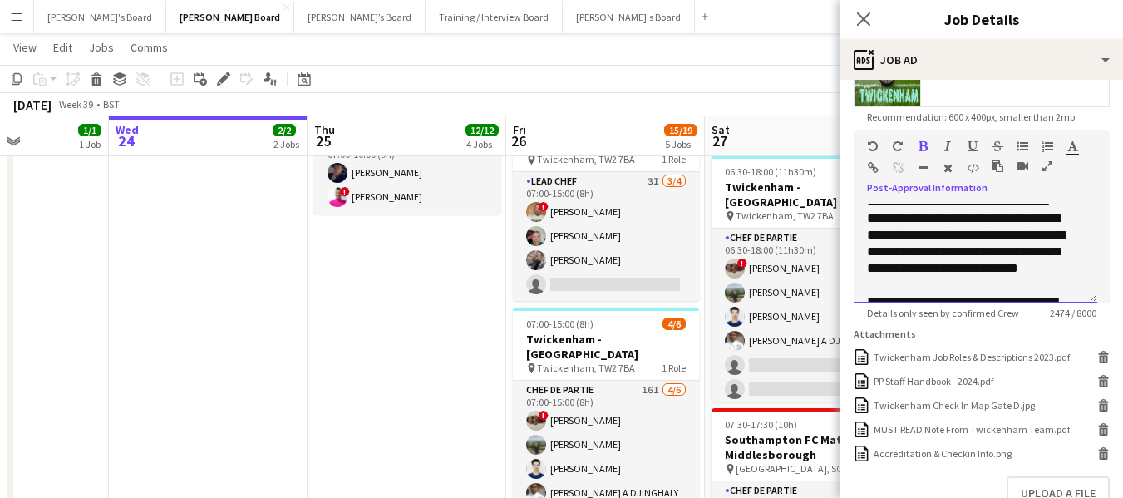
scroll to position [850, 0]
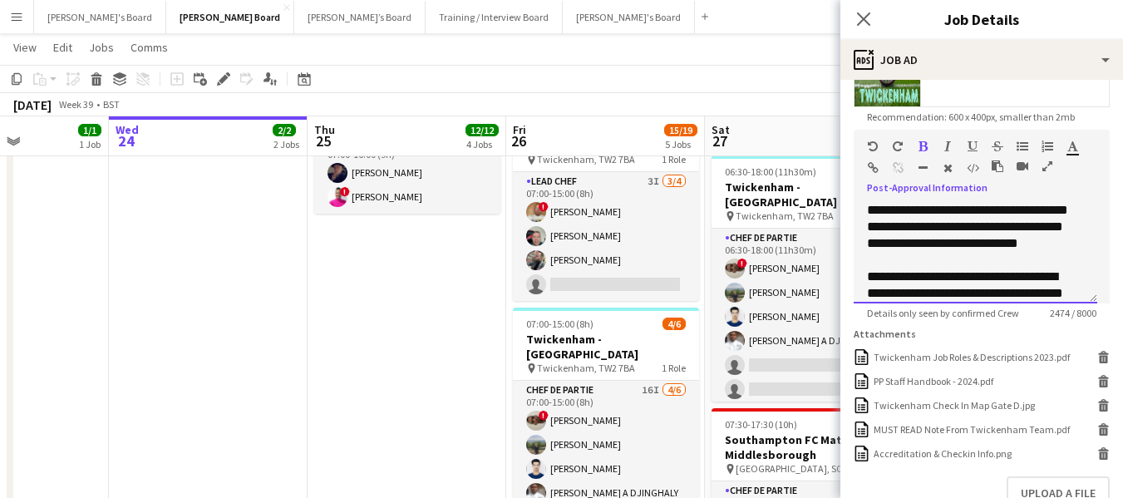
drag, startPoint x: 870, startPoint y: 245, endPoint x: 944, endPoint y: 239, distance: 74.2
click at [939, 166] on span "**********" at bounding box center [903, 160] width 72 height 12
drag, startPoint x: 926, startPoint y: 146, endPoint x: 968, endPoint y: 174, distance: 50.3
click at [927, 148] on icon "button" at bounding box center [923, 147] width 9 height 12
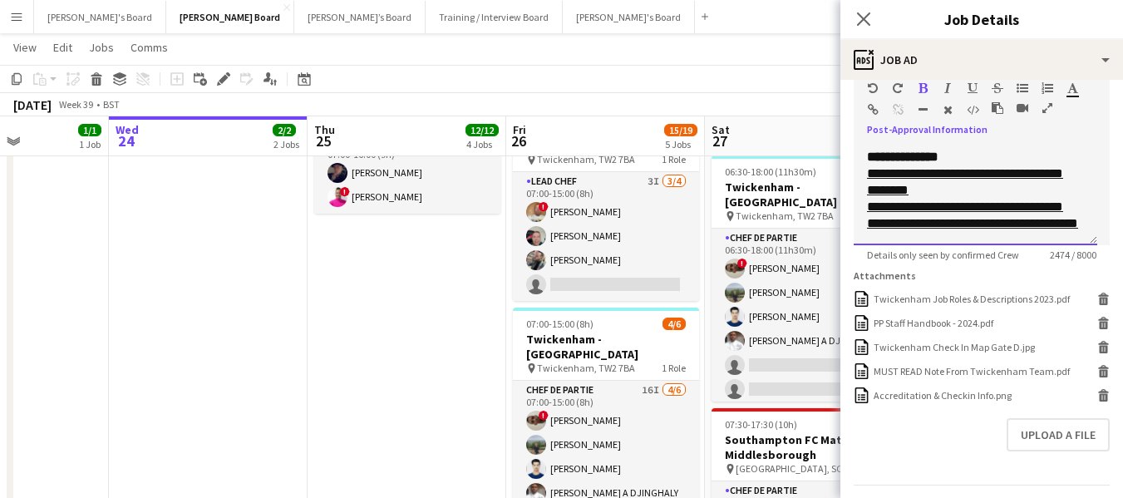
scroll to position [416, 0]
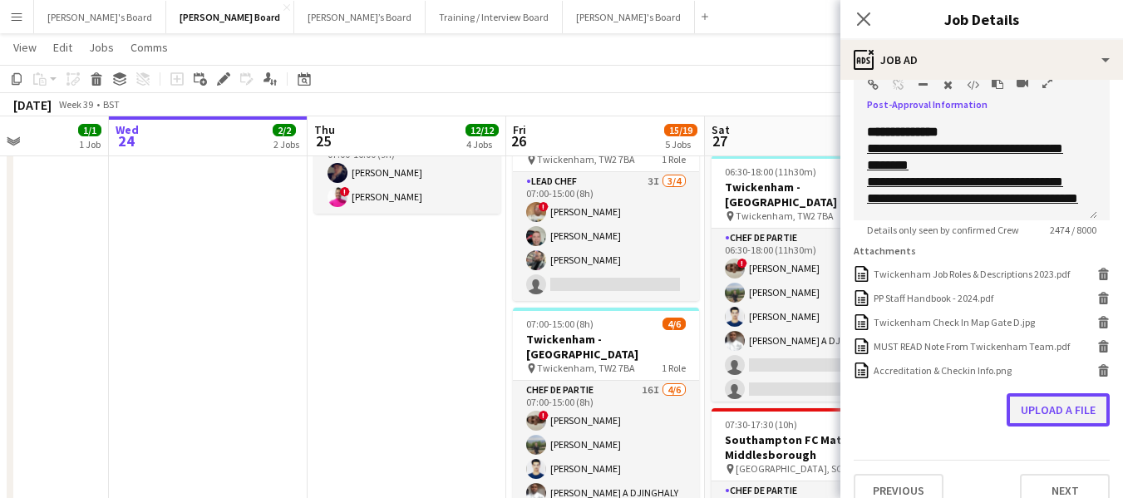
click at [1040, 424] on button "Upload a file" at bounding box center [1058, 409] width 103 height 33
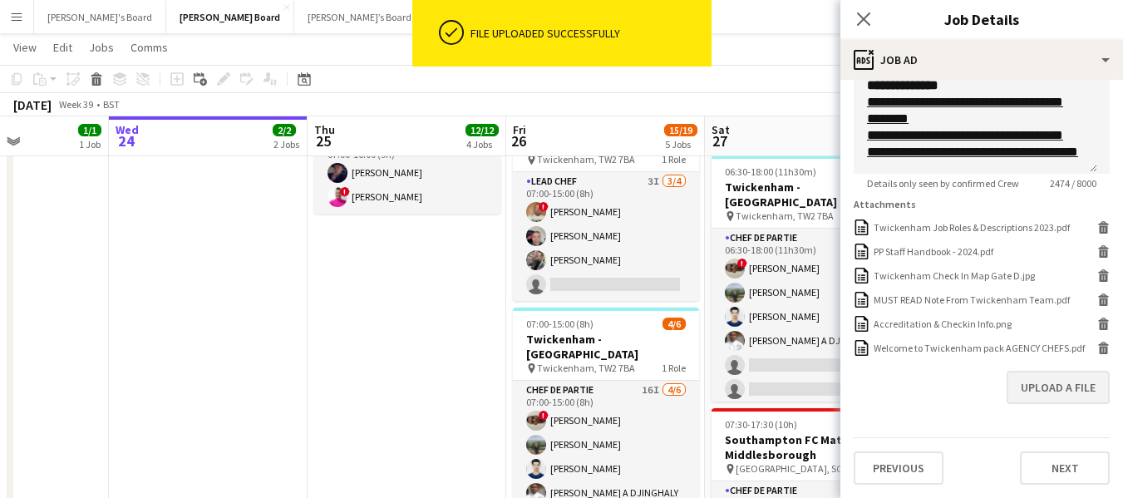
scroll to position [484, 0]
click at [1056, 463] on button "Next" at bounding box center [1065, 468] width 90 height 33
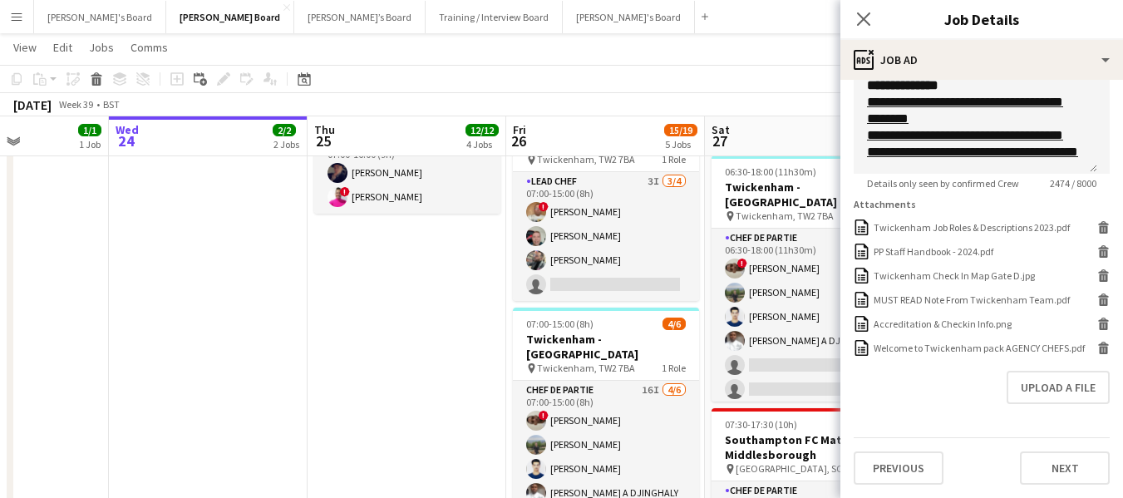
scroll to position [0, 0]
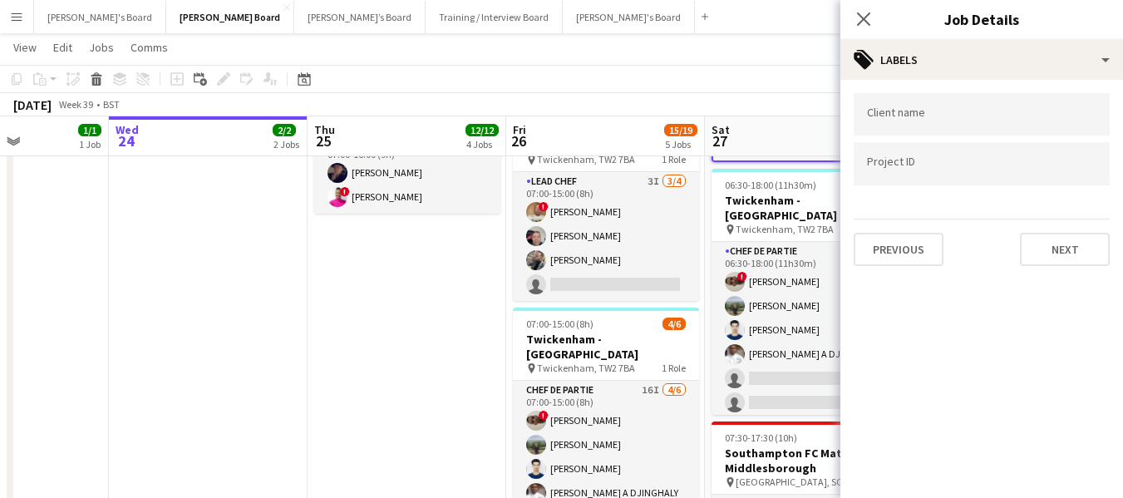
click at [763, 42] on app-page-menu "View Day view expanded Day view collapsed Month view Date picker Jump to [DATE]…" at bounding box center [561, 49] width 1123 height 32
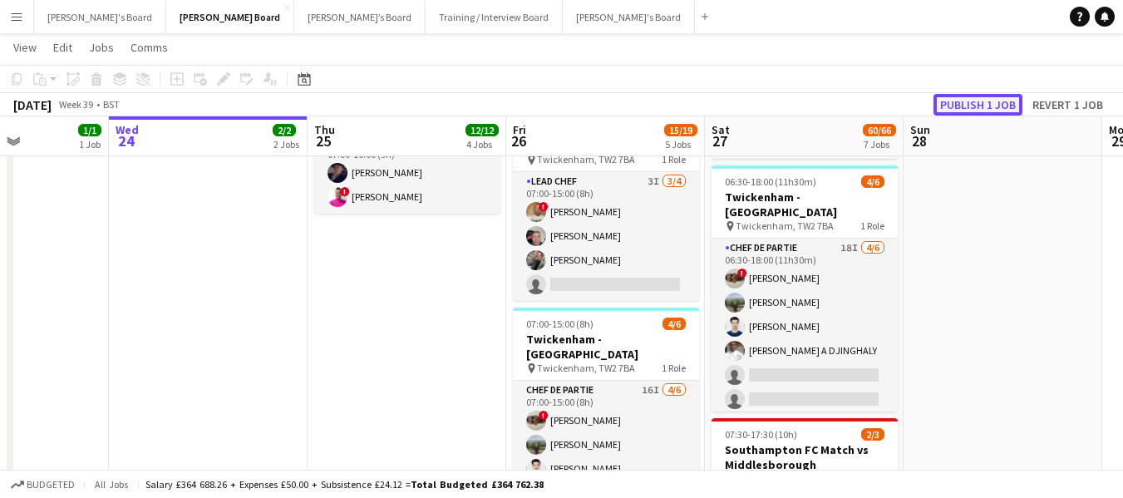
click at [986, 102] on button "Publish 1 job" at bounding box center [978, 105] width 89 height 22
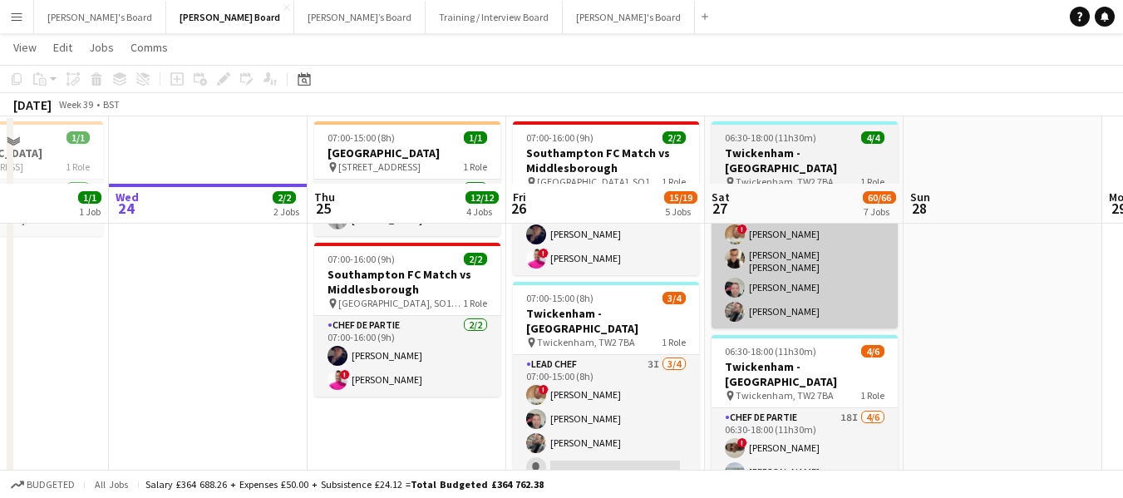
scroll to position [1100, 0]
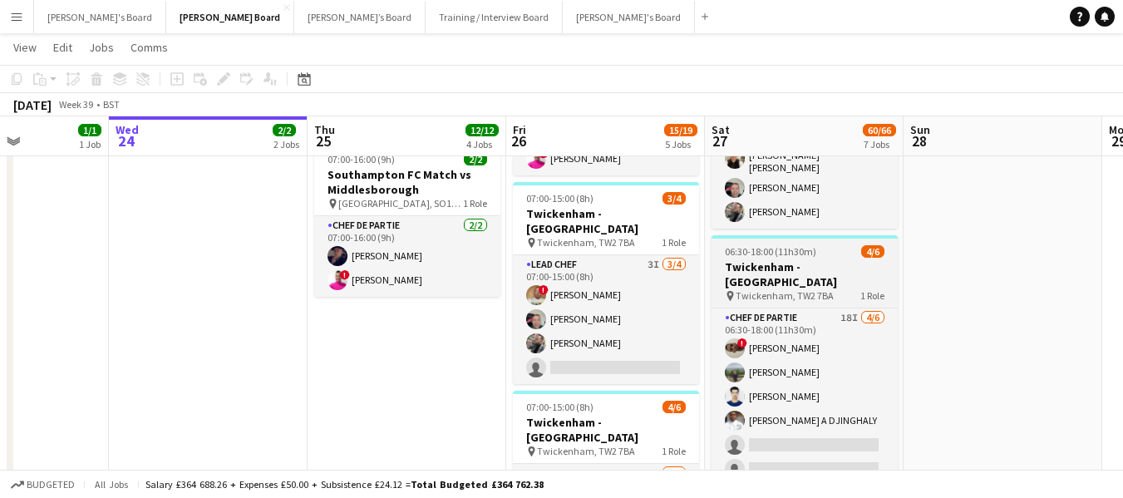
click at [785, 245] on span "06:30-18:00 (11h30m)" at bounding box center [770, 251] width 91 height 12
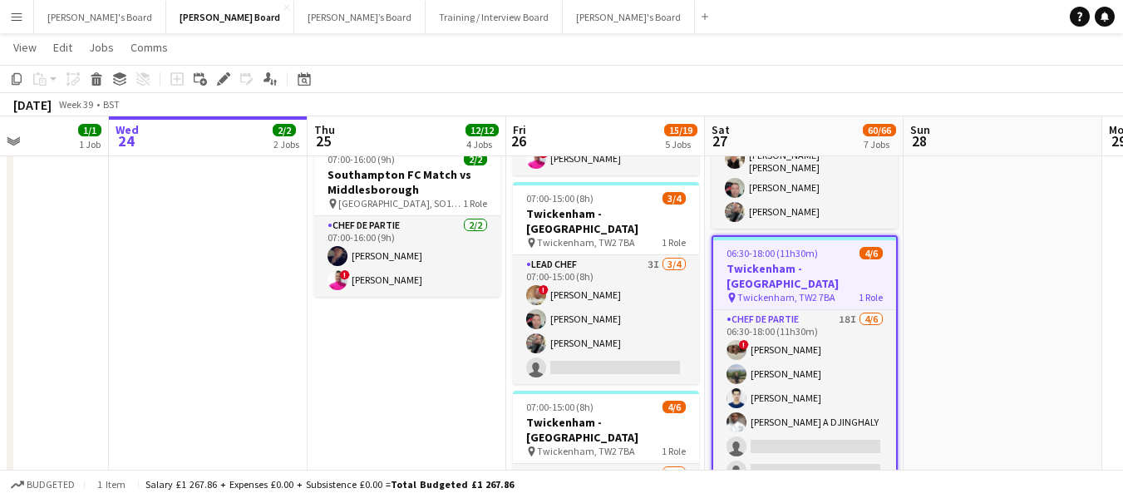
click at [234, 78] on div "Add job Add linked Job Edit Edit linked Job Applicants" at bounding box center [216, 79] width 127 height 20
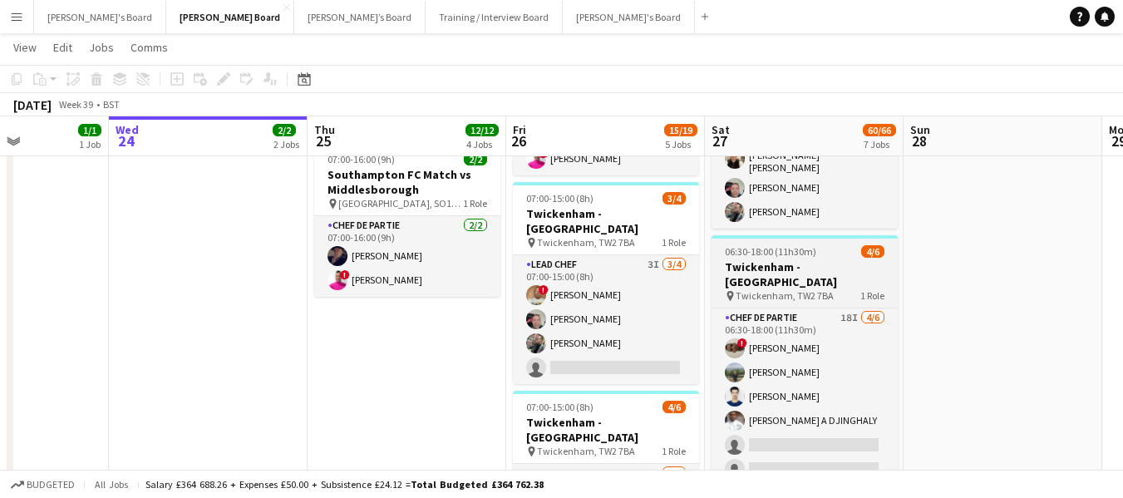
click at [765, 235] on app-job-card "06:30-18:00 (11h30m) 4/6 [GEOGRAPHIC_DATA] - [GEOGRAPHIC_DATA] pin [PERSON_NAME…" at bounding box center [805, 358] width 186 height 246
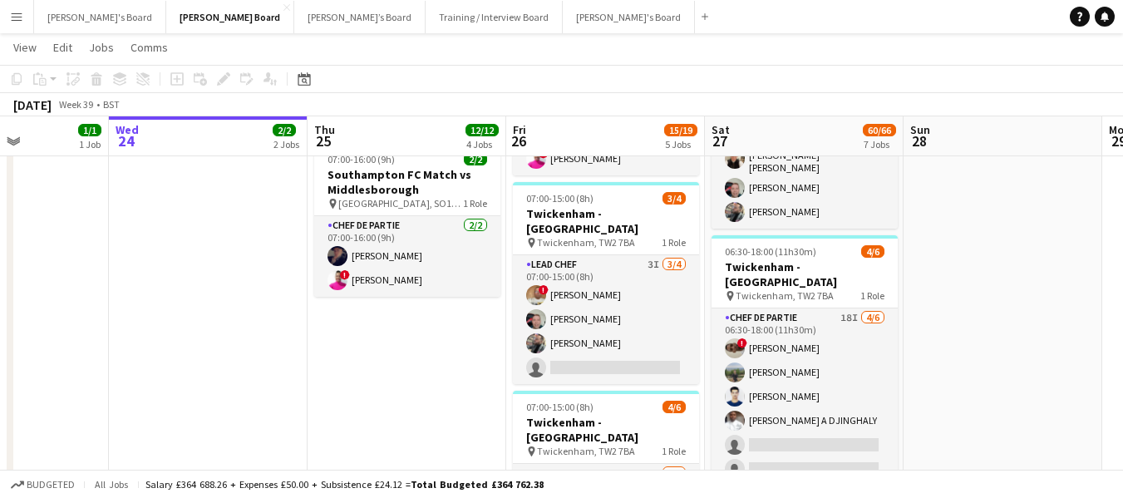
scroll to position [0, 486]
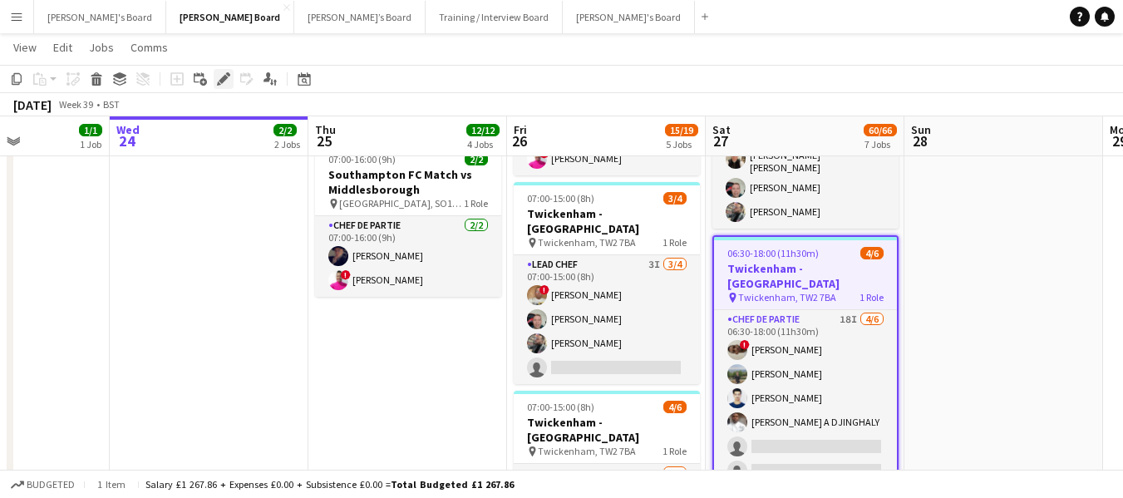
click at [226, 80] on icon "Edit" at bounding box center [223, 78] width 13 height 13
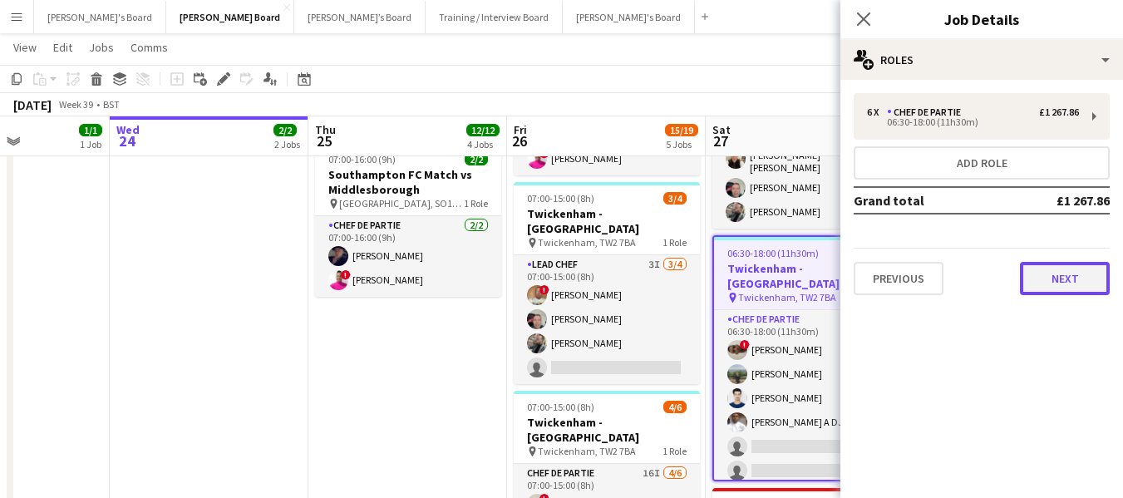
click at [1065, 270] on button "Next" at bounding box center [1065, 278] width 90 height 33
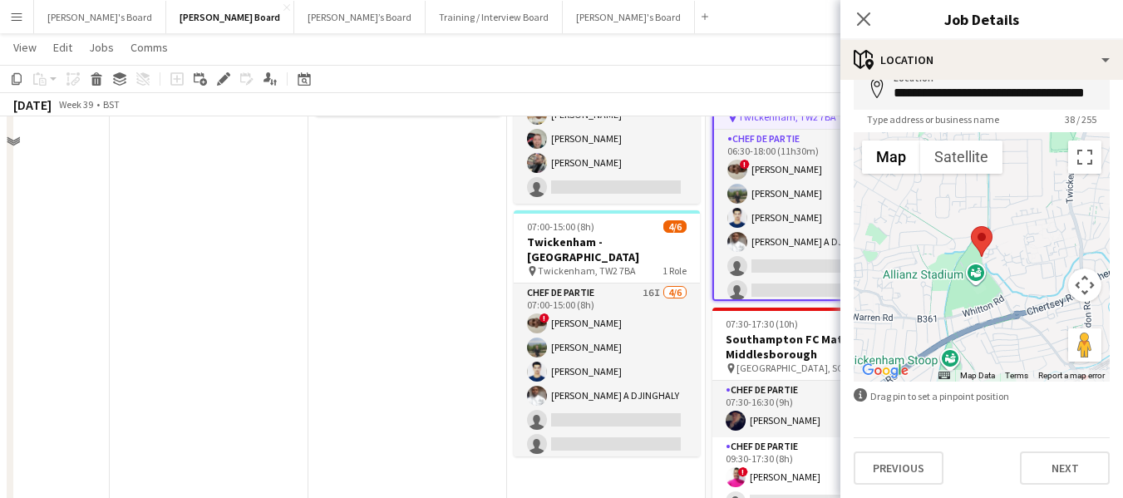
scroll to position [1395, 0]
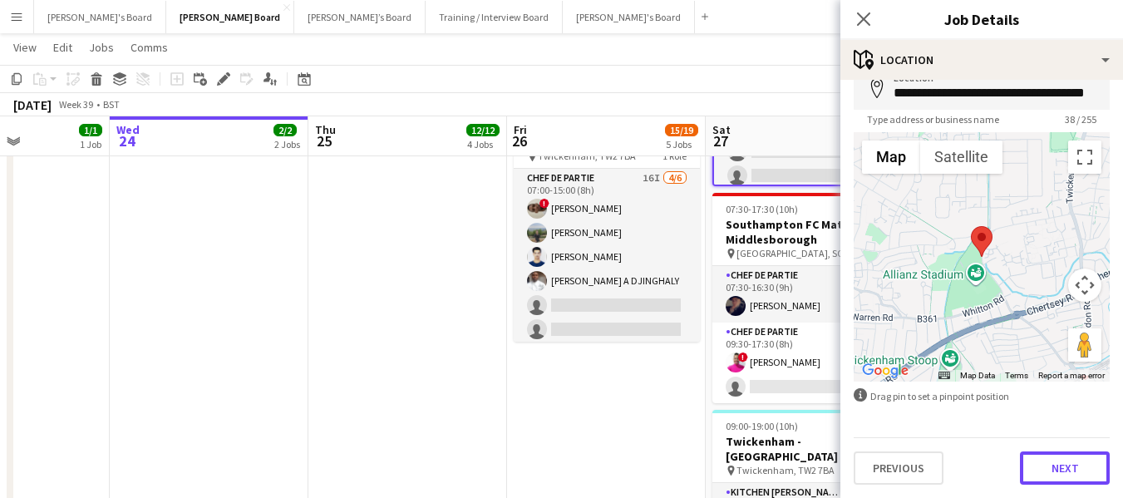
click at [1083, 468] on button "Next" at bounding box center [1065, 468] width 90 height 33
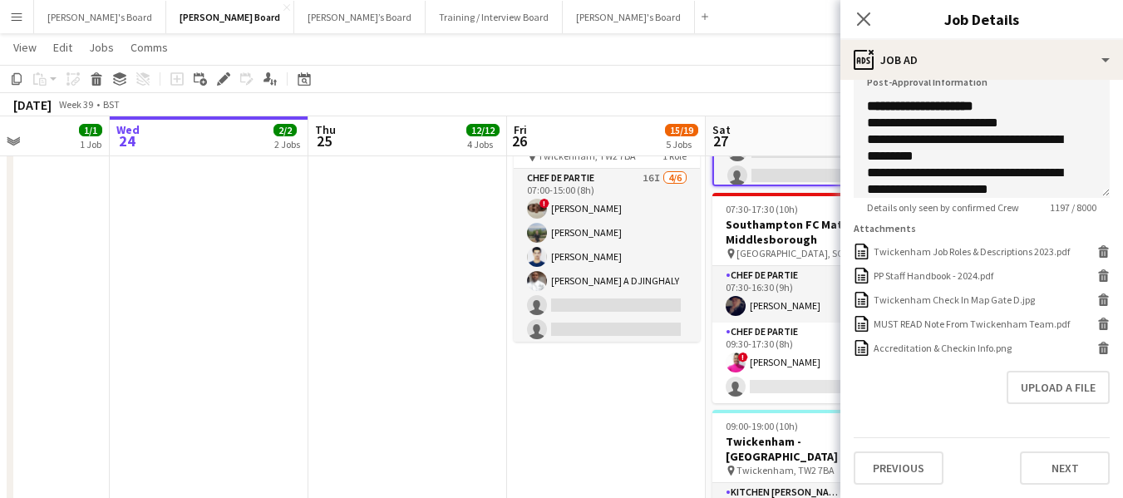
scroll to position [451, 0]
click at [1052, 386] on button "Upload a file" at bounding box center [1058, 387] width 103 height 33
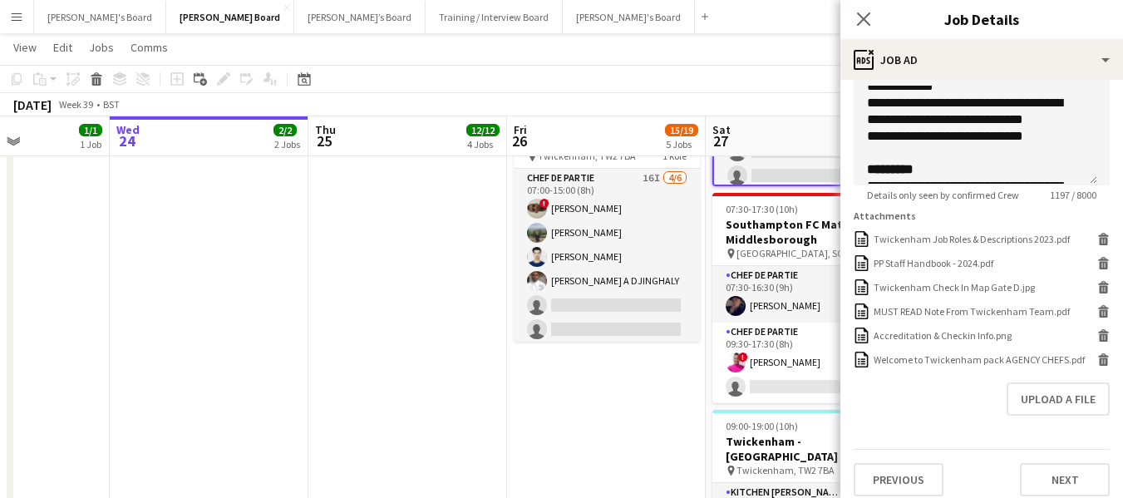
scroll to position [333, 0]
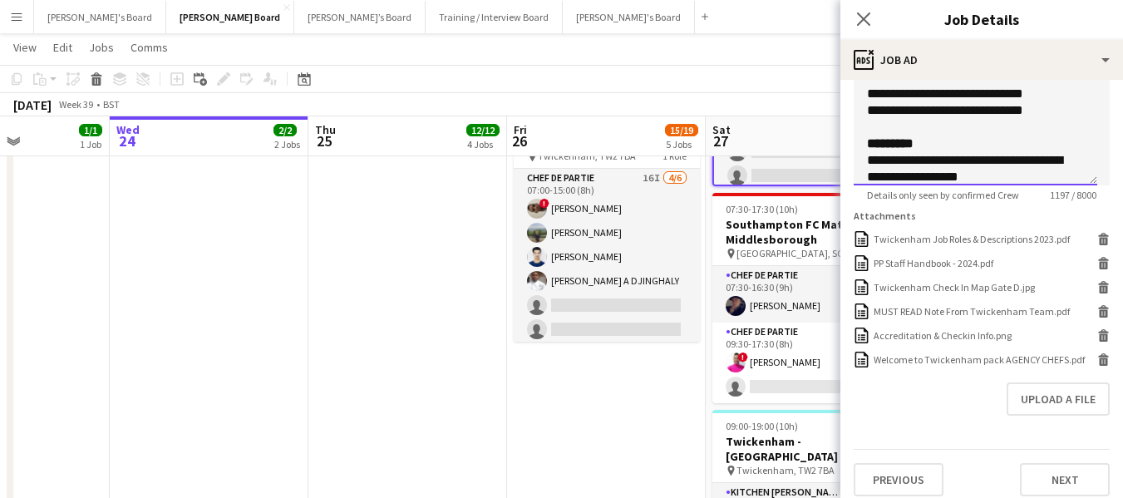
click at [1059, 111] on div "**********" at bounding box center [969, 110] width 205 height 17
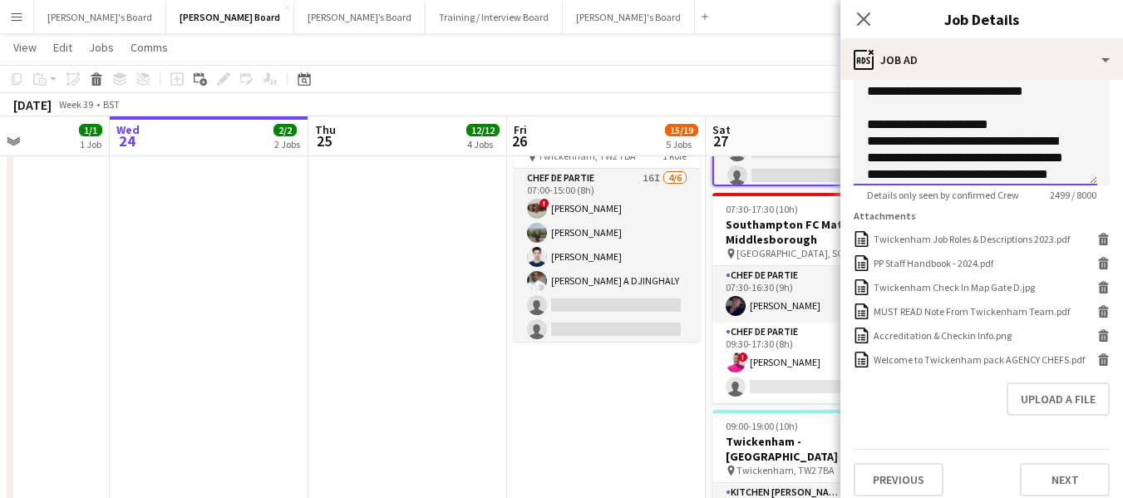
scroll to position [351, 0]
drag, startPoint x: 864, startPoint y: 121, endPoint x: 990, endPoint y: 124, distance: 125.6
click at [990, 124] on div "**********" at bounding box center [976, 136] width 244 height 100
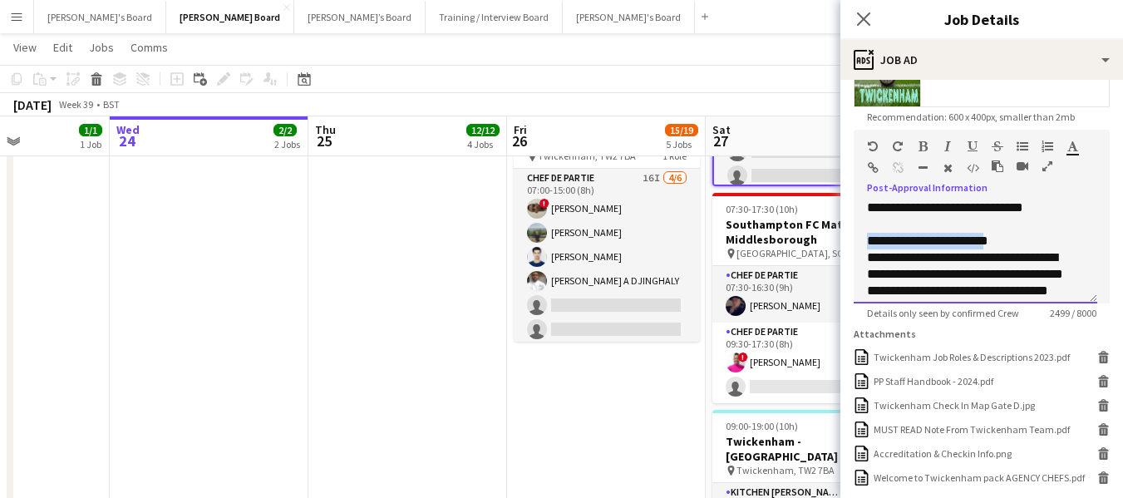
scroll to position [328, 0]
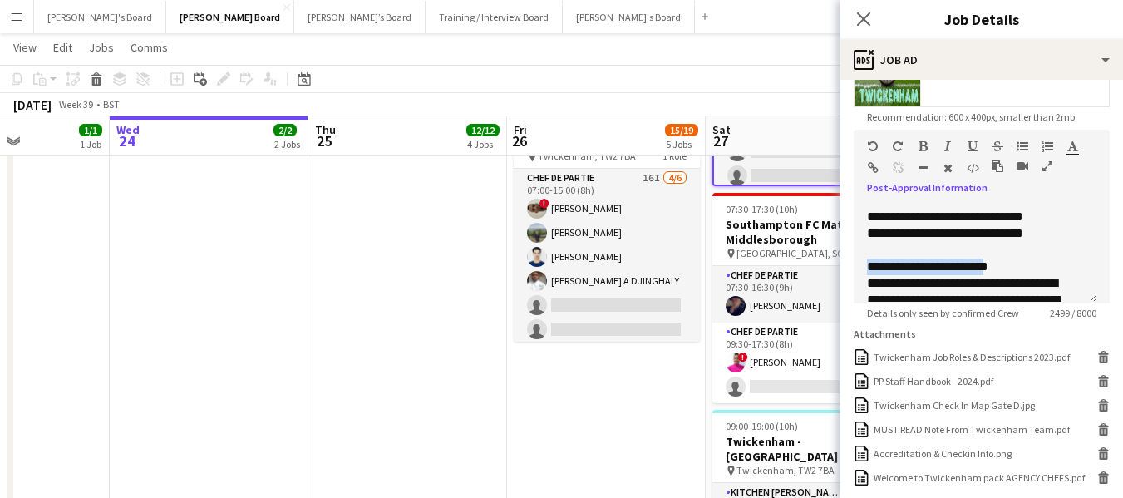
drag, startPoint x: 924, startPoint y: 144, endPoint x: 954, endPoint y: 159, distance: 33.5
click at [926, 145] on icon "button" at bounding box center [923, 147] width 9 height 12
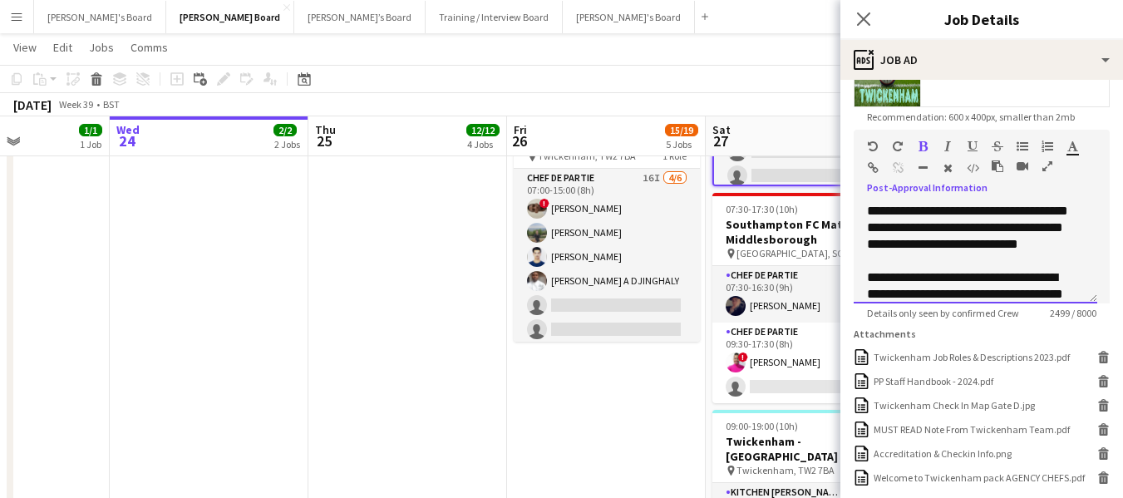
scroll to position [827, 0]
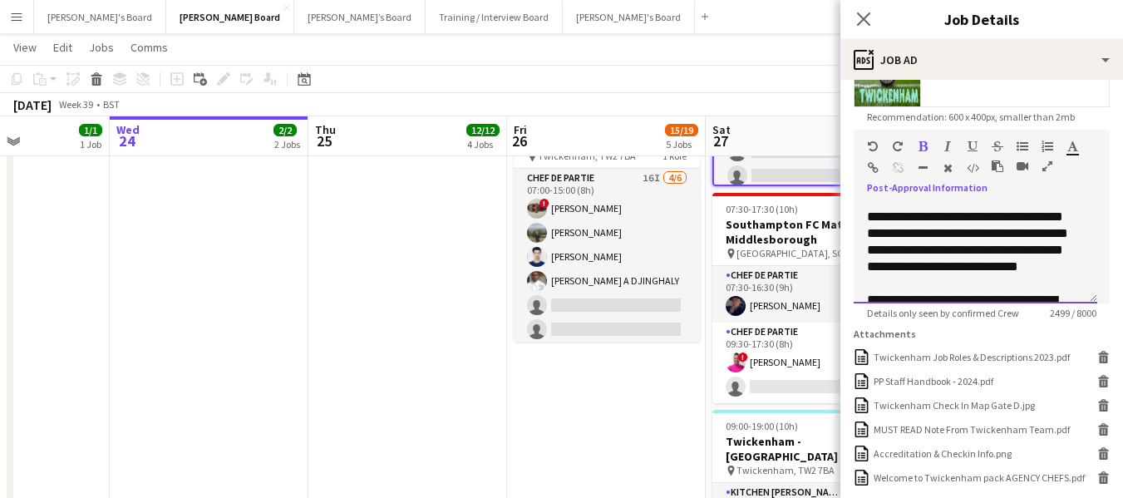
drag, startPoint x: 872, startPoint y: 252, endPoint x: 950, endPoint y: 251, distance: 78.2
click at [950, 192] on p "**********" at bounding box center [969, 183] width 205 height 17
click at [960, 192] on p "**********" at bounding box center [969, 183] width 205 height 17
drag, startPoint x: 949, startPoint y: 249, endPoint x: 842, endPoint y: 246, distance: 107.3
click at [842, 246] on form "**********" at bounding box center [982, 188] width 283 height 854
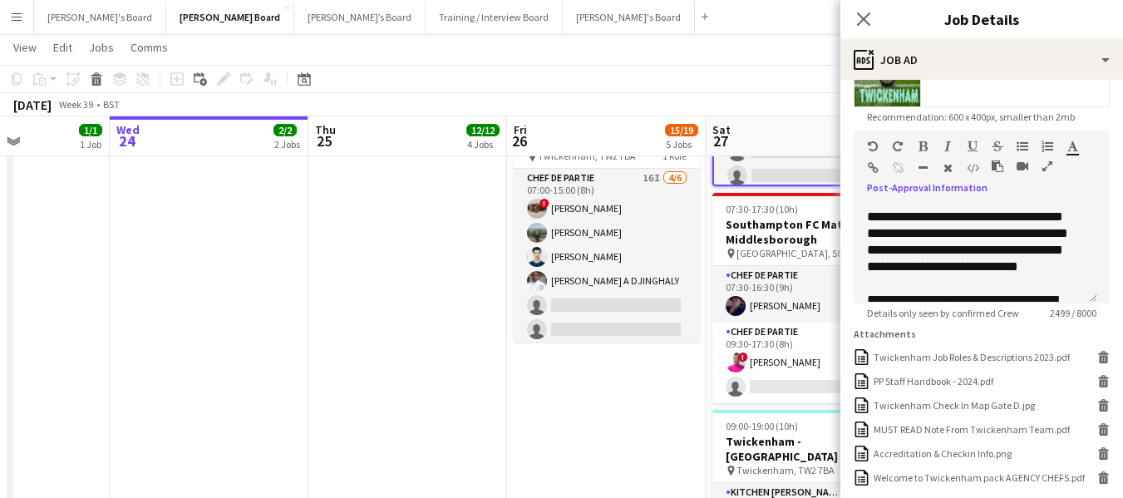
drag, startPoint x: 921, startPoint y: 141, endPoint x: 950, endPoint y: 151, distance: 30.8
click at [921, 143] on icon "button" at bounding box center [923, 147] width 9 height 12
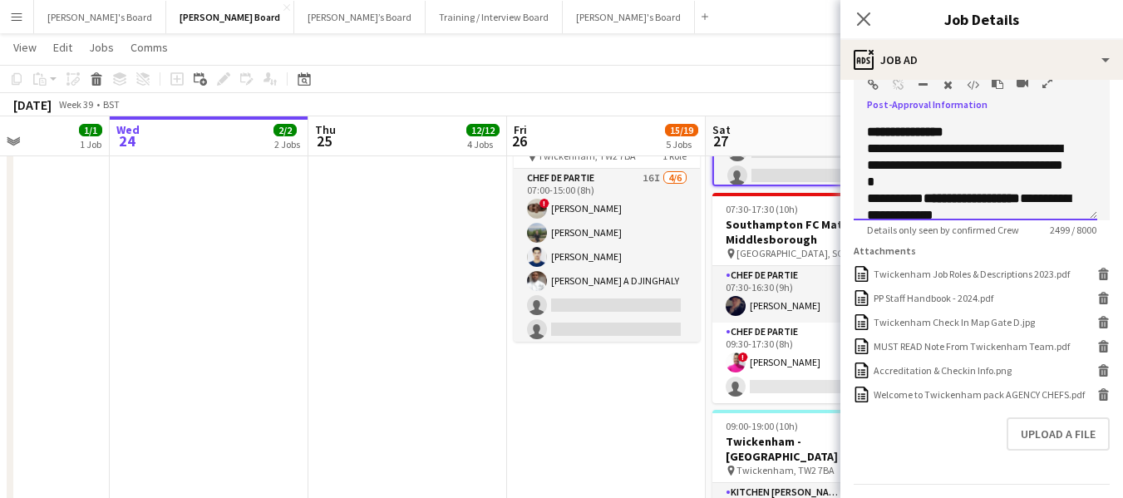
scroll to position [130, 0]
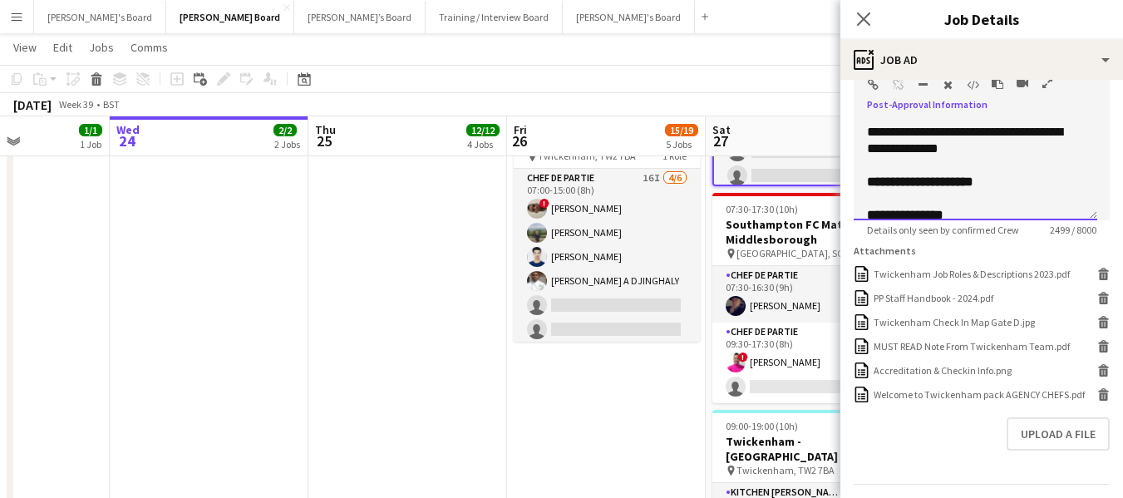
click at [1042, 180] on div "**********" at bounding box center [975, 190] width 217 height 33
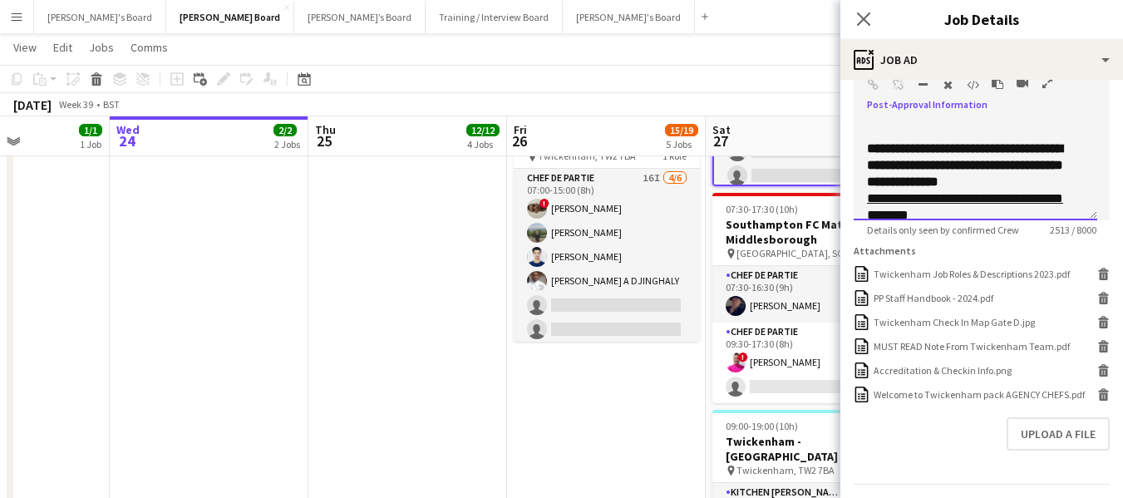
scroll to position [1460, 0]
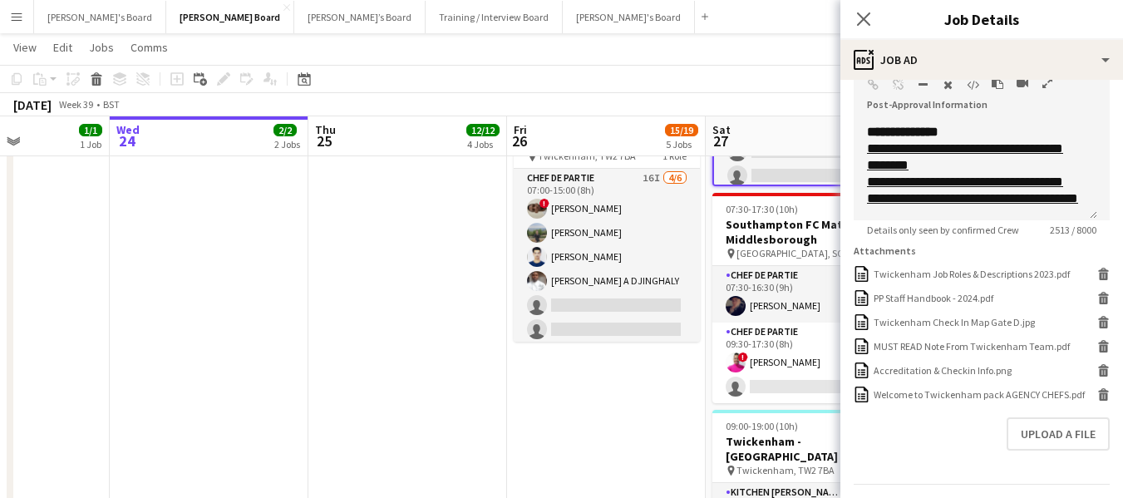
click at [788, 73] on app-toolbar "Copy Paste Paste Ctrl+V Paste with crew Ctrl+Shift+V Paste linked Job [GEOGRAPH…" at bounding box center [561, 79] width 1123 height 28
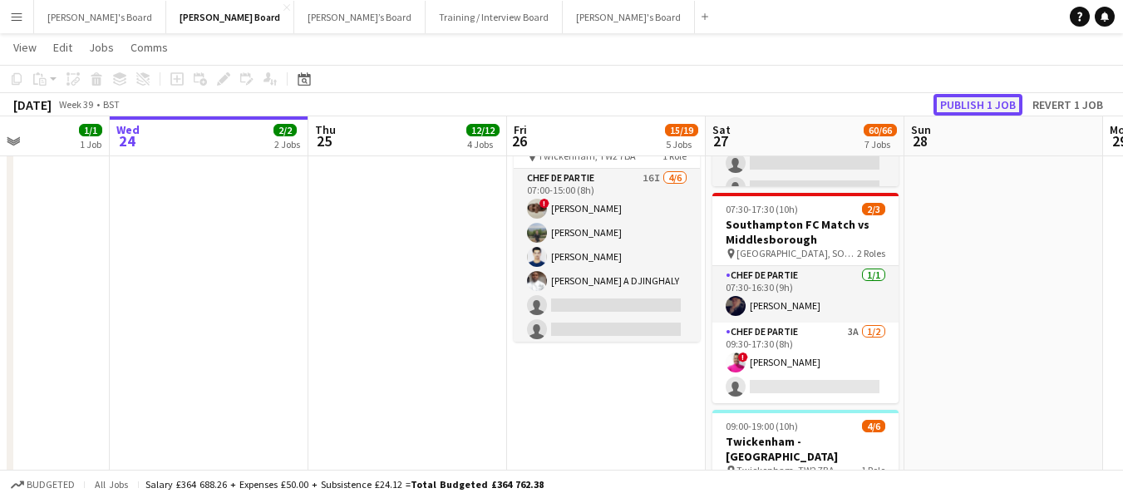
click at [996, 104] on button "Publish 1 job" at bounding box center [978, 105] width 89 height 22
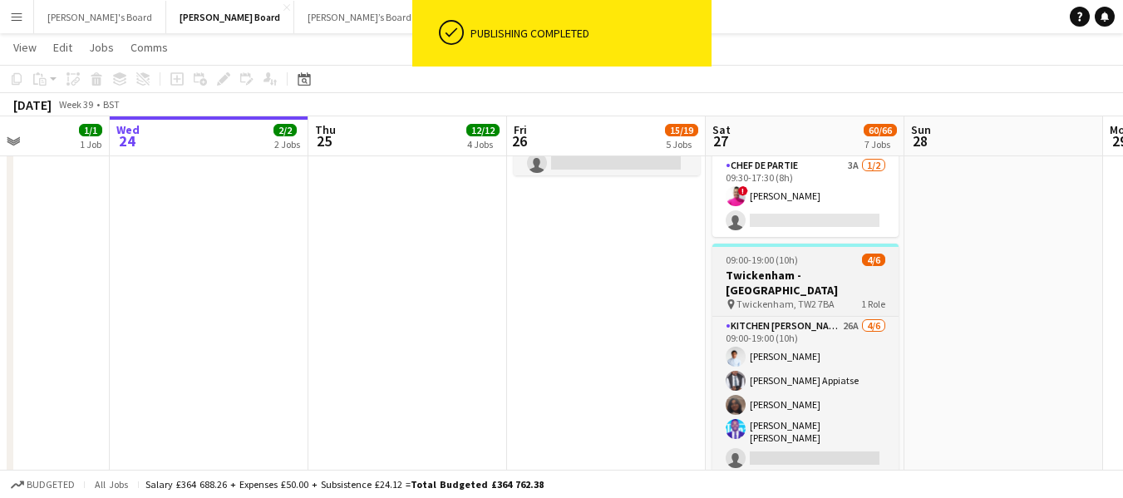
scroll to position [0, 486]
click at [778, 244] on app-job-card "09:00-19:00 (10h) 4/6 [GEOGRAPHIC_DATA] - [GEOGRAPHIC_DATA] pin [PERSON_NAME], …" at bounding box center [806, 367] width 186 height 246
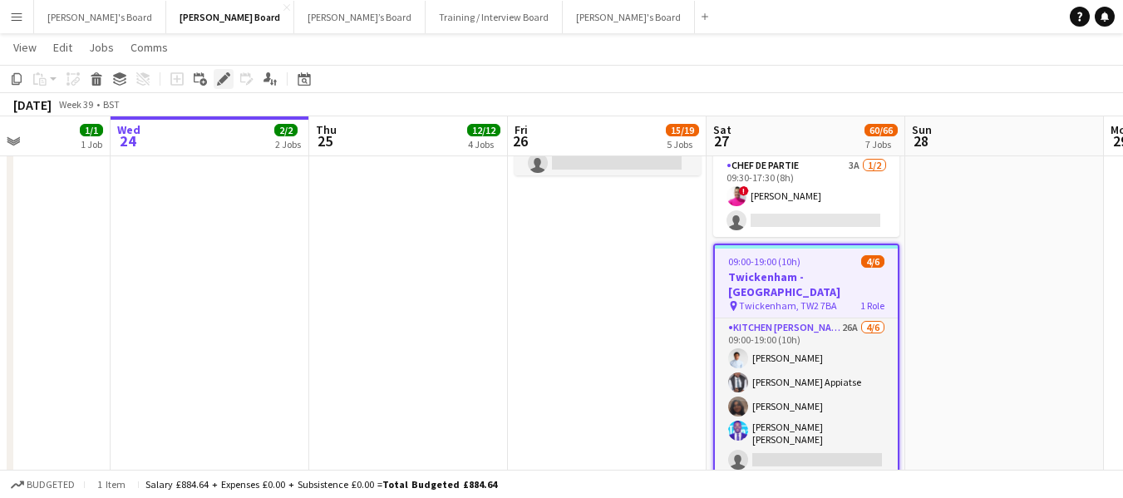
click at [224, 80] on icon at bounding box center [223, 79] width 9 height 9
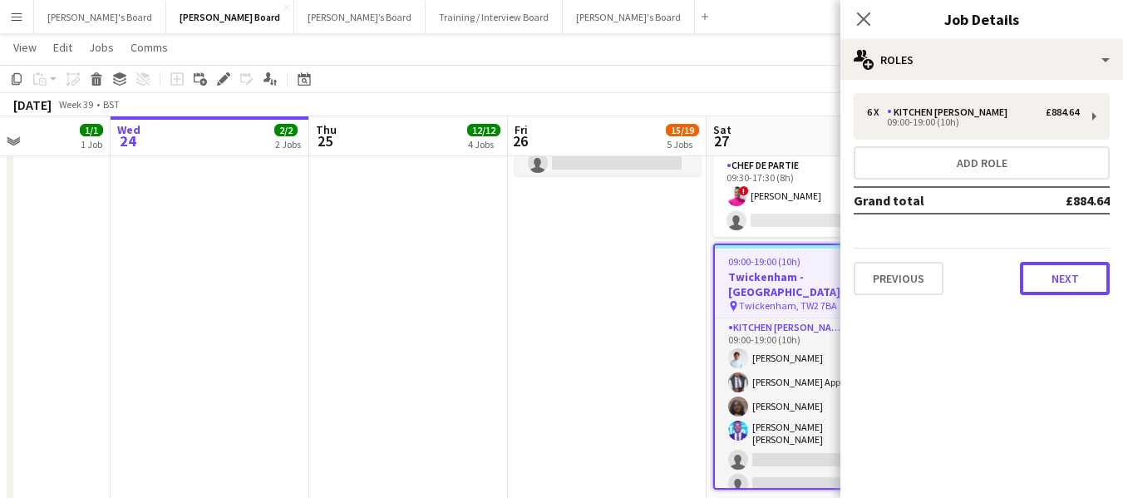
drag, startPoint x: 1086, startPoint y: 269, endPoint x: 1094, endPoint y: 238, distance: 31.9
click at [1085, 268] on button "Next" at bounding box center [1065, 278] width 90 height 33
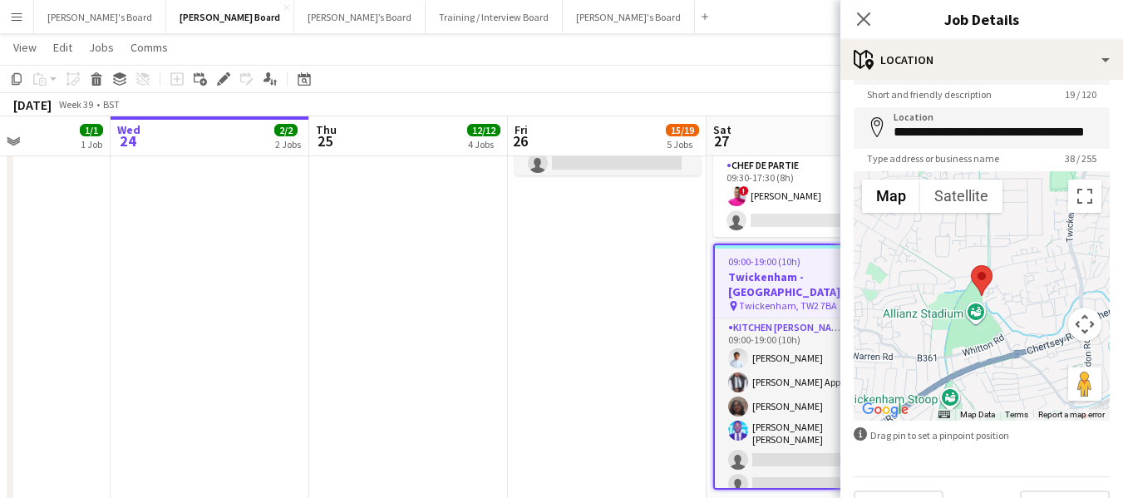
scroll to position [89, 0]
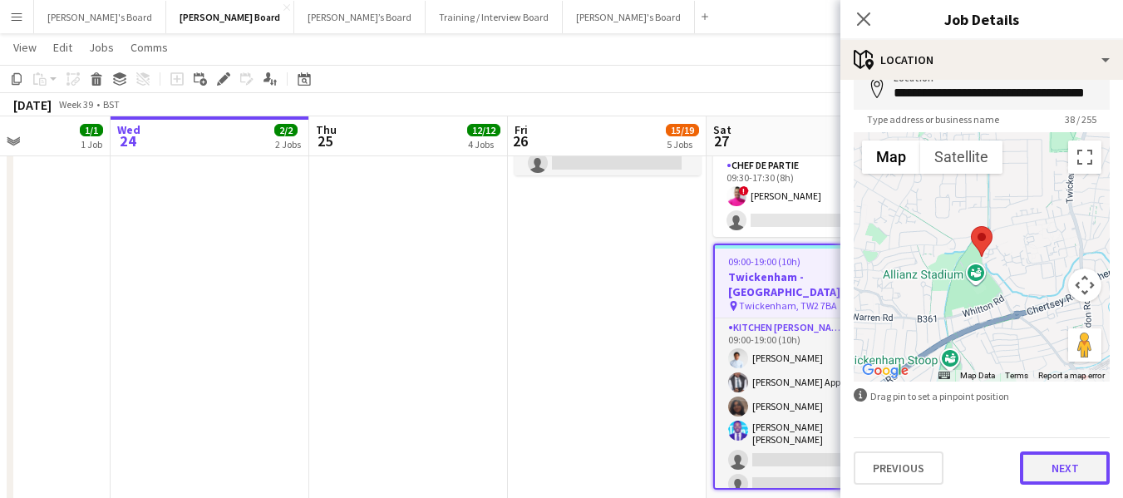
click at [1062, 476] on button "Next" at bounding box center [1065, 468] width 90 height 33
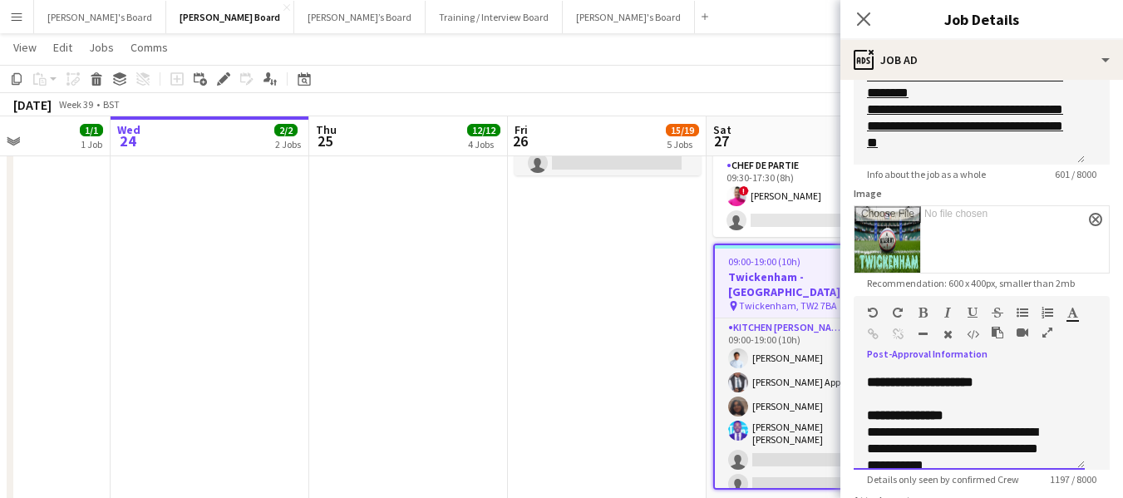
scroll to position [134, 0]
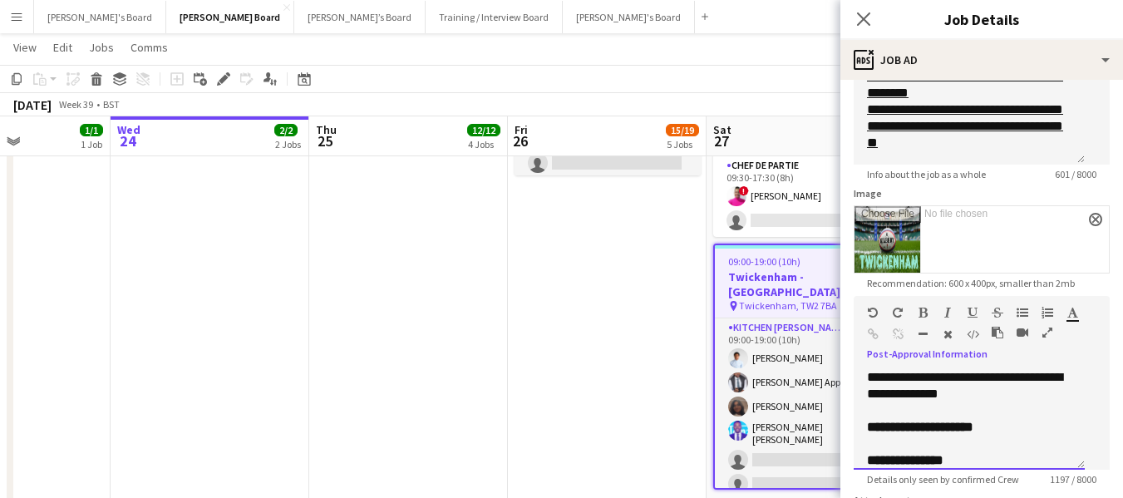
click at [1034, 419] on div "**********" at bounding box center [969, 435] width 205 height 33
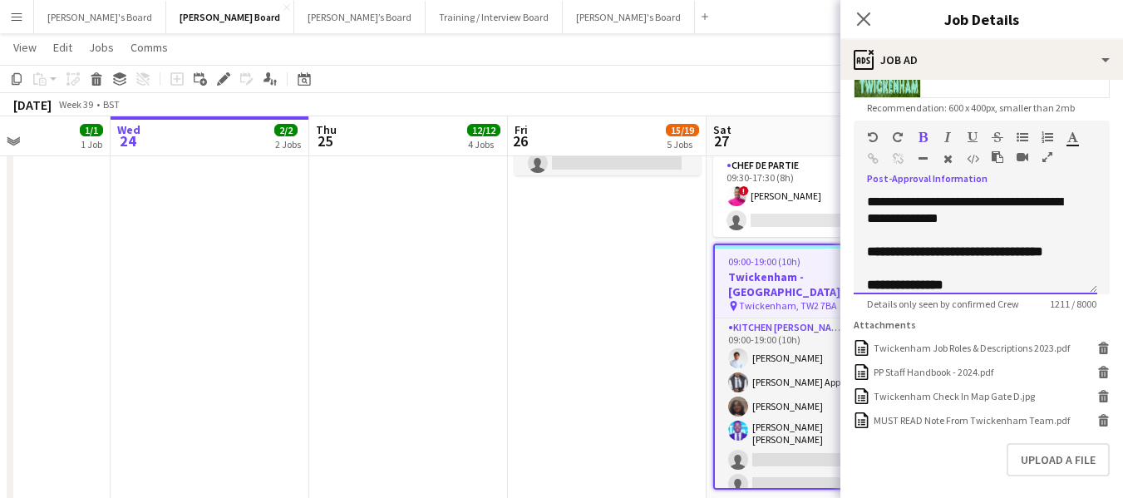
scroll to position [425, 0]
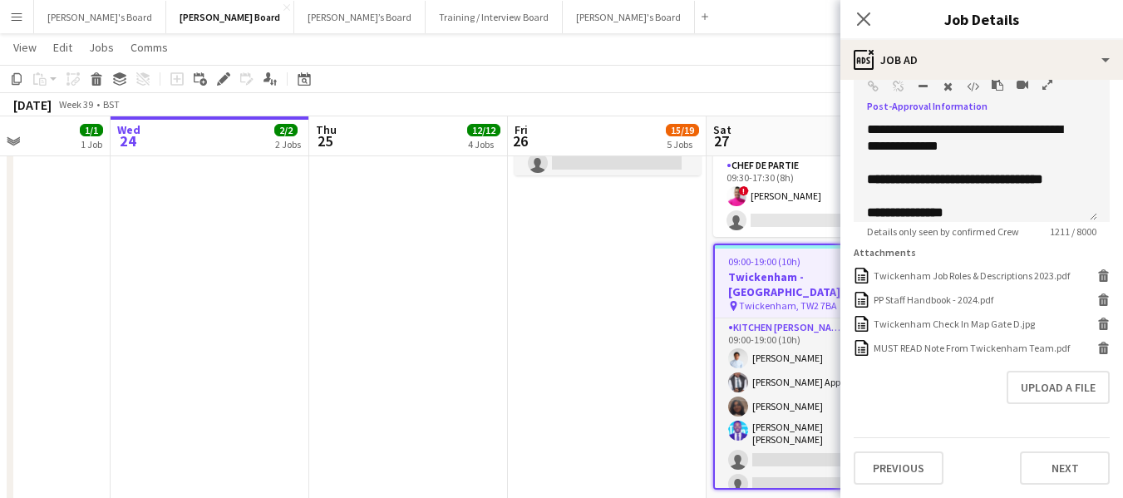
click at [734, 41] on app-page-menu "View Day view expanded Day view collapsed Month view Date picker Jump to [DATE]…" at bounding box center [561, 49] width 1123 height 32
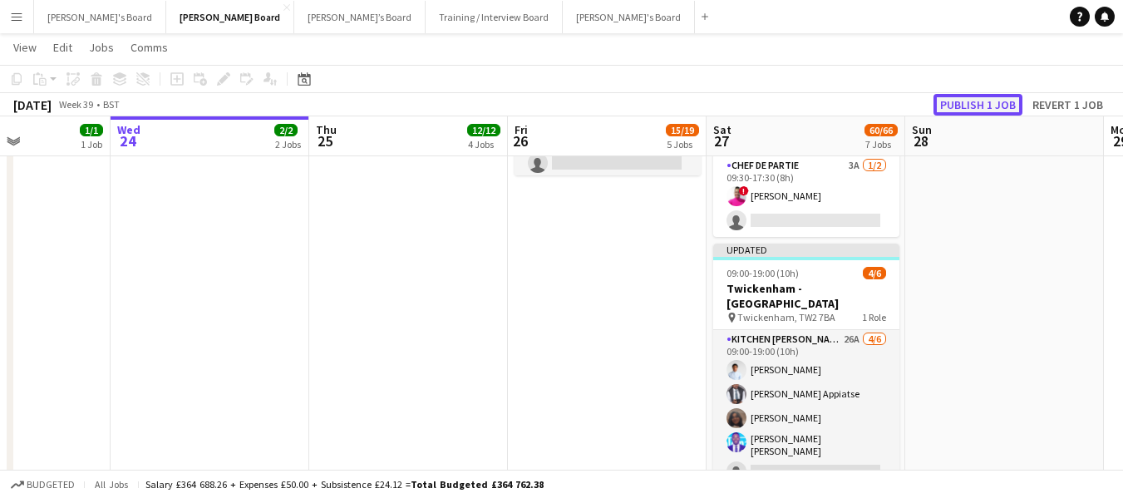
click at [971, 96] on button "Publish 1 job" at bounding box center [978, 105] width 89 height 22
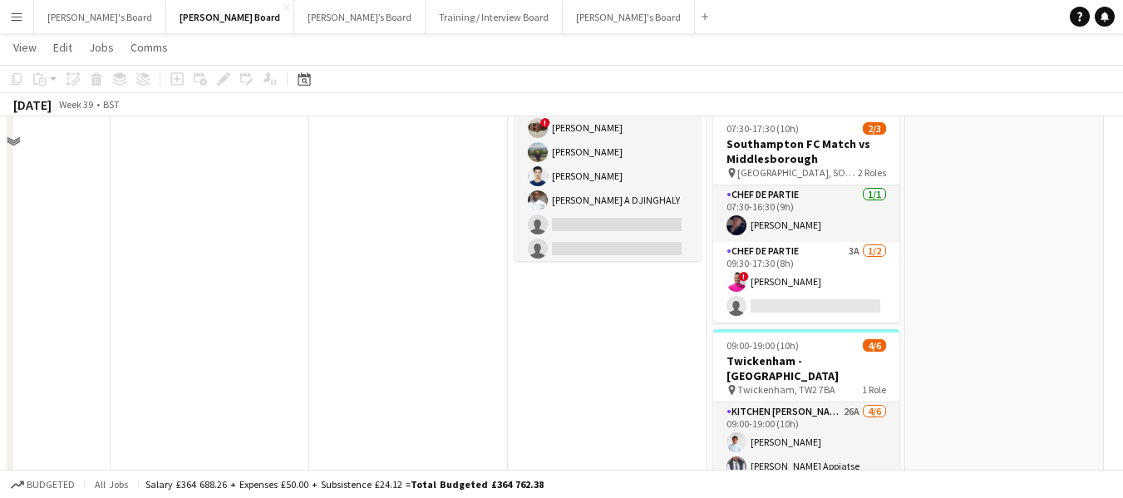
scroll to position [1395, 0]
